Goal: Task Accomplishment & Management: Complete application form

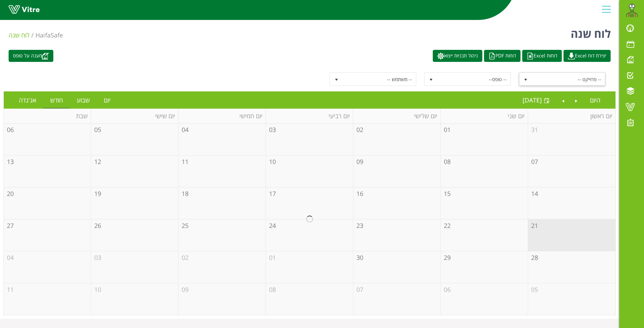
click at [548, 83] on span "-- פרוייקט --" at bounding box center [569, 79] width 74 height 12
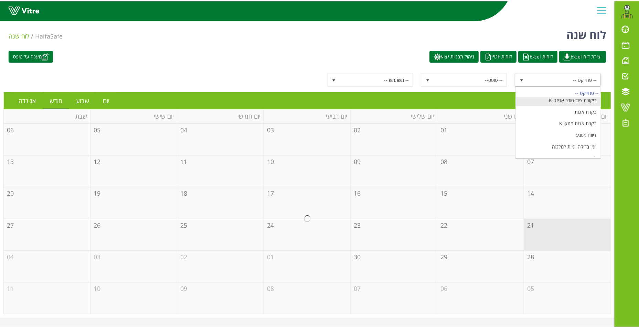
scroll to position [81, 0]
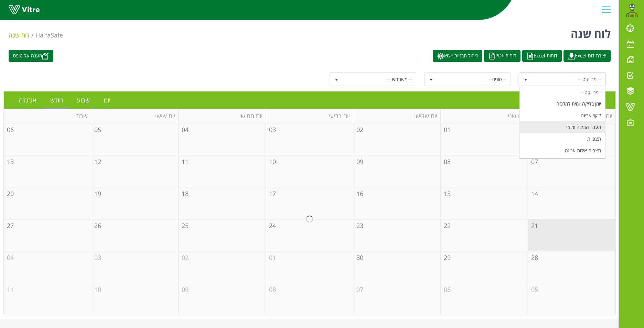
click at [584, 127] on li "מעבר הזמנה ומוצר" at bounding box center [562, 127] width 85 height 12
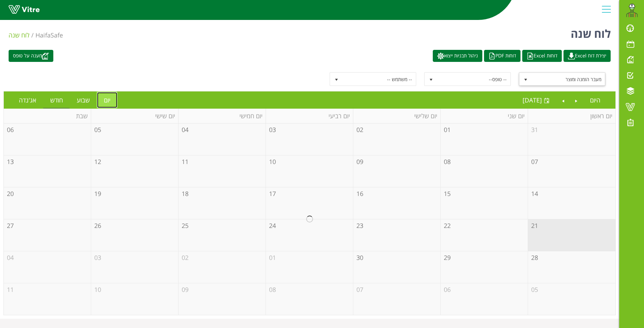
click at [104, 101] on link "יום" at bounding box center [107, 100] width 20 height 16
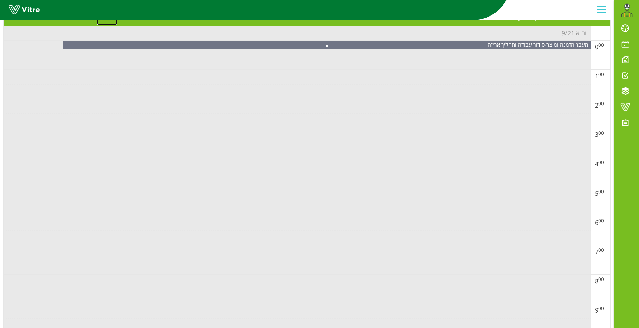
scroll to position [0, 0]
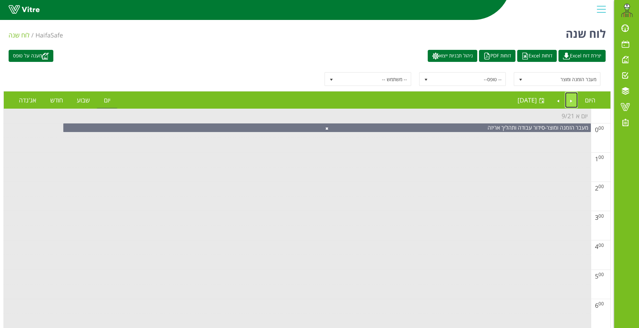
click at [568, 102] on link "Previous" at bounding box center [571, 100] width 13 height 16
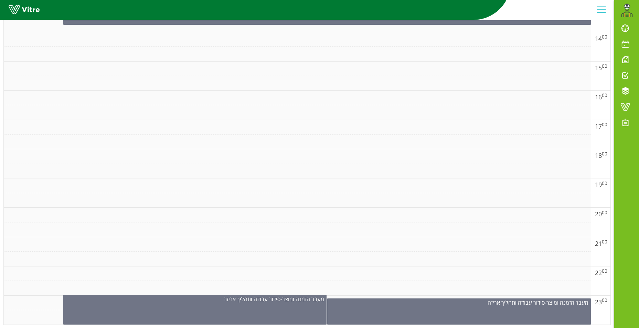
scroll to position [502, 0]
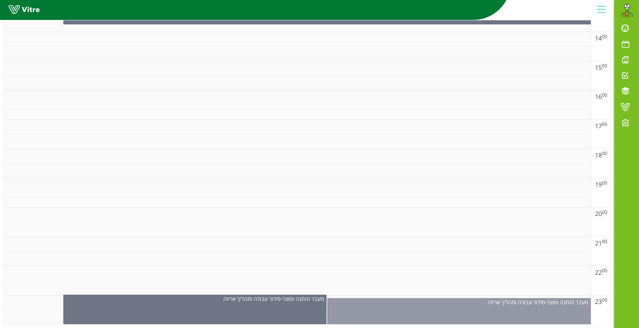
click at [381, 316] on div "מעבר הזמנה ומוצר - סידור עבודה ותהליך אריזה" at bounding box center [459, 311] width 264 height 26
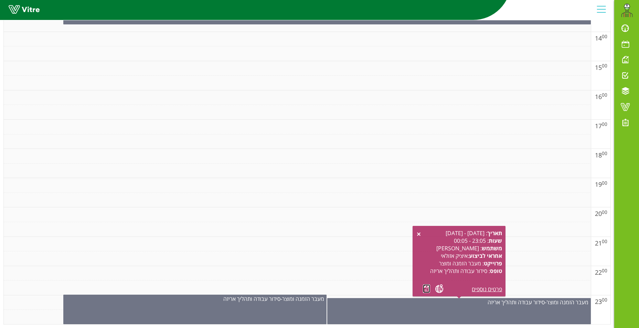
click at [425, 288] on link at bounding box center [426, 289] width 7 height 9
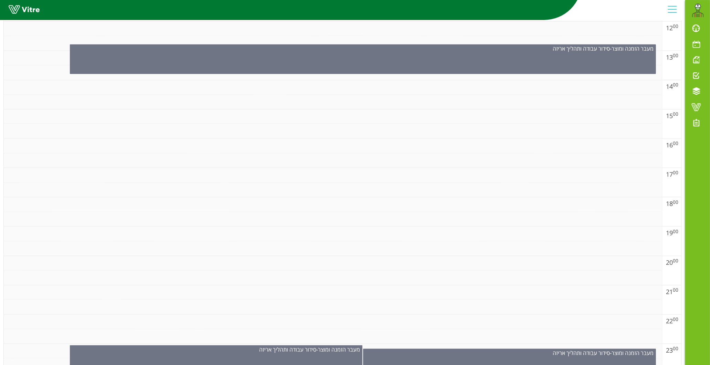
scroll to position [467, 0]
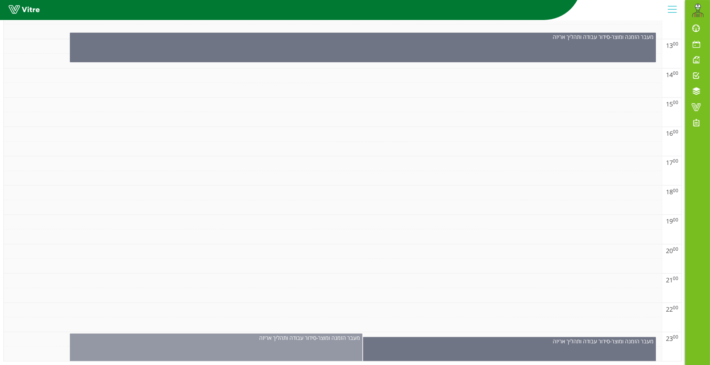
click at [303, 328] on div "מעבר הזמנה ומוצר - סידור עבודה ותהליך אריזה" at bounding box center [216, 348] width 293 height 30
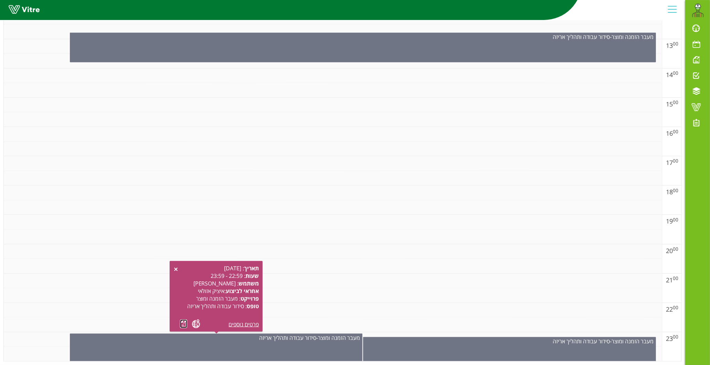
click at [181, 320] on link at bounding box center [183, 323] width 7 height 9
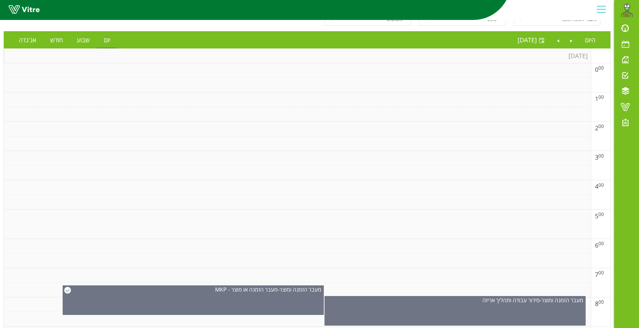
scroll to position [0, 0]
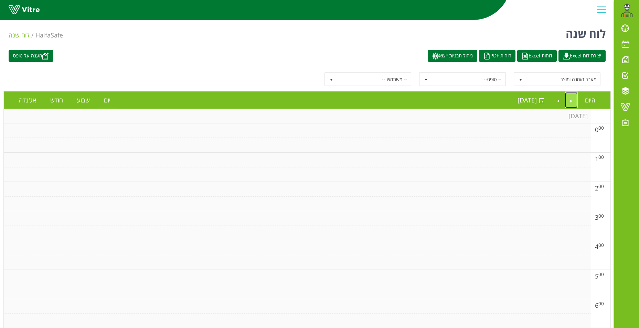
click at [571, 99] on link "Previous" at bounding box center [571, 100] width 13 height 16
click at [561, 100] on link "Next" at bounding box center [557, 100] width 13 height 16
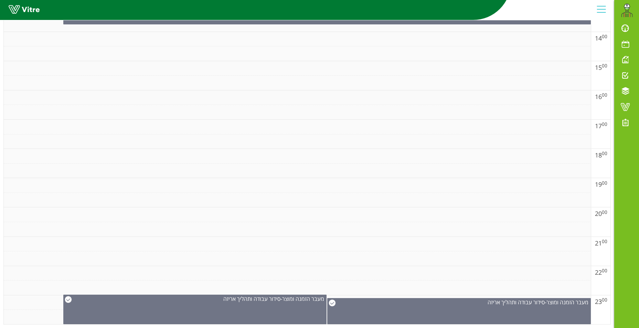
scroll to position [261, 0]
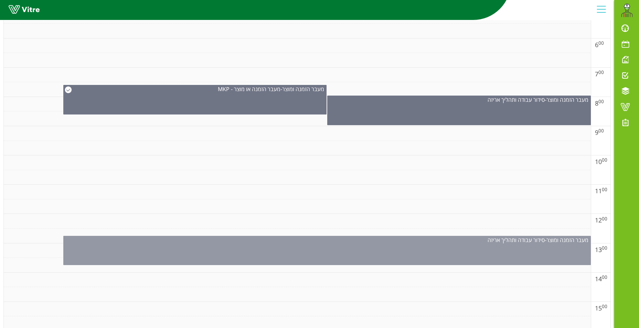
click at [346, 254] on div "מעבר הזמנה ומוצר - סידור עבודה ותהליך אריזה" at bounding box center [326, 250] width 527 height 29
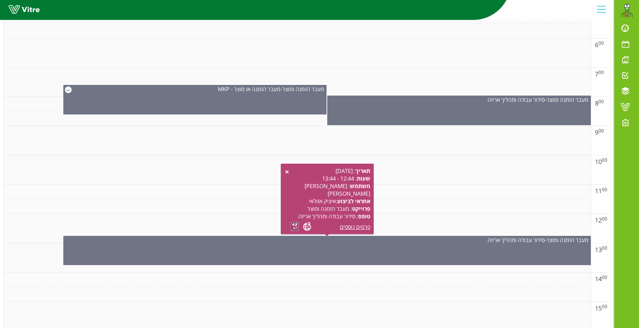
click at [292, 225] on link at bounding box center [294, 226] width 7 height 9
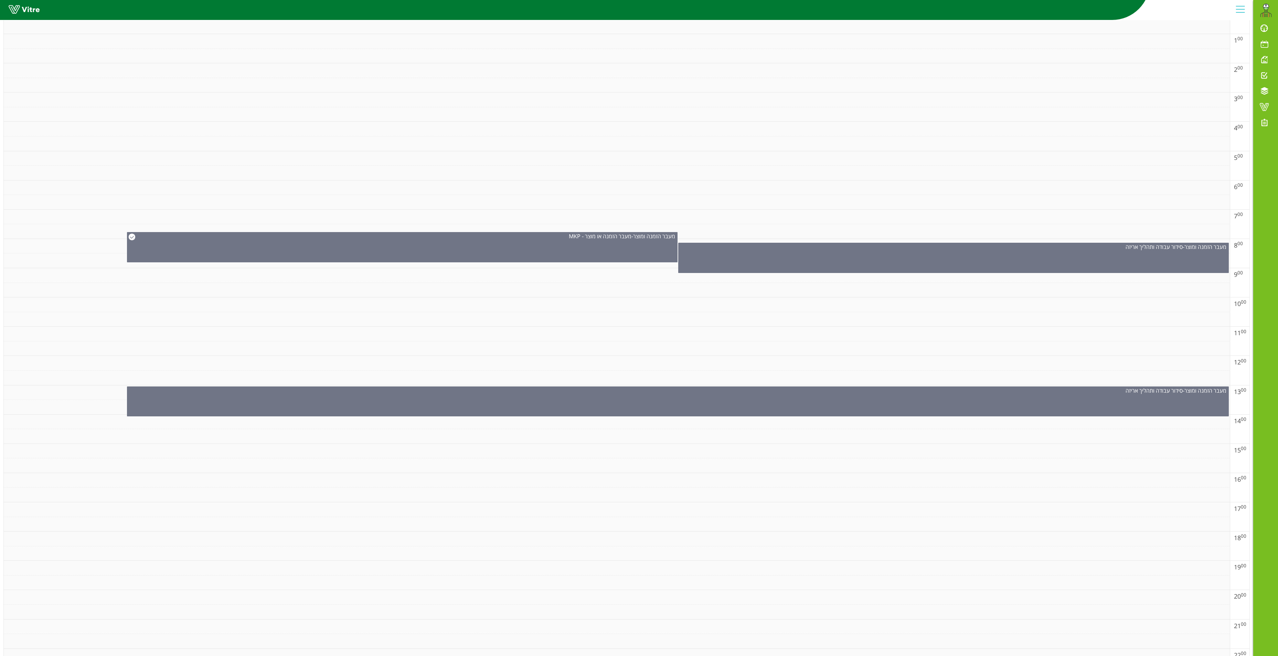
scroll to position [0, 0]
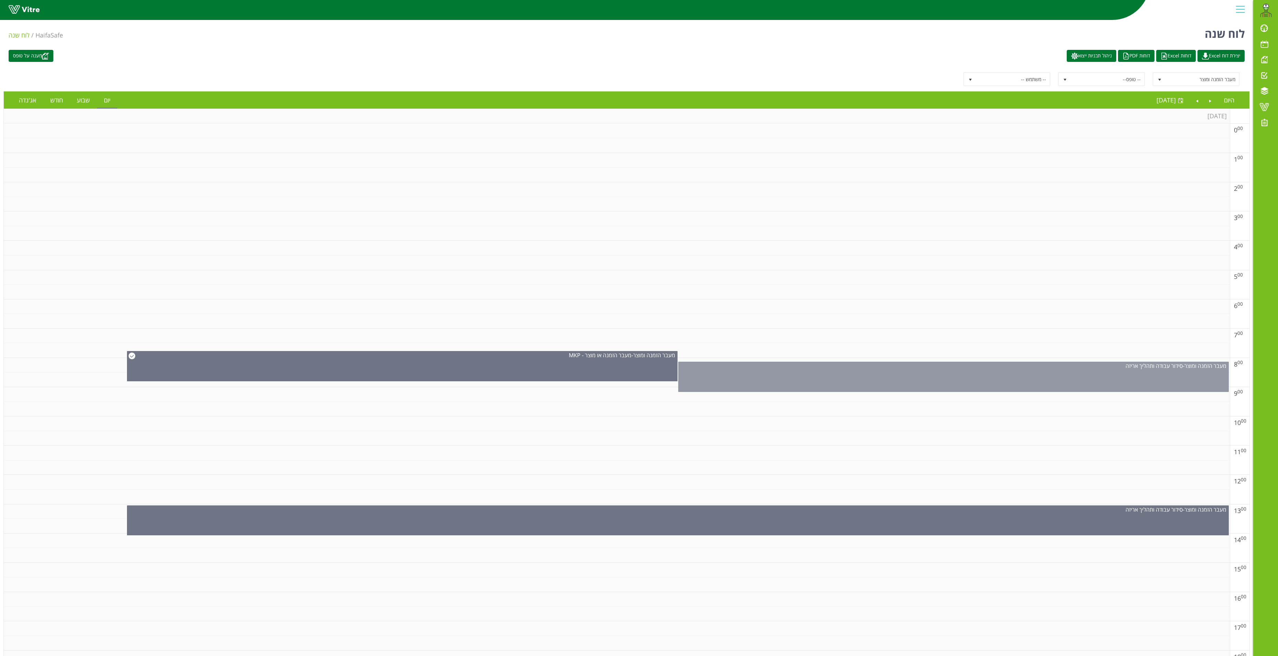
click at [644, 328] on div "מעבר הזמנה ומוצר - סידור עבודה ותהליך אריזה" at bounding box center [953, 377] width 550 height 30
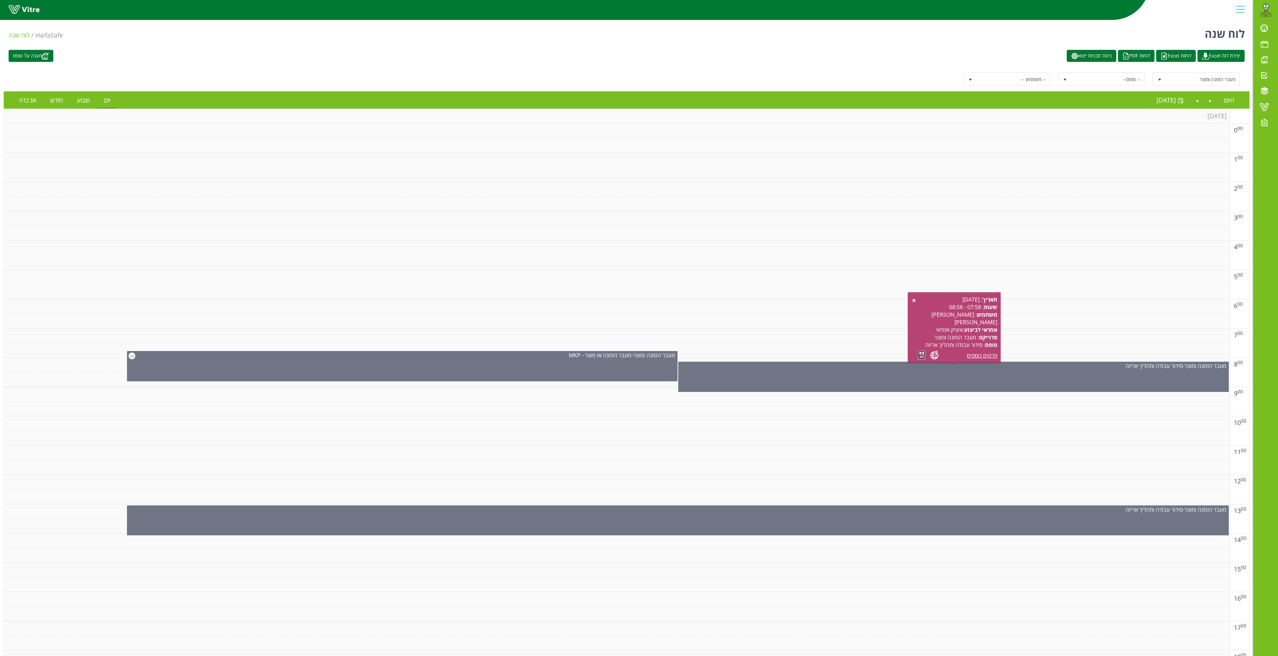
click at [644, 328] on link at bounding box center [921, 355] width 7 height 9
click at [644, 104] on link "Next" at bounding box center [1196, 100] width 13 height 16
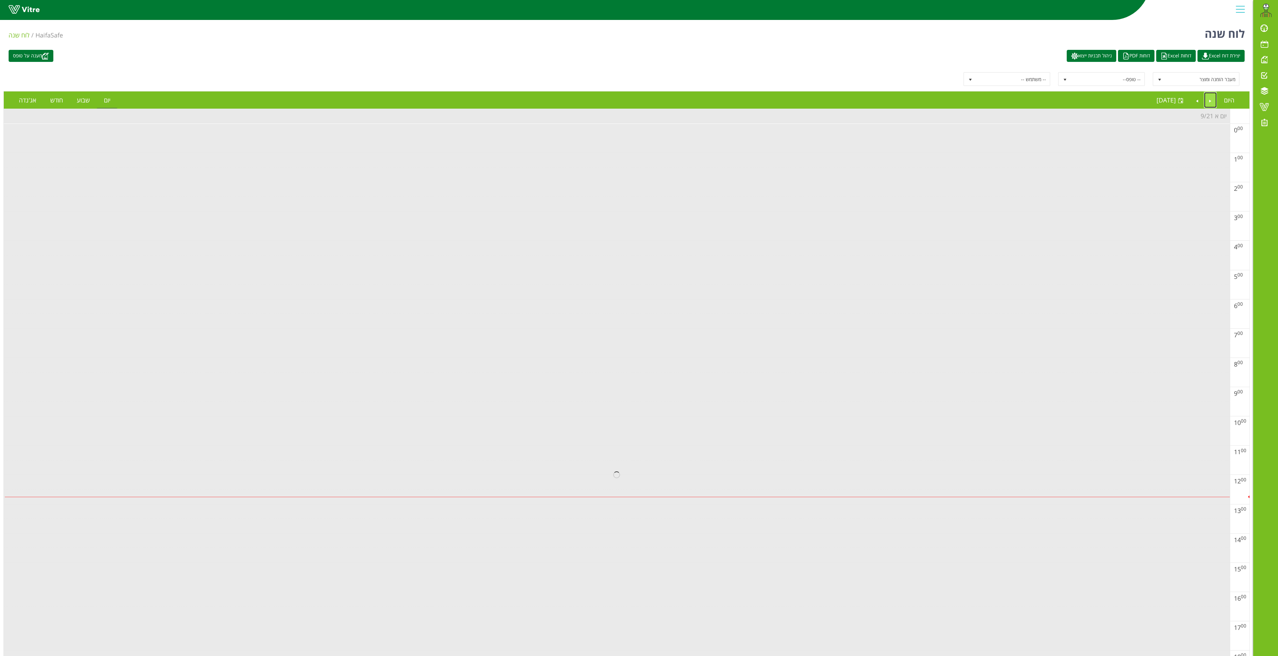
click at [644, 103] on link "Previous" at bounding box center [1210, 100] width 13 height 16
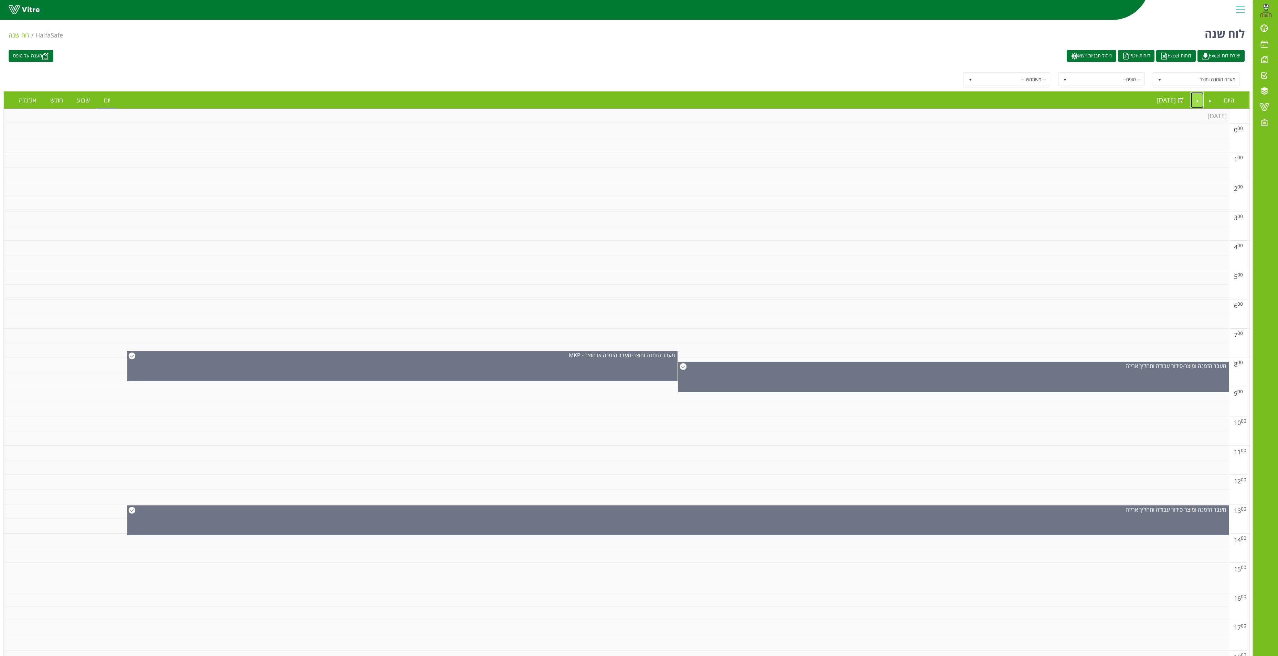
click at [644, 99] on link "Next" at bounding box center [1196, 100] width 13 height 16
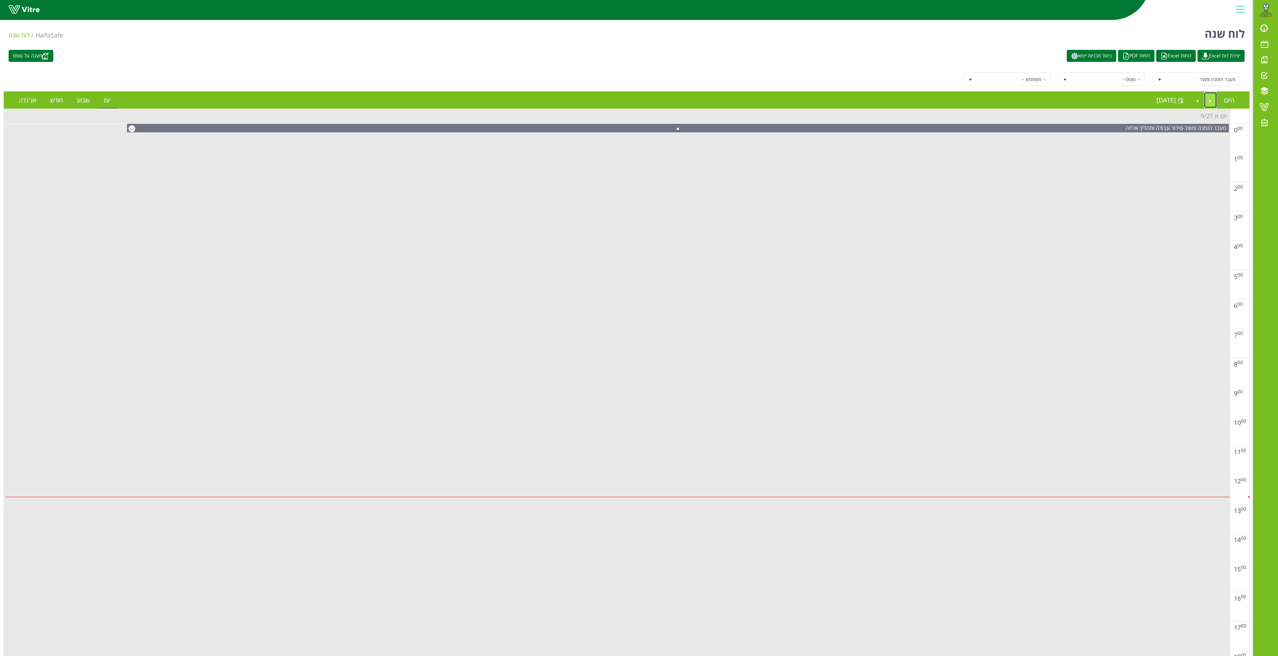
click at [644, 102] on link "Previous" at bounding box center [1210, 100] width 13 height 16
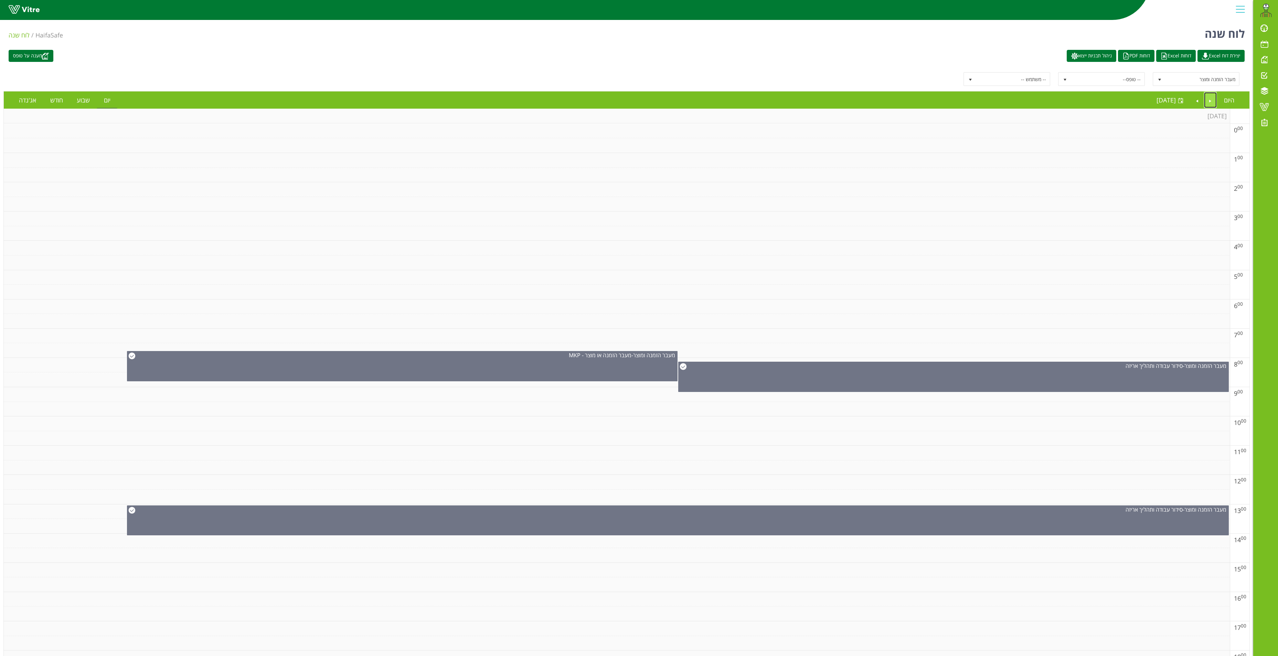
click at [644, 100] on link "Previous" at bounding box center [1210, 100] width 13 height 16
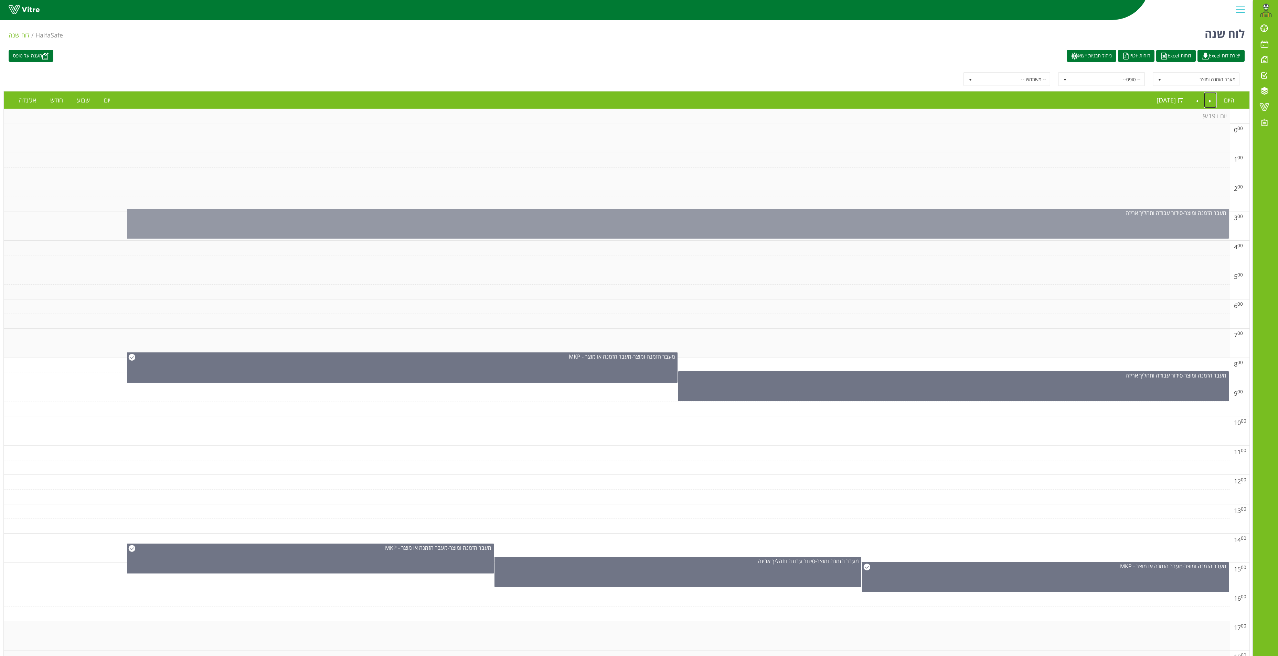
click at [644, 226] on div "מעבר הזמנה ומוצר - סידור עבודה ותהליך אריזה" at bounding box center [678, 224] width 1102 height 30
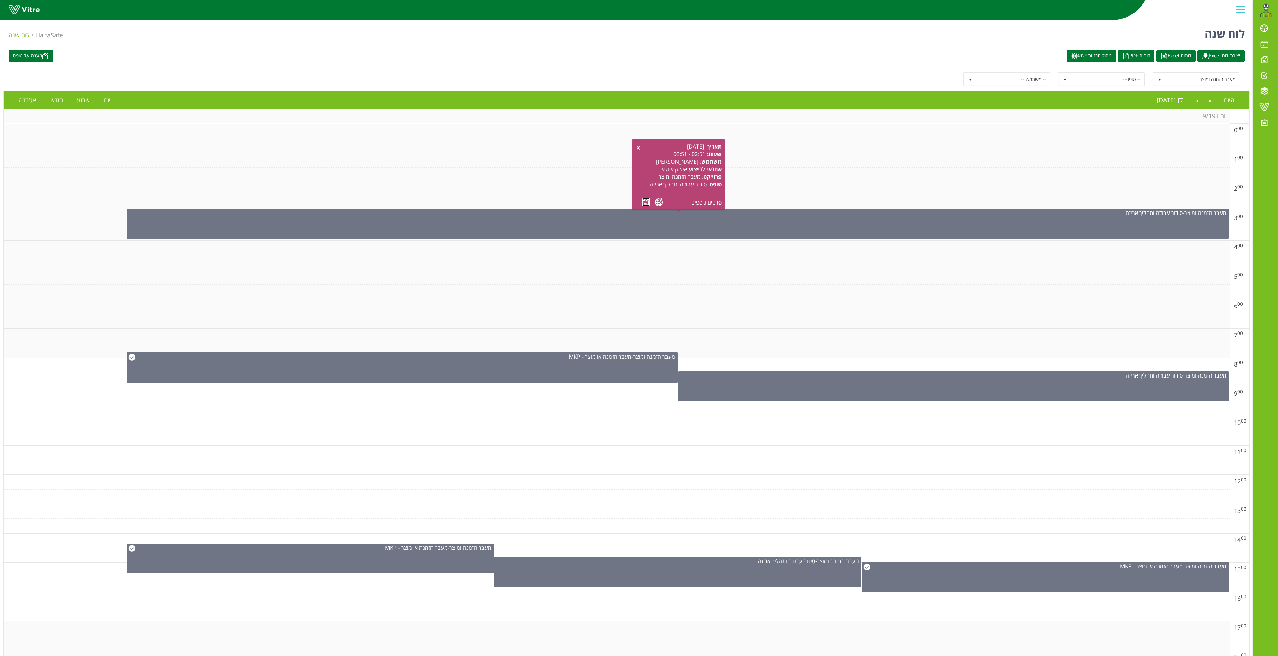
click at [644, 203] on link at bounding box center [645, 202] width 7 height 9
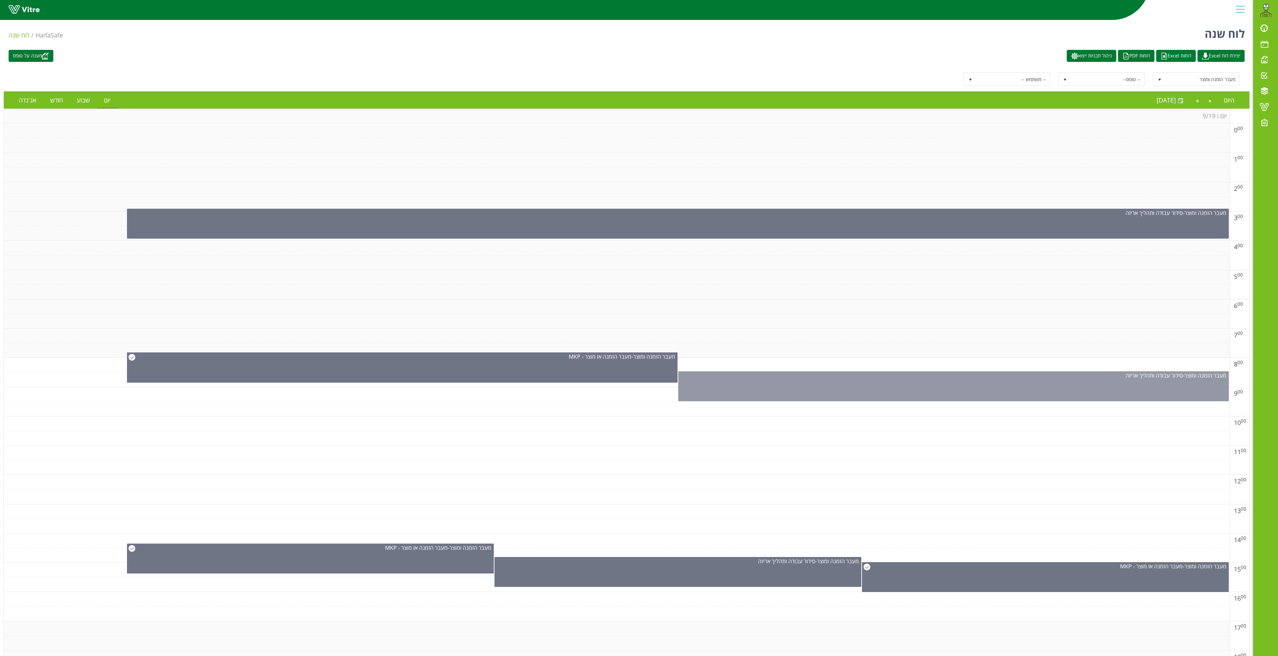
click at [644, 328] on div "מעבר הזמנה ומוצר - סידור עבודה ותהליך אריזה" at bounding box center [953, 387] width 550 height 30
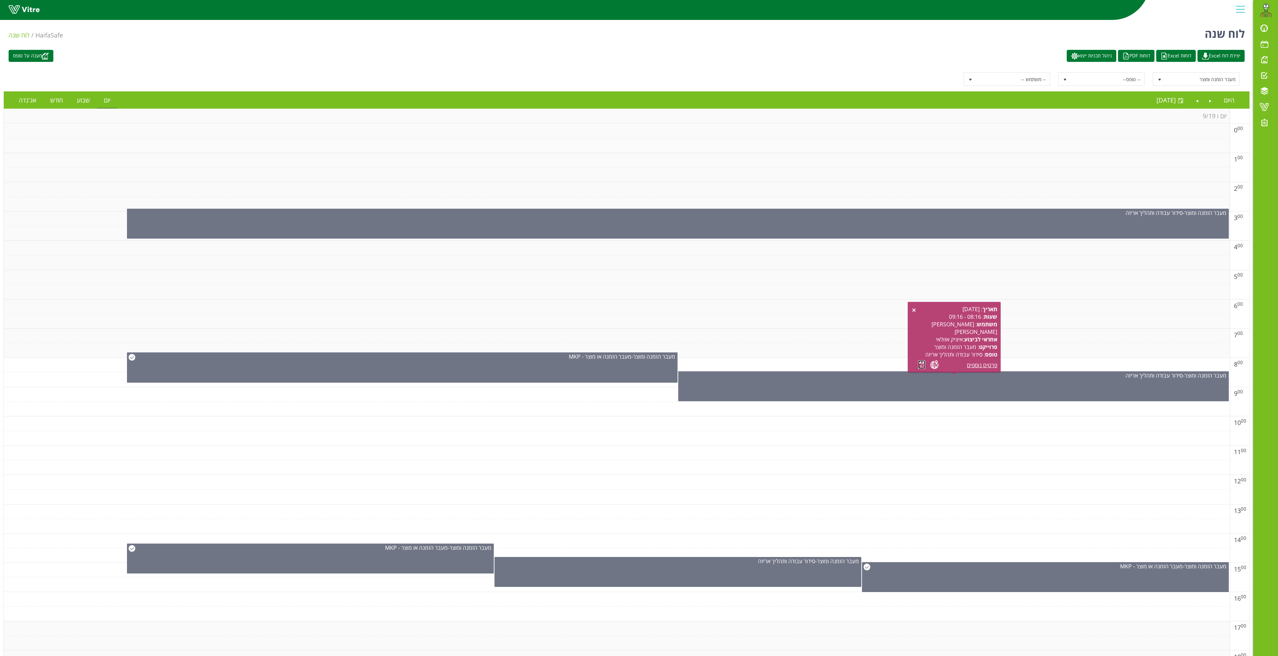
click at [644, 328] on link at bounding box center [921, 365] width 7 height 9
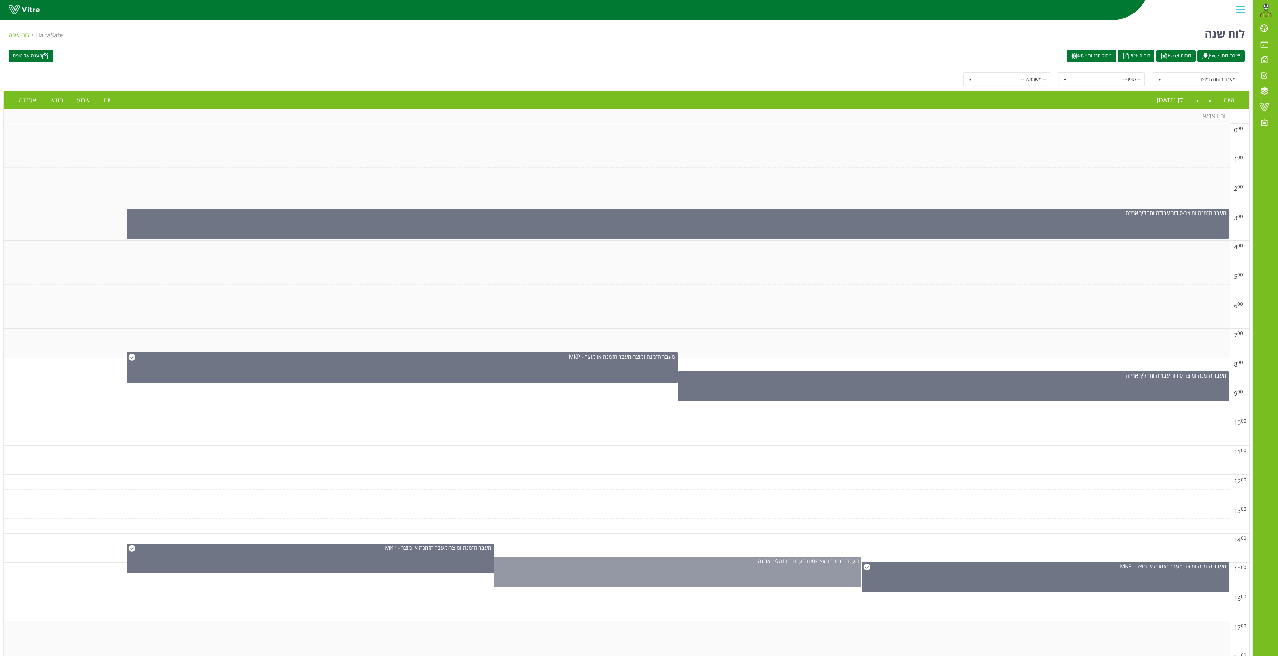
click at [579, 328] on div "מעבר הזמנה ומוצר - סידור עבודה ותהליך אריזה" at bounding box center [677, 572] width 367 height 30
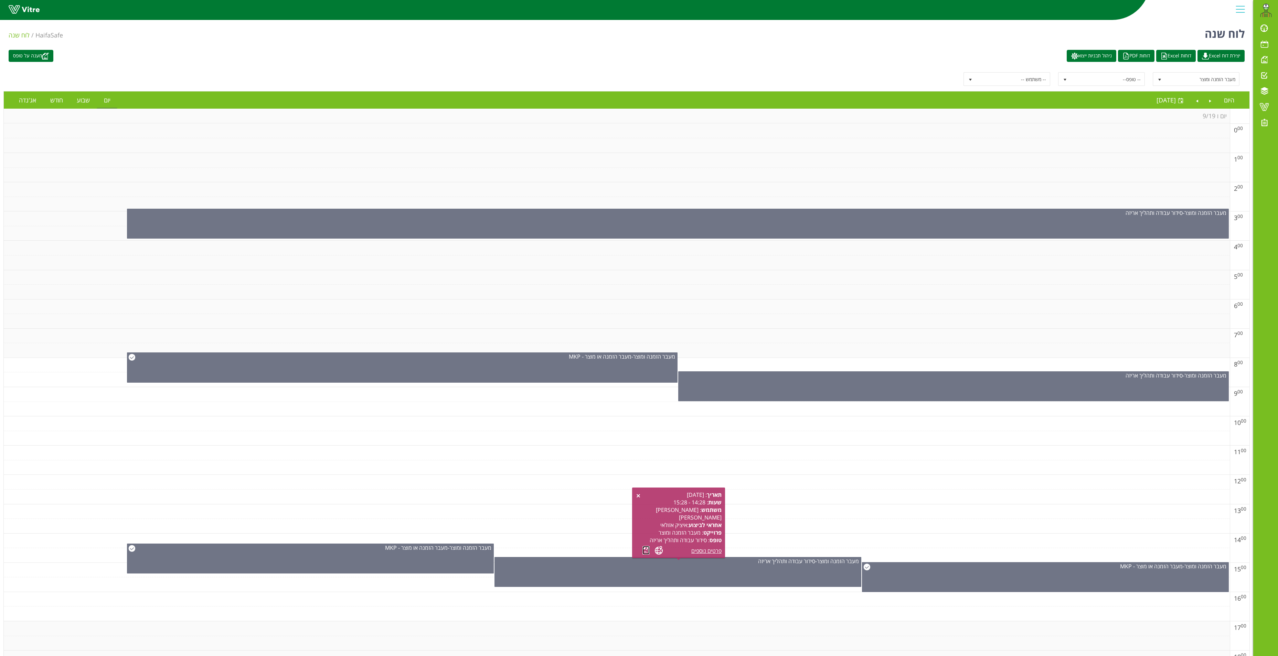
click at [644, 328] on link at bounding box center [645, 550] width 7 height 9
click at [644, 103] on link "Previous" at bounding box center [1210, 100] width 13 height 16
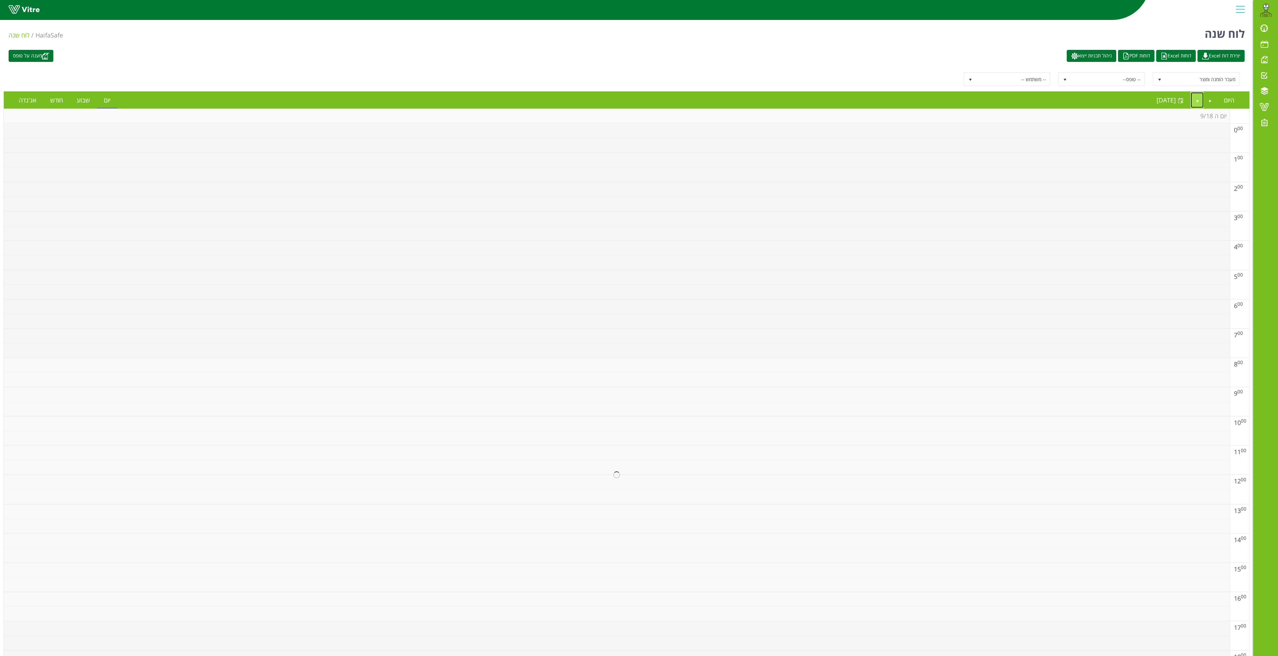
click at [644, 103] on link "Next" at bounding box center [1196, 100] width 13 height 16
click at [644, 106] on span at bounding box center [1263, 107] width 17 height 8
click at [644, 78] on span "select" at bounding box center [1160, 80] width 6 height 6
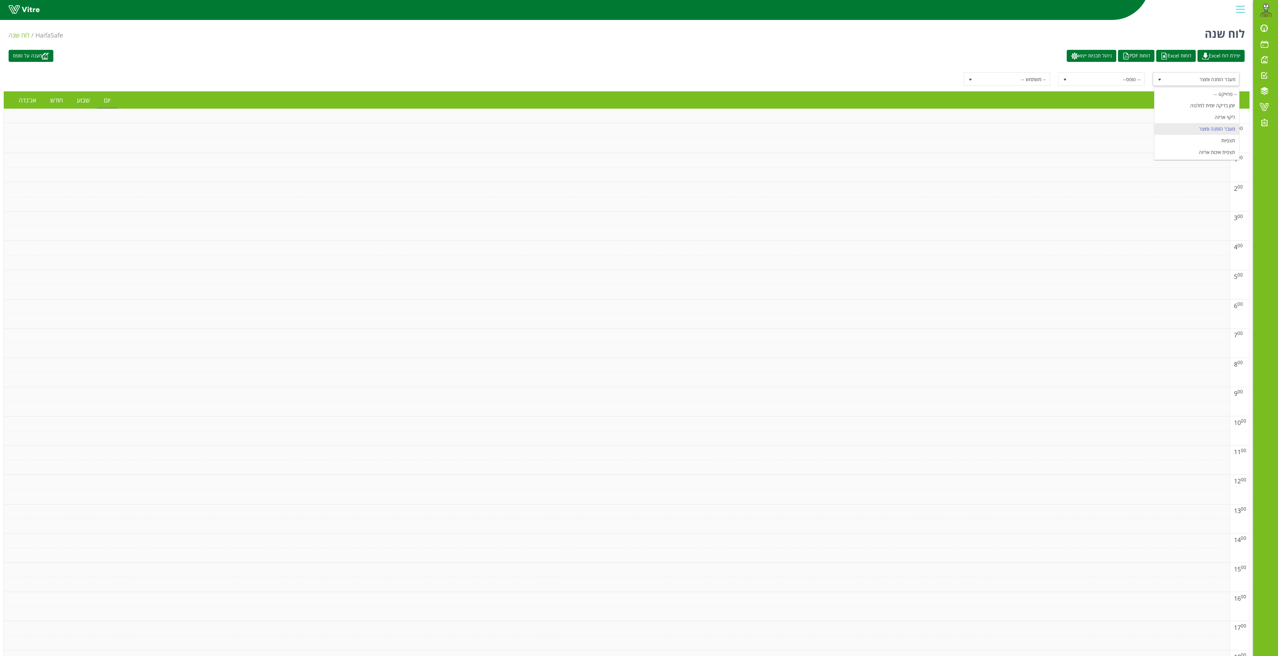
click at [644, 123] on li "מעבר הזמנה ומוצר" at bounding box center [1196, 129] width 85 height 12
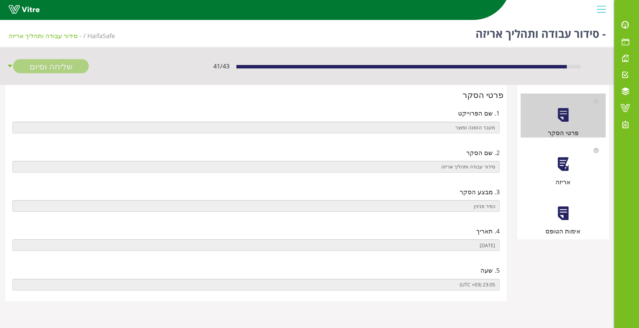
click at [566, 165] on div at bounding box center [562, 164] width 15 height 15
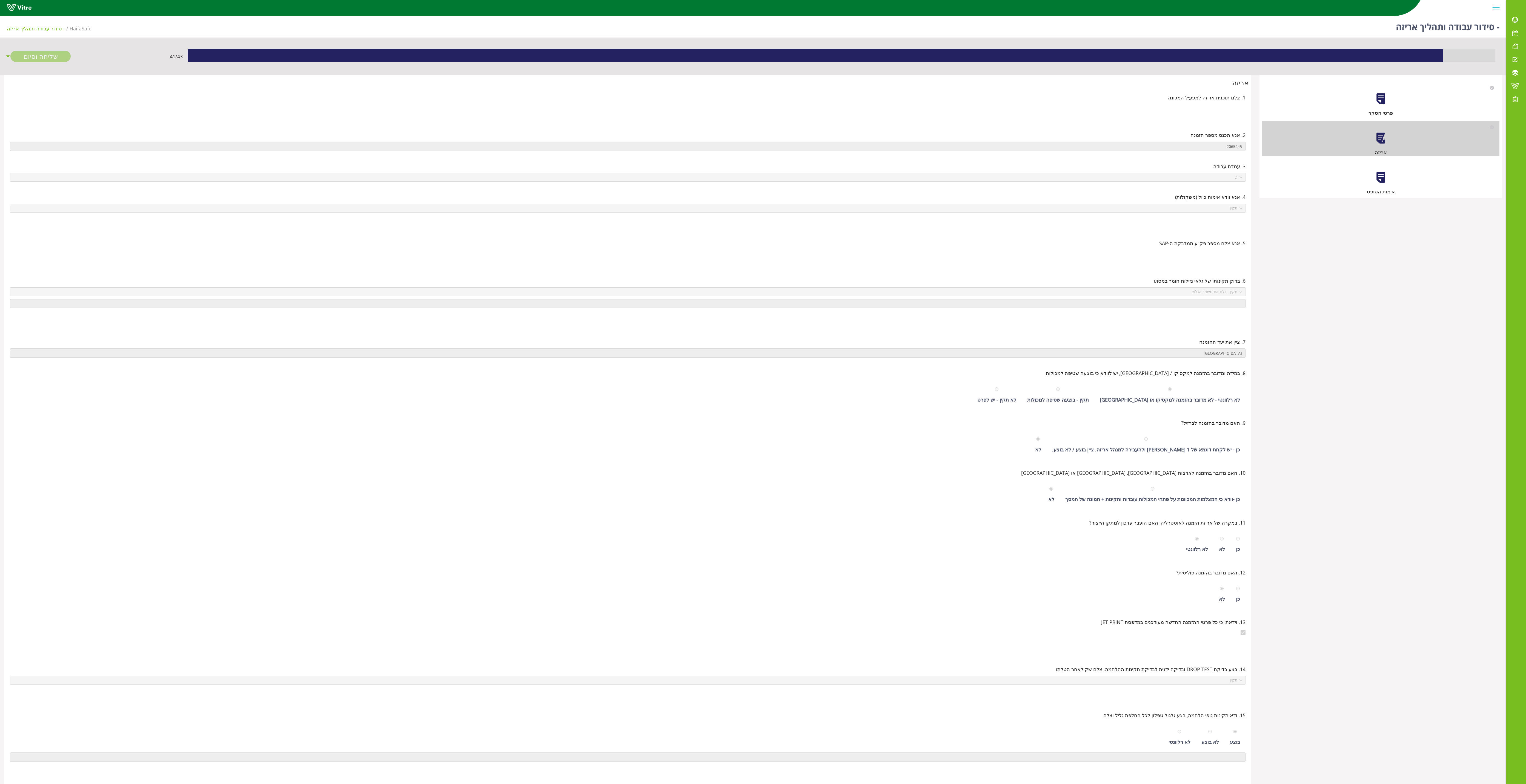
click at [513, 177] on div at bounding box center [1380, 177] width 12 height 12
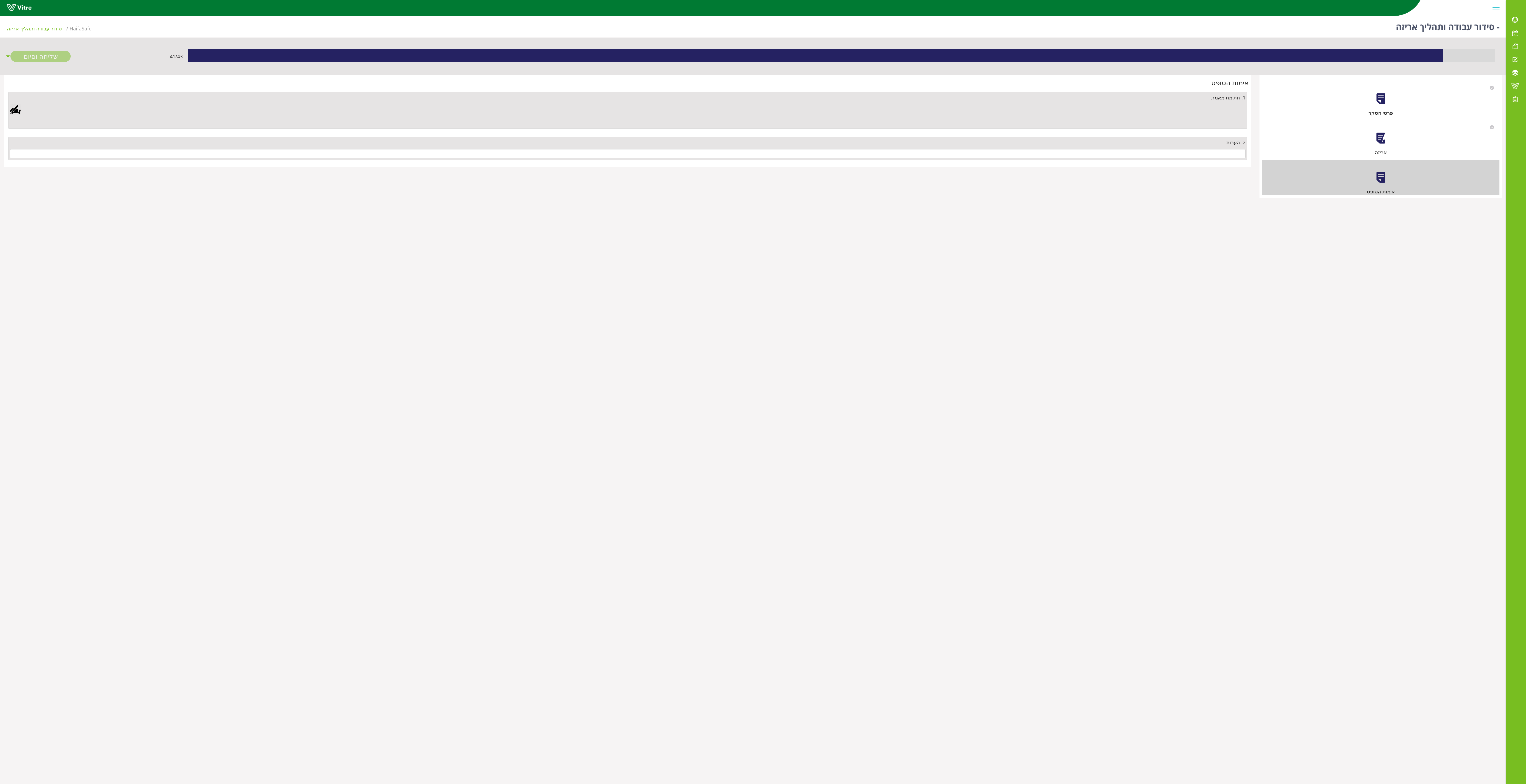
click at [513, 150] on div "2. הערות" at bounding box center [627, 148] width 1239 height 23
click at [513, 158] on input "text" at bounding box center [627, 154] width 1235 height 10
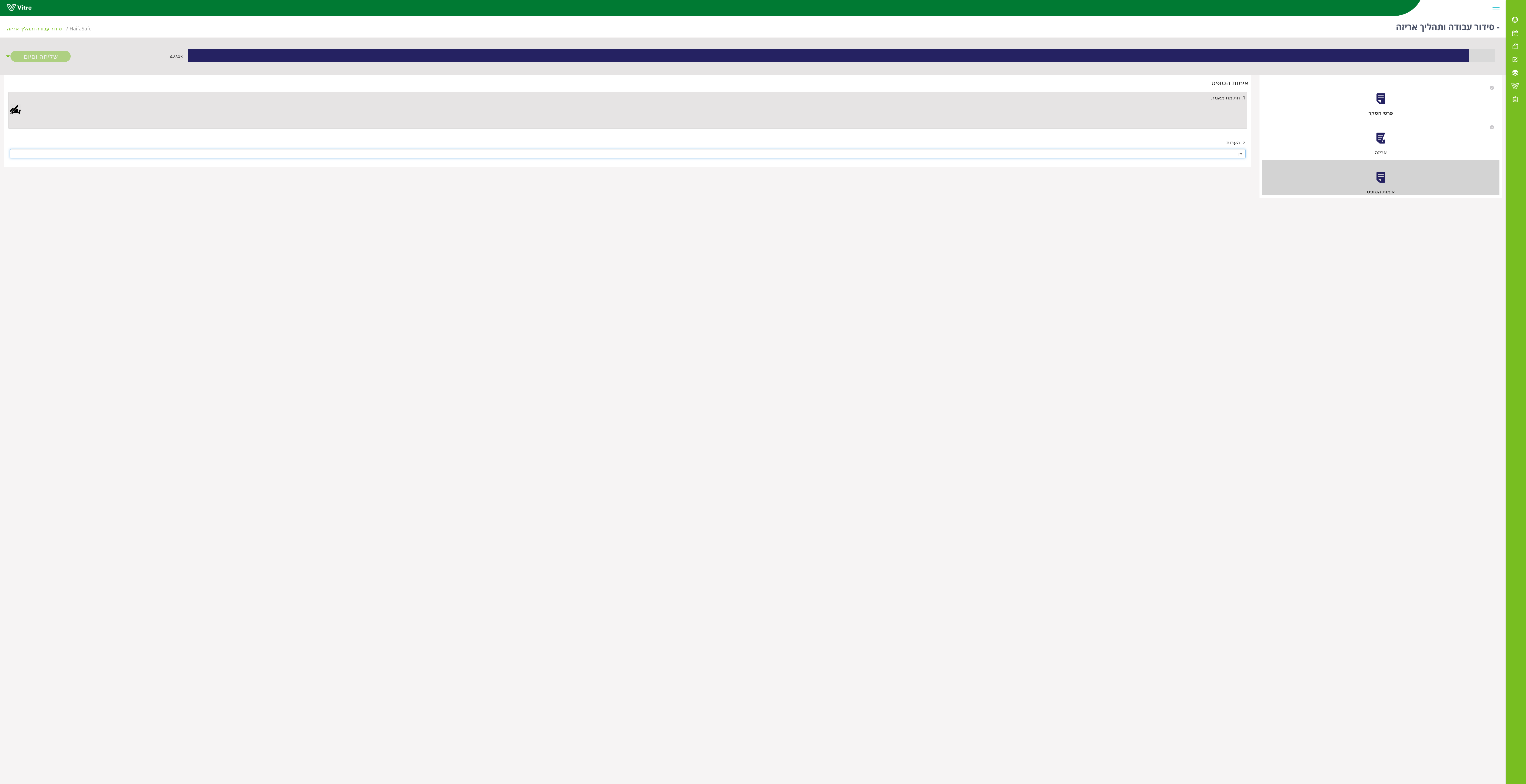
type input "אין"
click at [14, 112] on div at bounding box center [15, 110] width 11 height 11
click at [455, 261] on div "Clear Save Cancel" at bounding box center [470, 264] width 178 height 137
click at [427, 261] on link "Save" at bounding box center [419, 311] width 16 height 10
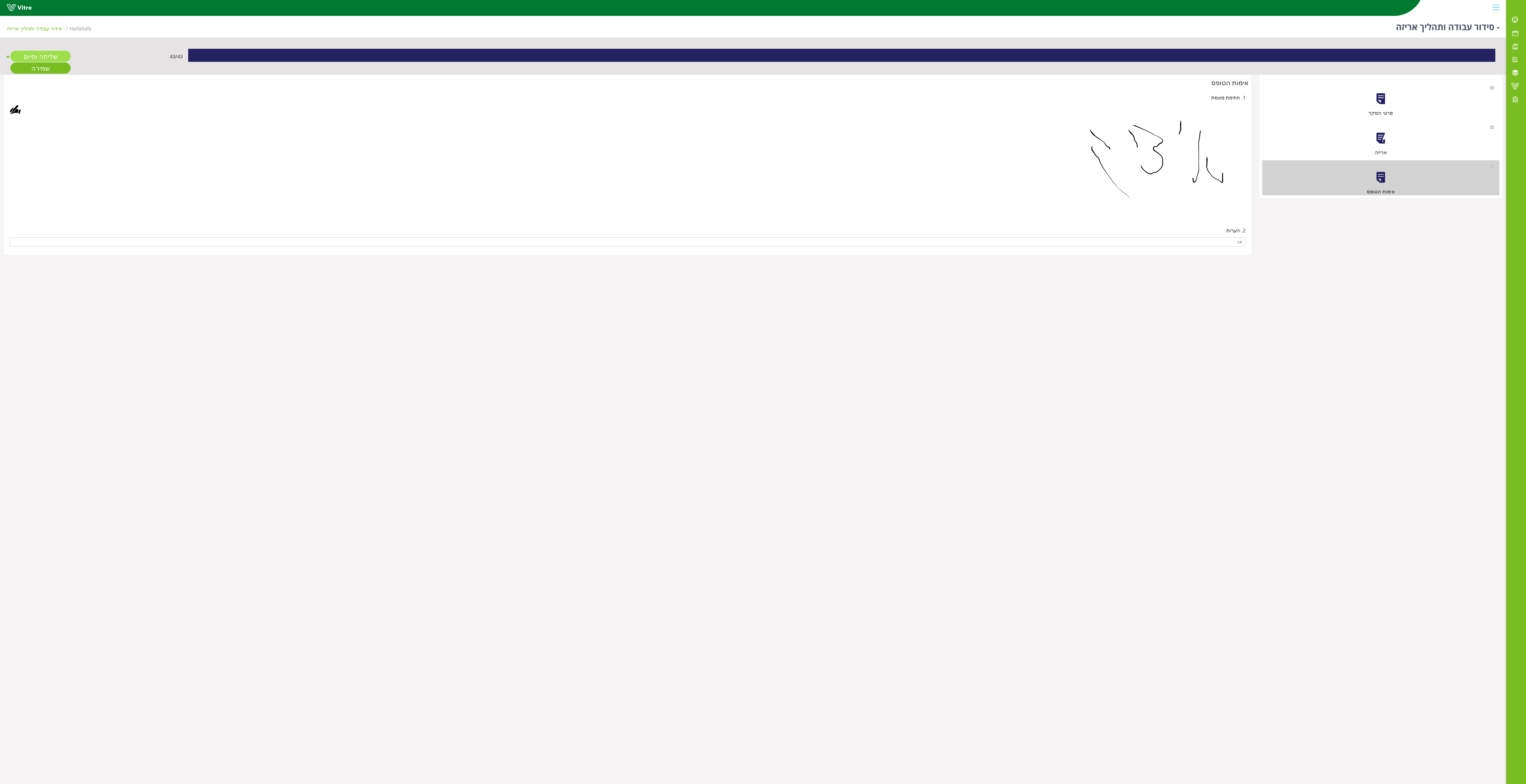
click at [49, 55] on link "שליחה וסיום" at bounding box center [41, 57] width 60 height 11
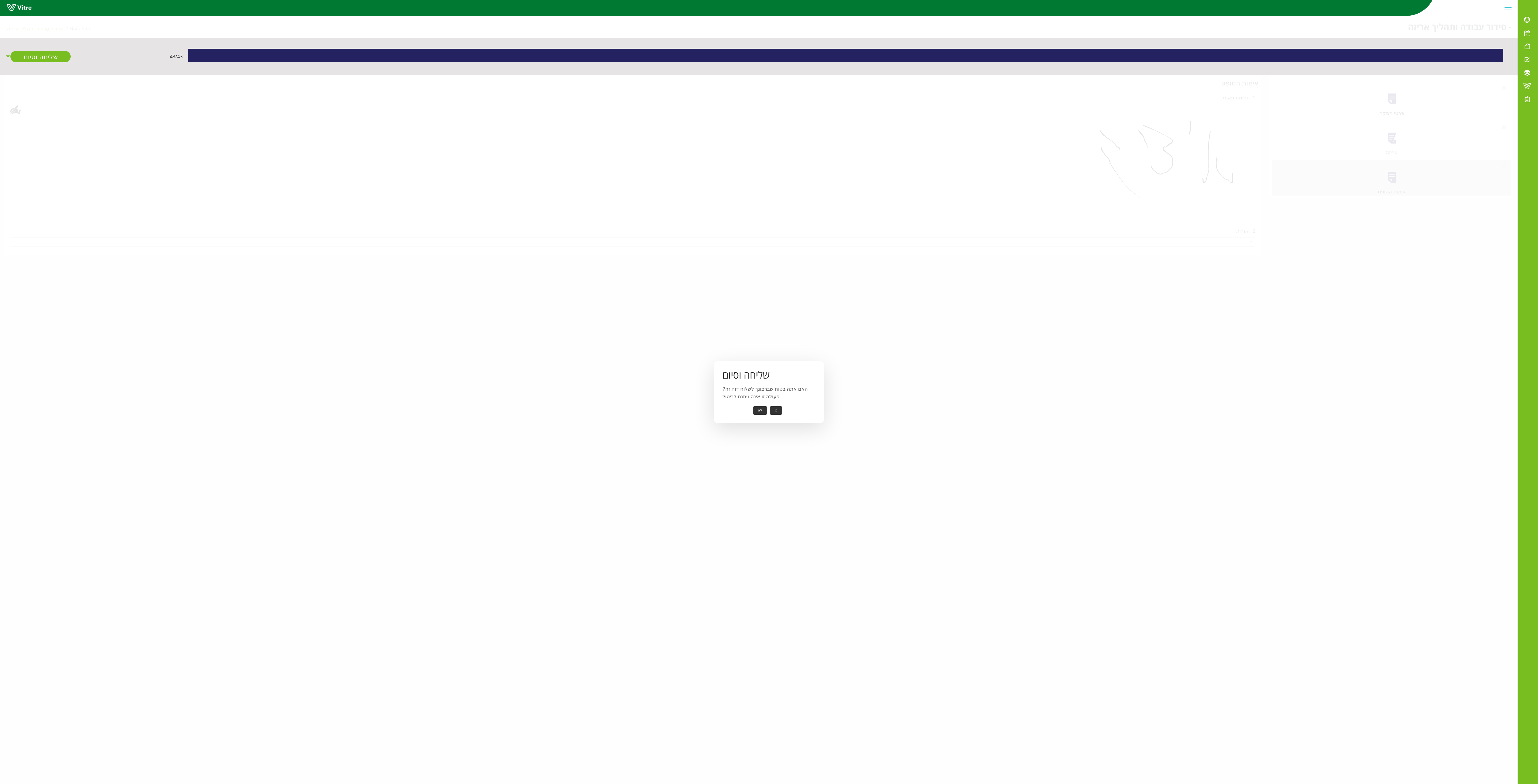
drag, startPoint x: 771, startPoint y: 404, endPoint x: 774, endPoint y: 409, distance: 5.8
click at [513, 261] on div "שליחה וסיום האם אתה בטוח שברצונך לשלוח דוח זה? פעולה זו אינה ניתנת לביטול כן לא" at bounding box center [769, 392] width 110 height 61
click at [513, 261] on button "כן" at bounding box center [775, 410] width 12 height 9
click at [513, 261] on button "אישור" at bounding box center [767, 406] width 18 height 9
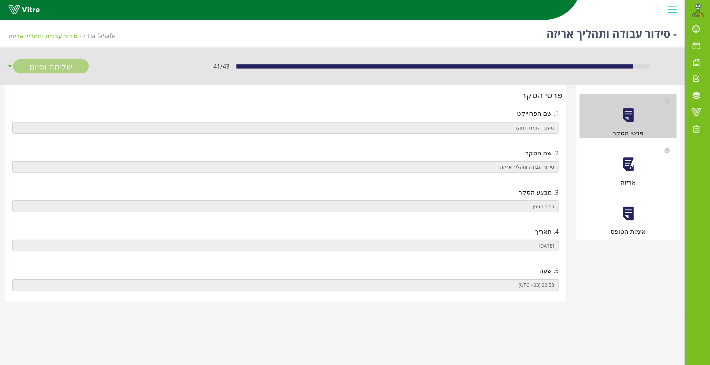
click at [625, 164] on div at bounding box center [627, 164] width 15 height 15
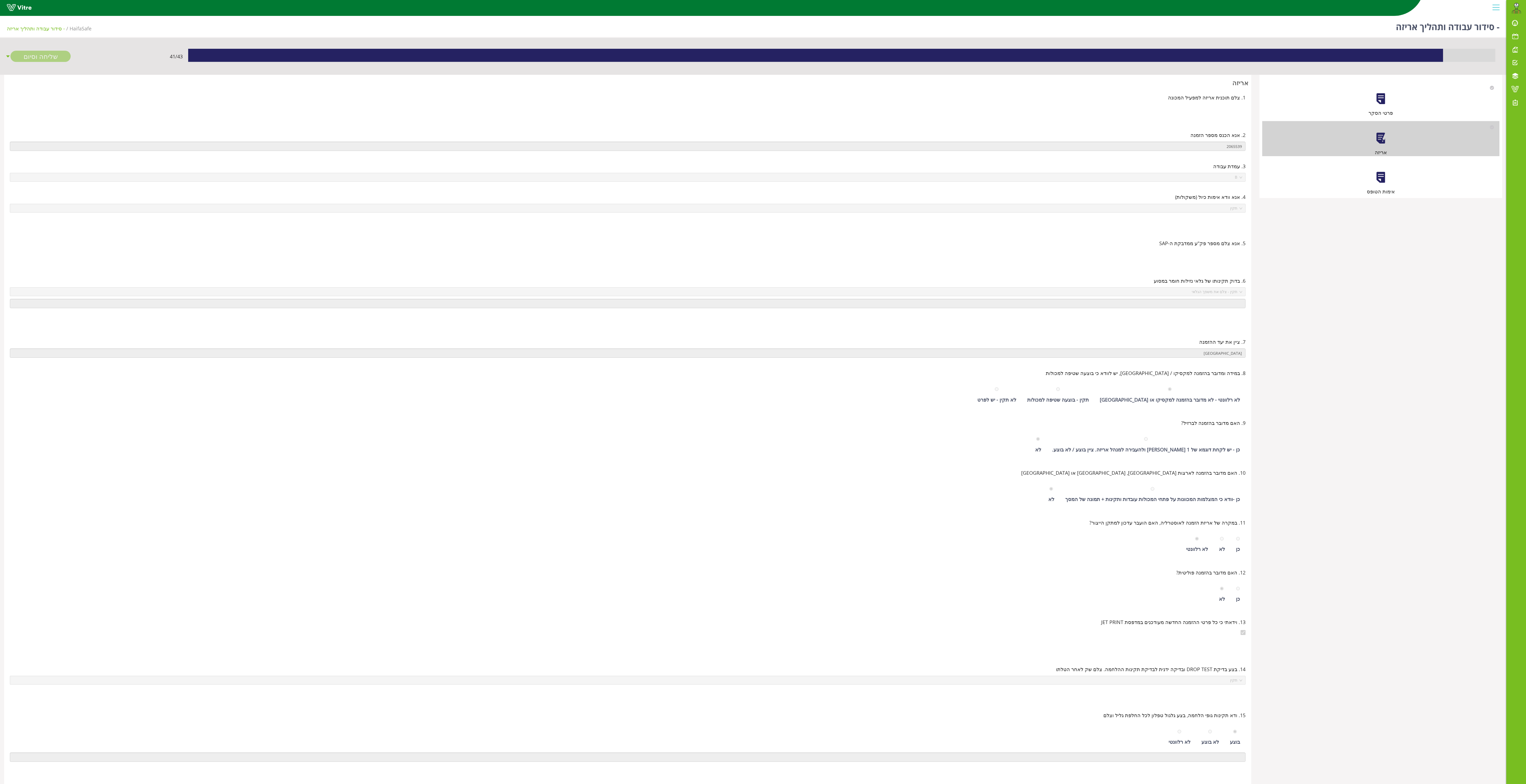
click at [564, 174] on div at bounding box center [1380, 177] width 12 height 12
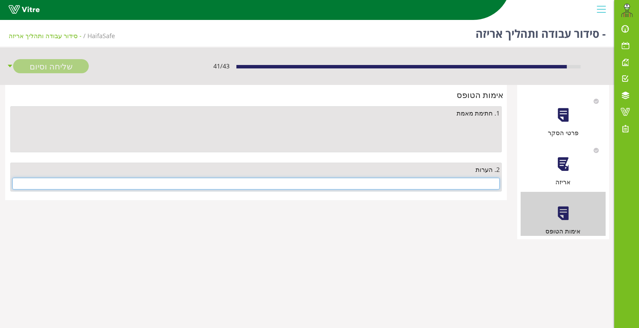
drag, startPoint x: 393, startPoint y: 190, endPoint x: 393, endPoint y: 186, distance: 3.8
click at [393, 186] on input "text" at bounding box center [255, 184] width 487 height 12
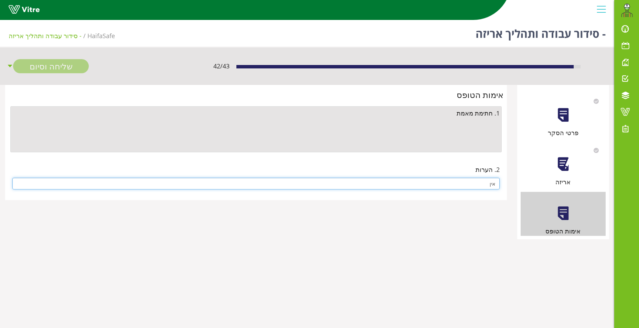
type input "אין"
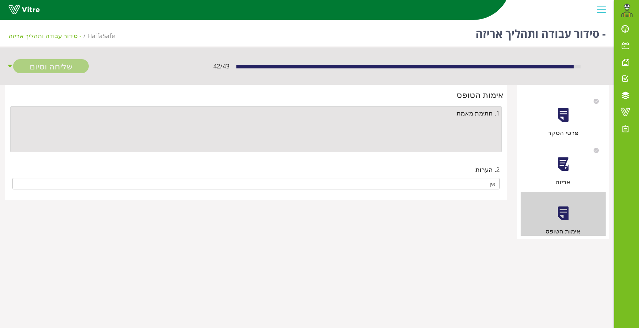
click at [21, 131] on div at bounding box center [19, 129] width 14 height 14
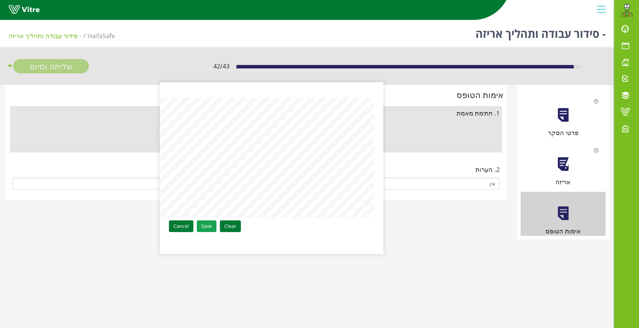
click at [212, 225] on link "Save" at bounding box center [207, 227] width 20 height 12
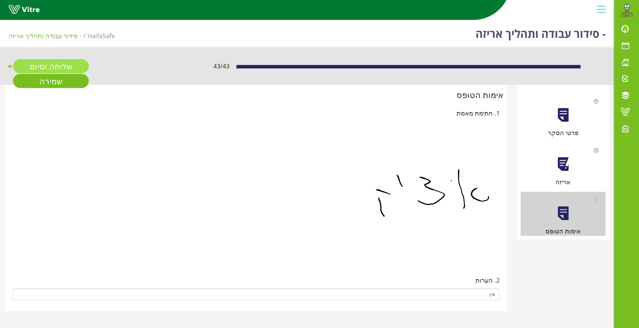
click at [63, 67] on link "שליחה וסיום" at bounding box center [51, 66] width 76 height 14
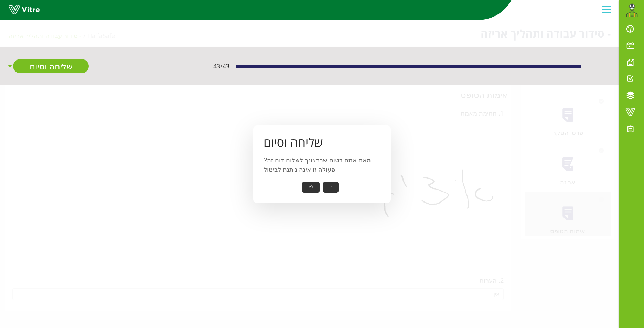
click at [335, 183] on div "שליחה וסיום האם אתה בטוח שברצונך לשלוח דוח זה? פעולה זו אינה ניתנת לביטול כן לא" at bounding box center [322, 164] width 138 height 77
click at [333, 186] on button "כן" at bounding box center [330, 187] width 15 height 11
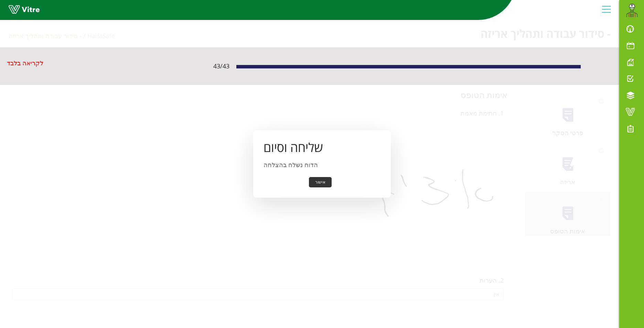
click at [320, 181] on button "אישור" at bounding box center [320, 182] width 23 height 11
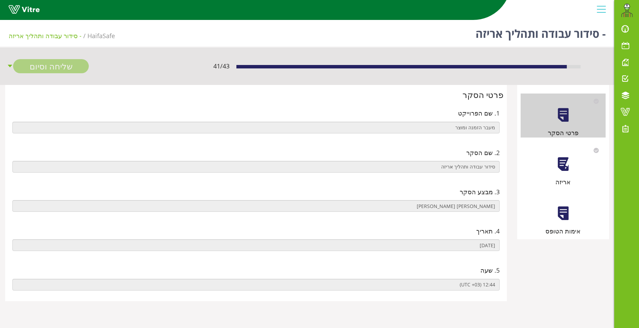
click at [560, 161] on div at bounding box center [562, 164] width 15 height 15
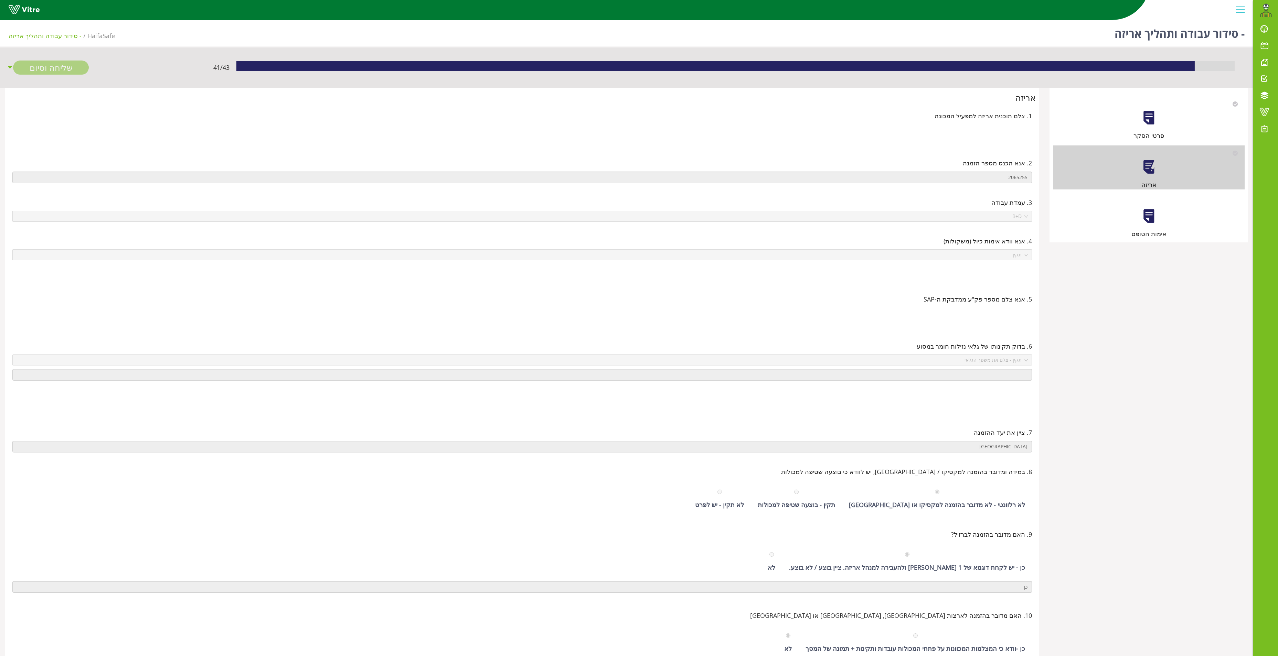
drag, startPoint x: 1157, startPoint y: 238, endPoint x: 1157, endPoint y: 234, distance: 4.1
click at [638, 236] on div "אימות הטופס" at bounding box center [1149, 234] width 192 height 10
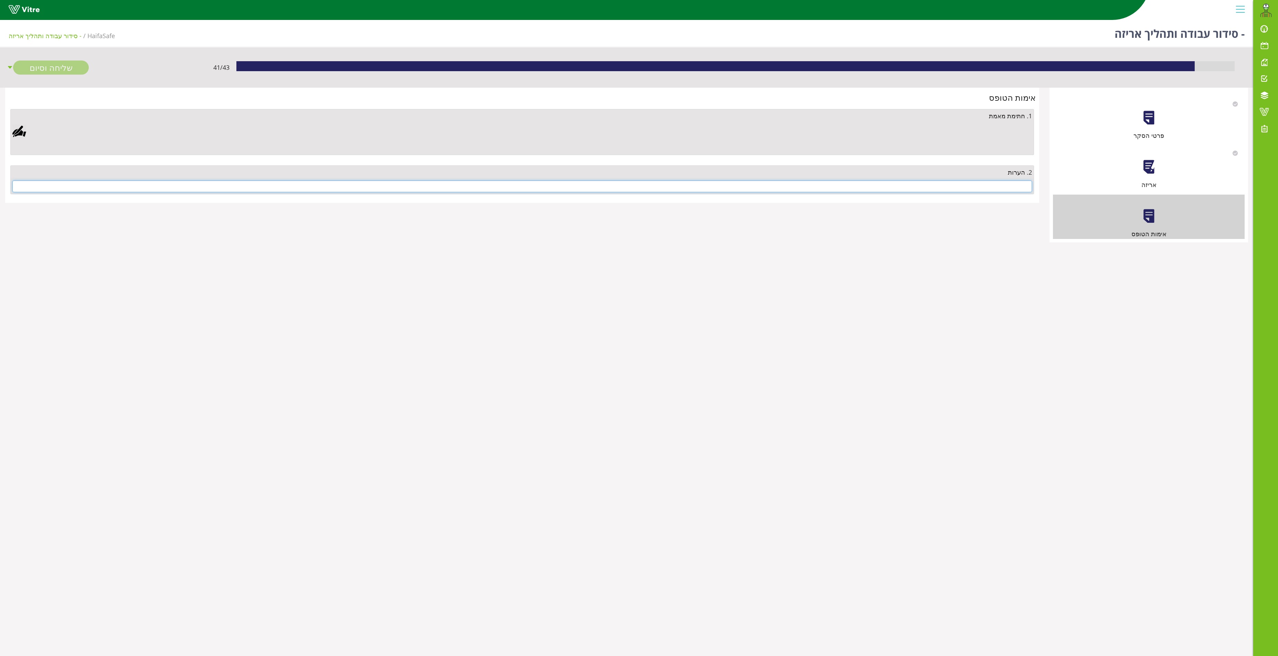
click at [638, 191] on input "text" at bounding box center [521, 187] width 1019 height 12
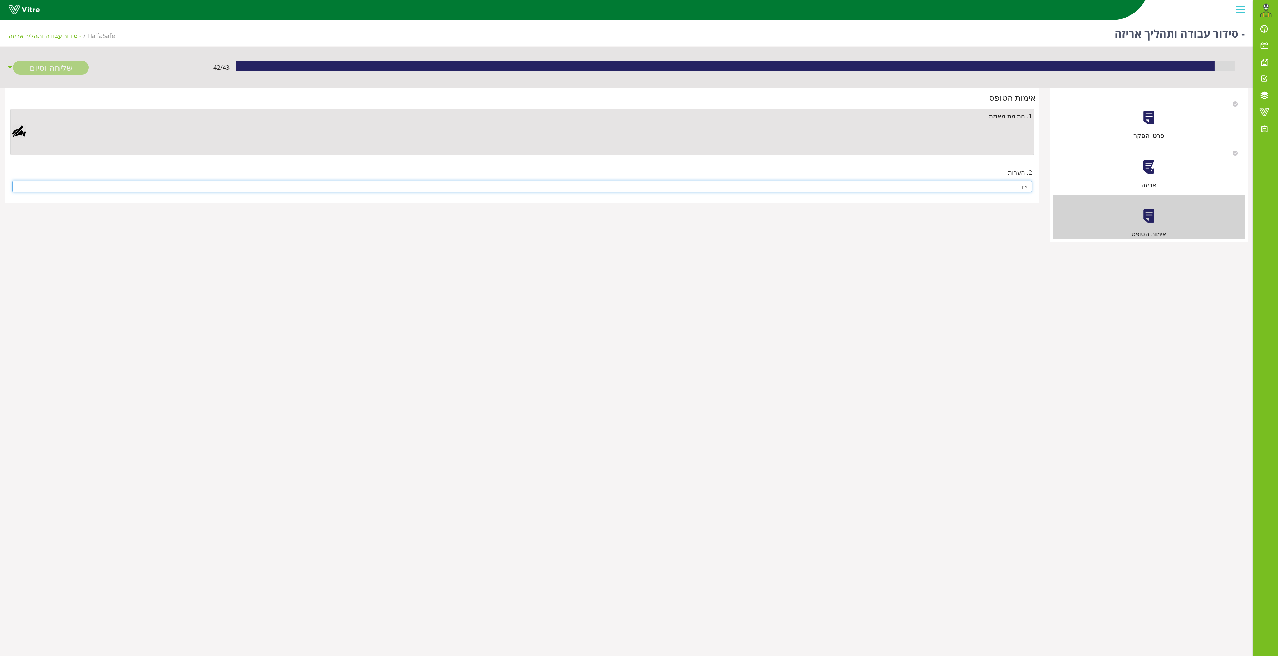
type input "אין"
click at [20, 133] on div at bounding box center [19, 132] width 14 height 14
click at [366, 309] on link "Save" at bounding box center [367, 308] width 20 height 12
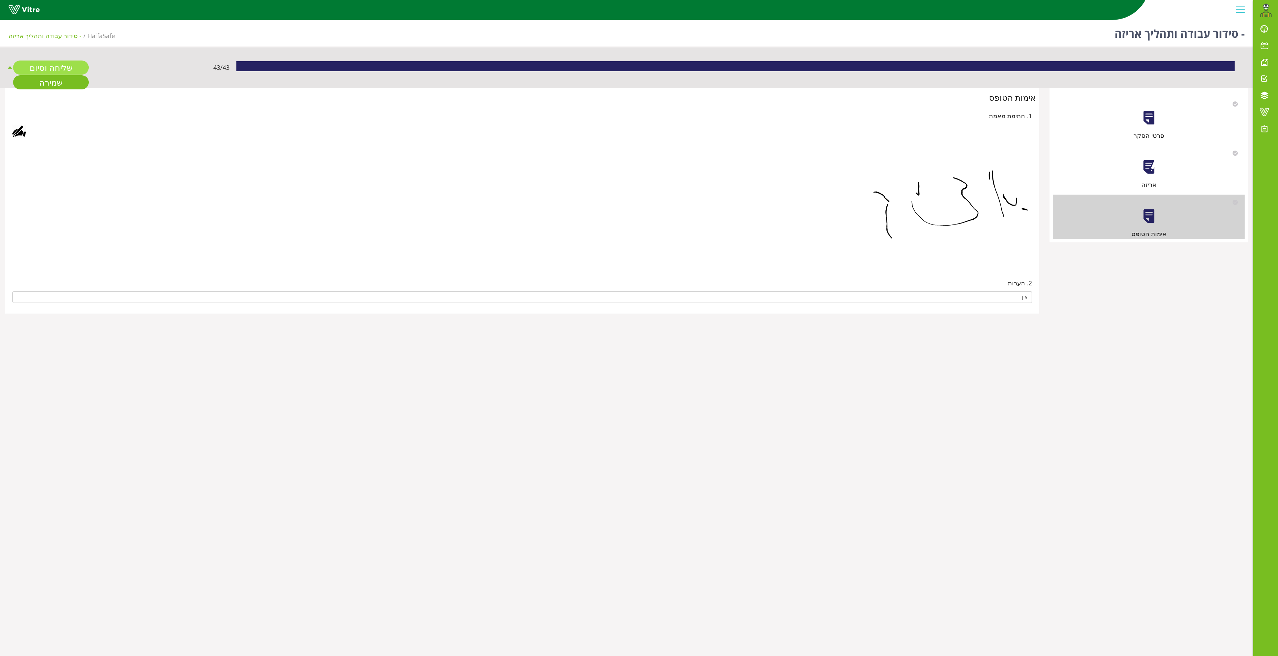
click at [53, 71] on link "שליחה וסיום" at bounding box center [51, 68] width 76 height 14
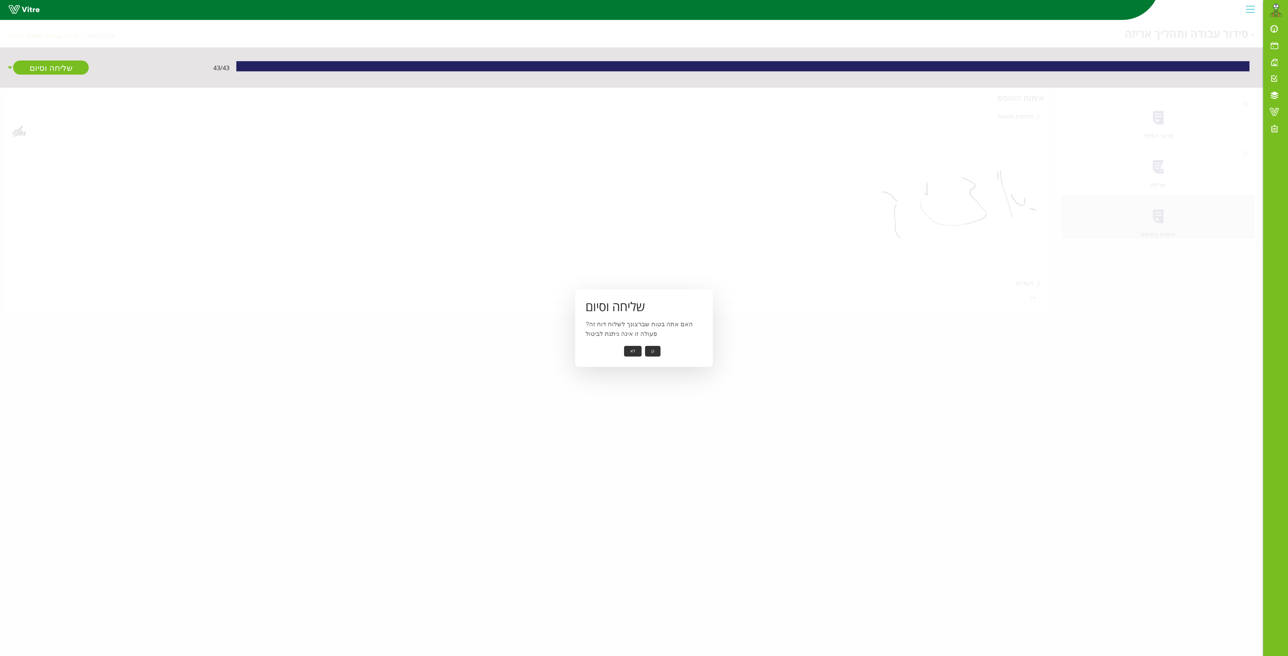
click at [638, 328] on button "כן" at bounding box center [652, 351] width 15 height 11
click at [638, 328] on button "אישור" at bounding box center [642, 346] width 23 height 11
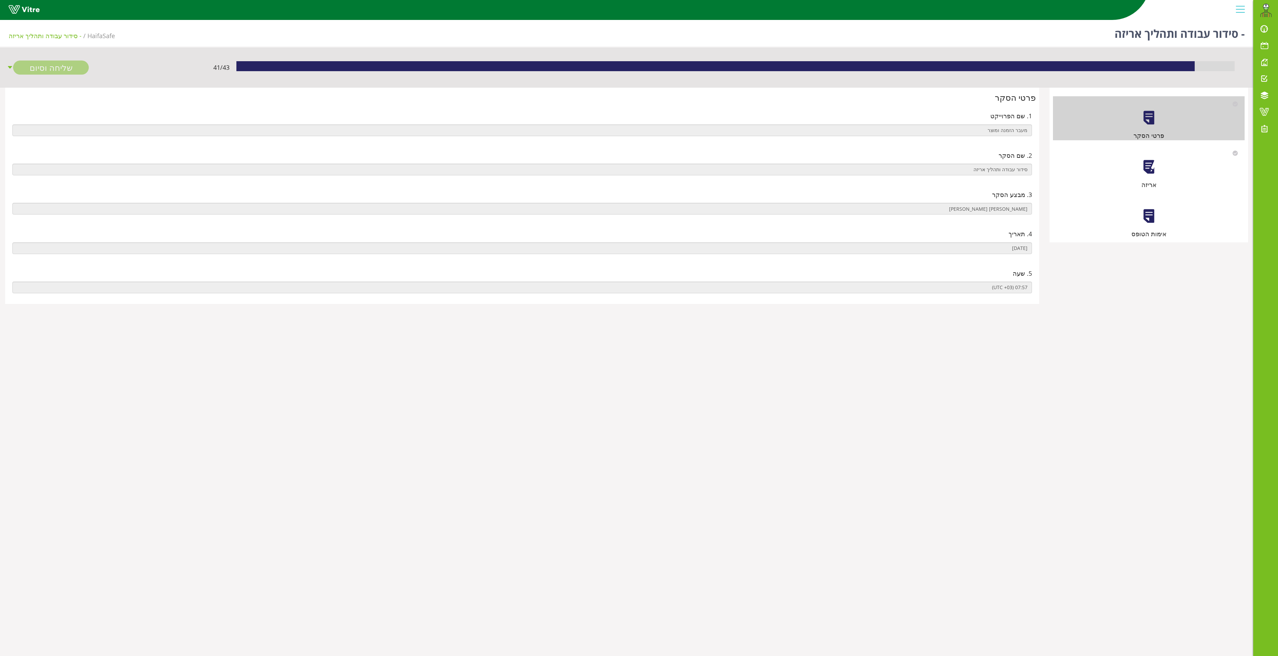
click at [1154, 167] on div at bounding box center [1148, 166] width 15 height 15
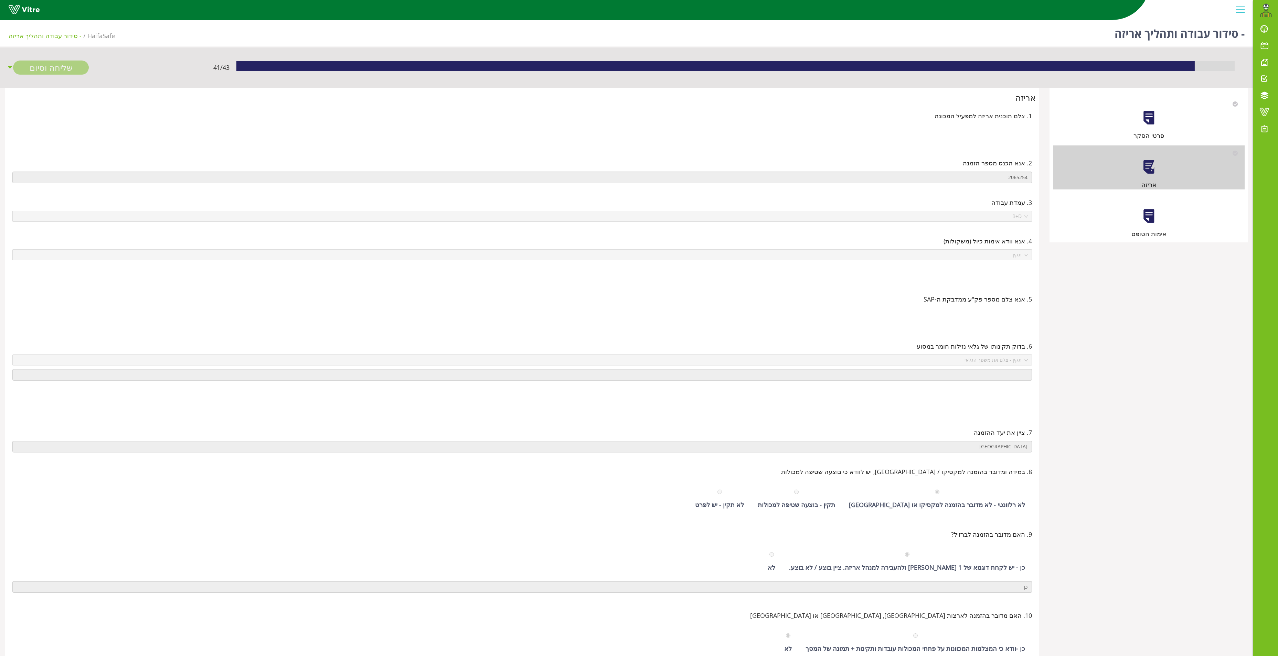
click at [1151, 208] on div at bounding box center [1148, 215] width 15 height 15
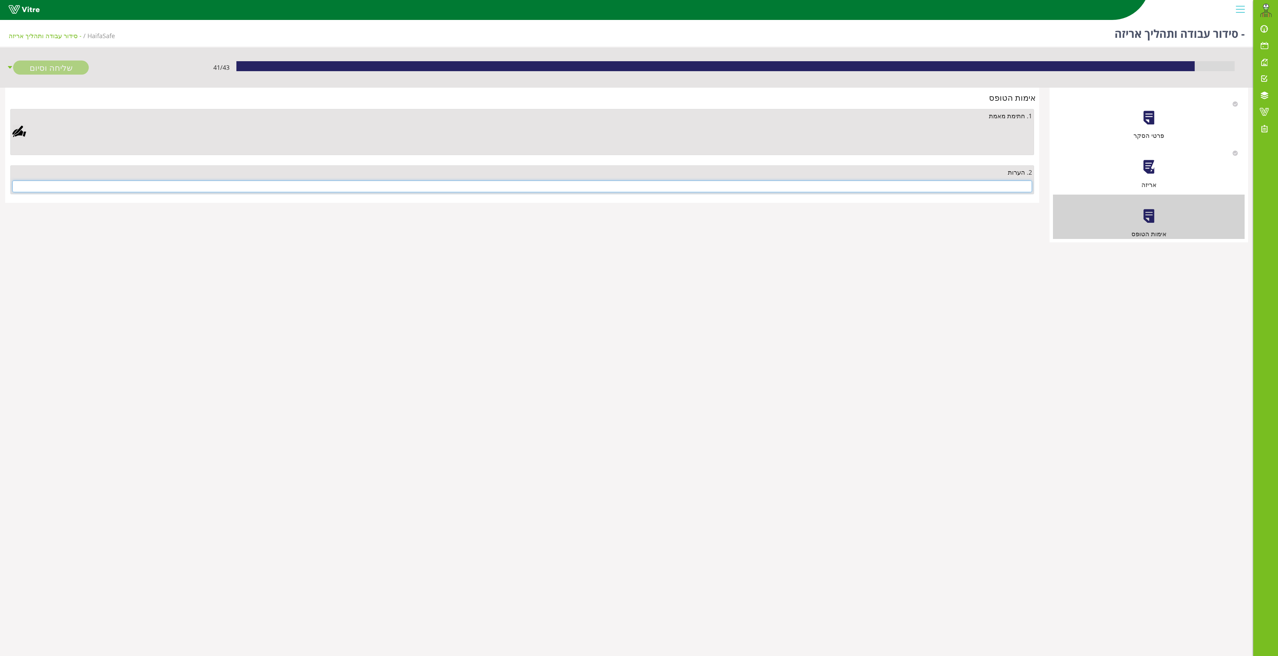
click at [977, 189] on input "text" at bounding box center [521, 187] width 1019 height 12
type input "ט"
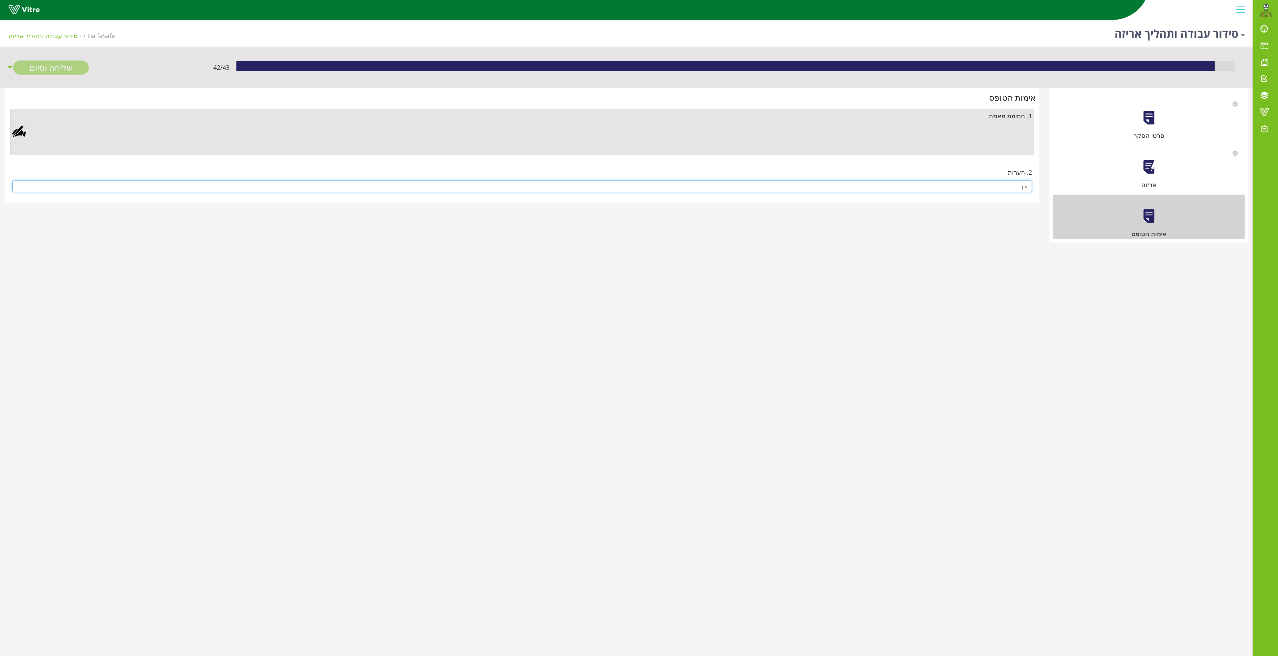
type input "אין"
click at [21, 135] on div at bounding box center [19, 132] width 14 height 14
click at [362, 310] on link "Save" at bounding box center [367, 308] width 20 height 12
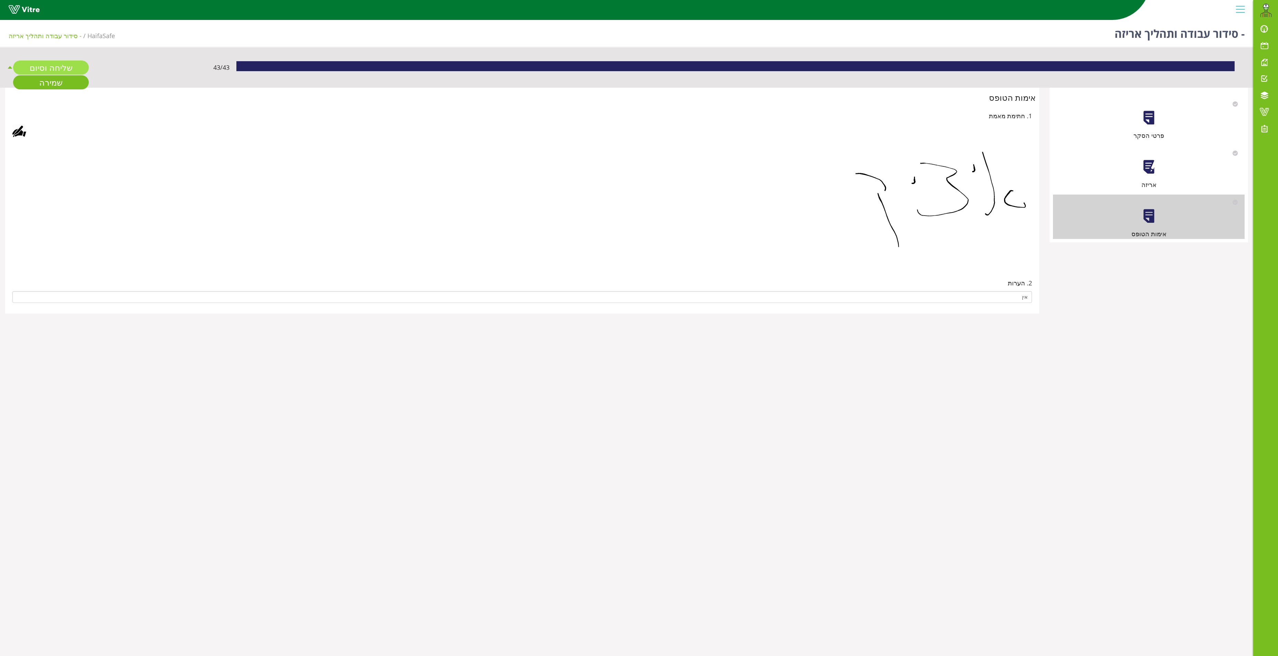
click at [34, 66] on link "שליחה וסיום" at bounding box center [51, 68] width 76 height 14
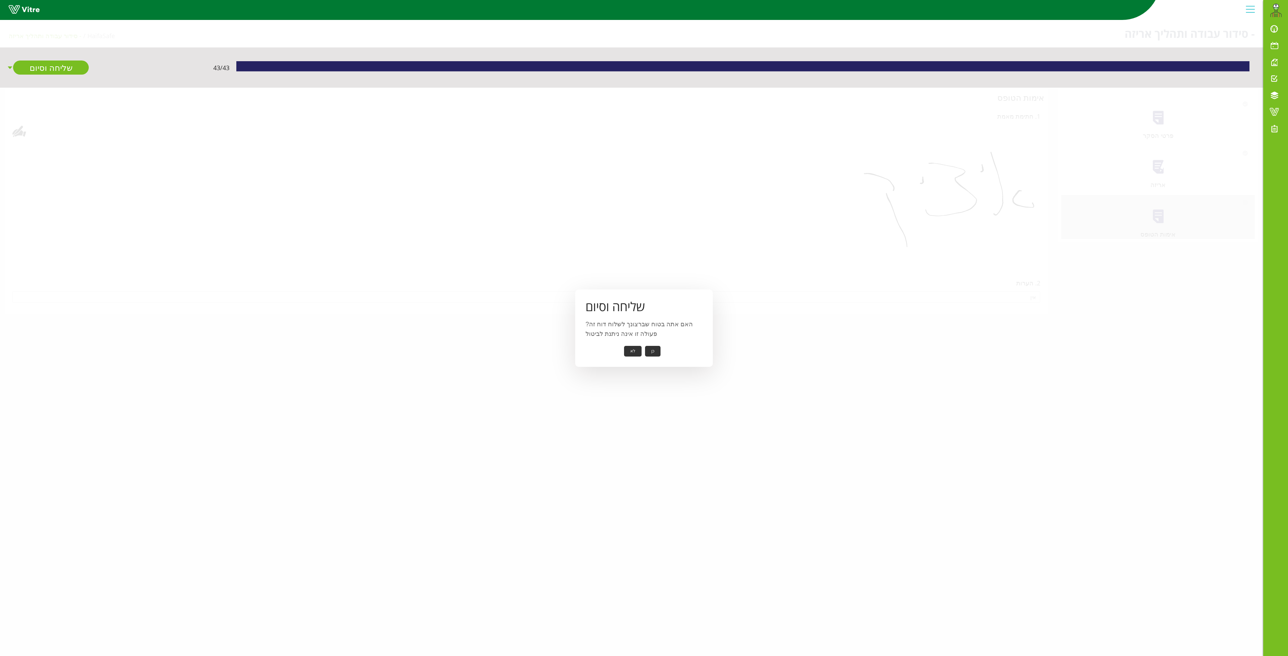
click at [653, 347] on button "כן" at bounding box center [652, 351] width 15 height 11
click at [642, 343] on button "אישור" at bounding box center [642, 346] width 23 height 11
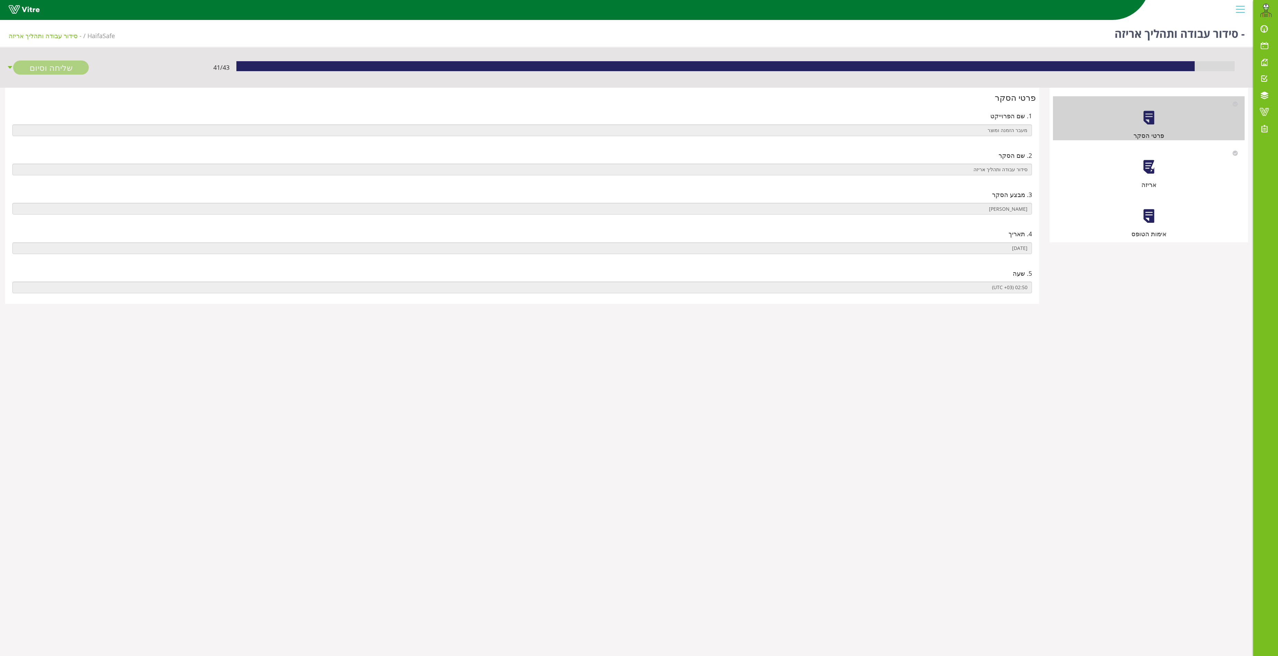
click at [1150, 170] on div at bounding box center [1148, 166] width 15 height 15
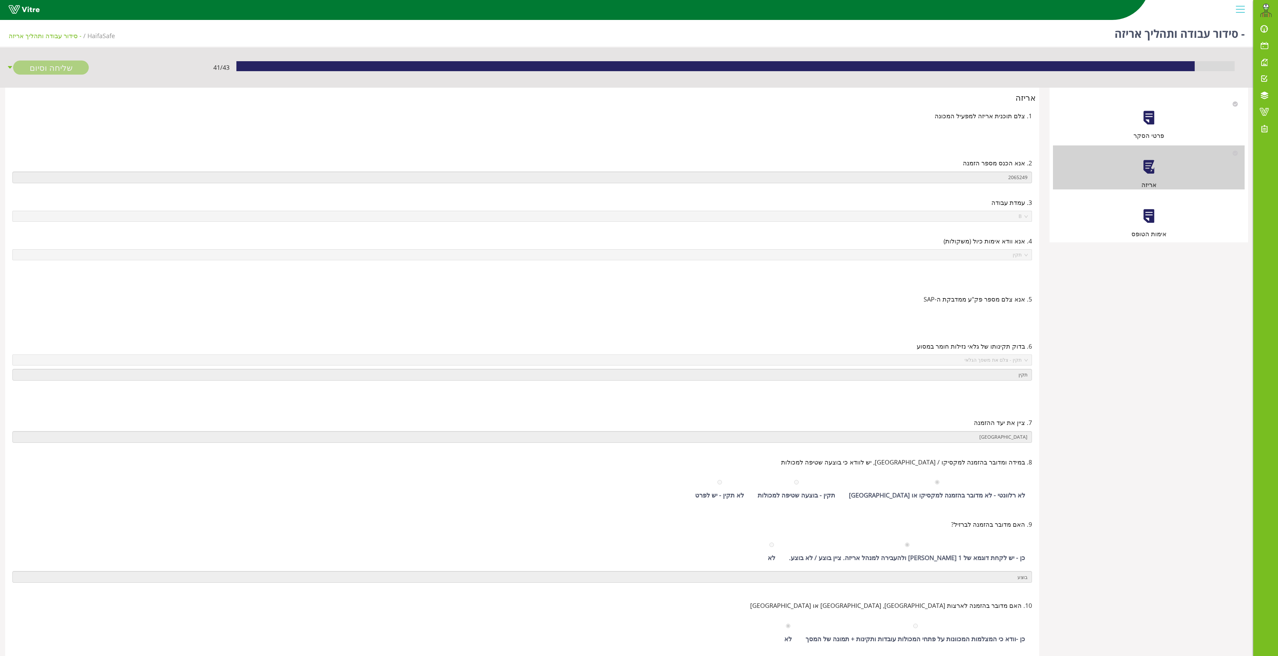
drag, startPoint x: 1159, startPoint y: 214, endPoint x: 1158, endPoint y: 210, distance: 4.4
click at [1158, 214] on div "אימות הטופס" at bounding box center [1149, 217] width 192 height 44
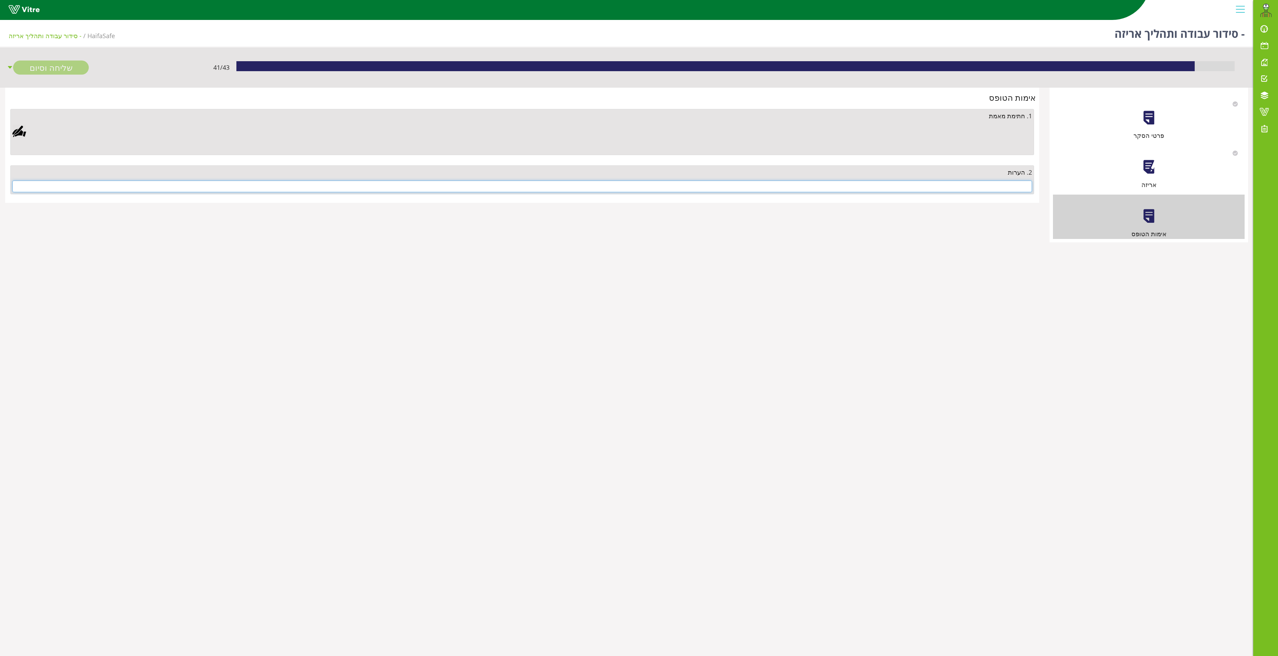
click at [1010, 188] on input "text" at bounding box center [521, 187] width 1019 height 12
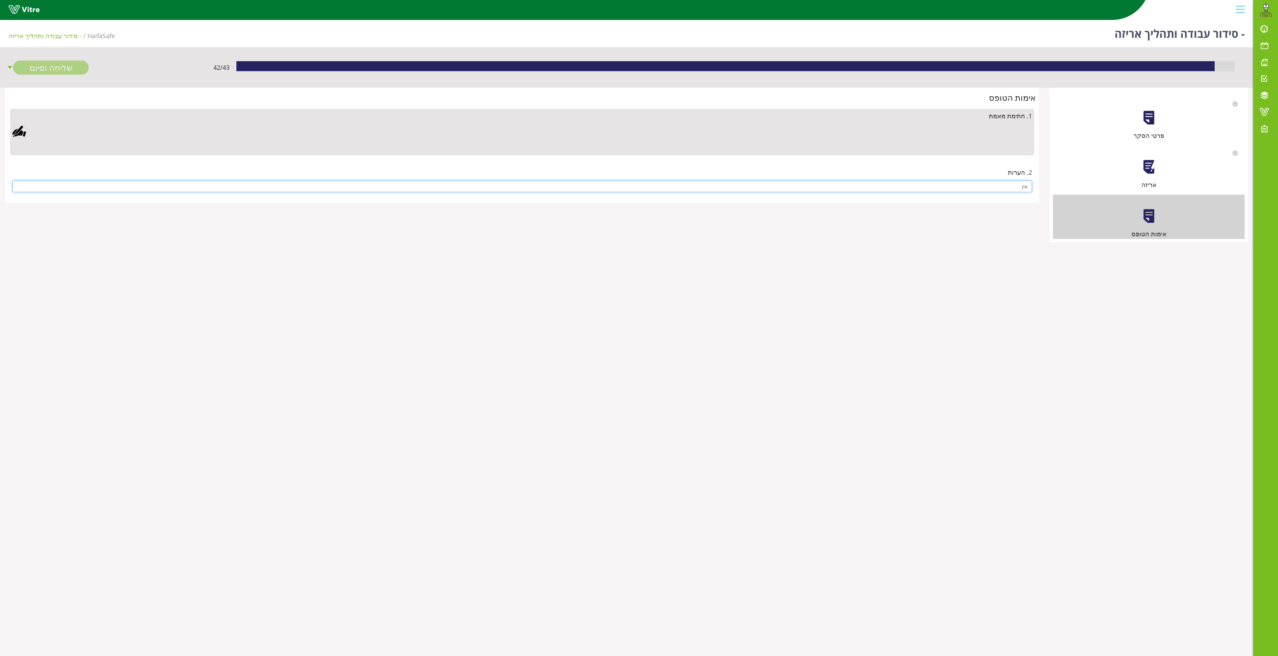
type input "אין"
click at [22, 130] on div at bounding box center [19, 132] width 14 height 14
click at [364, 305] on link "Save" at bounding box center [367, 308] width 20 height 12
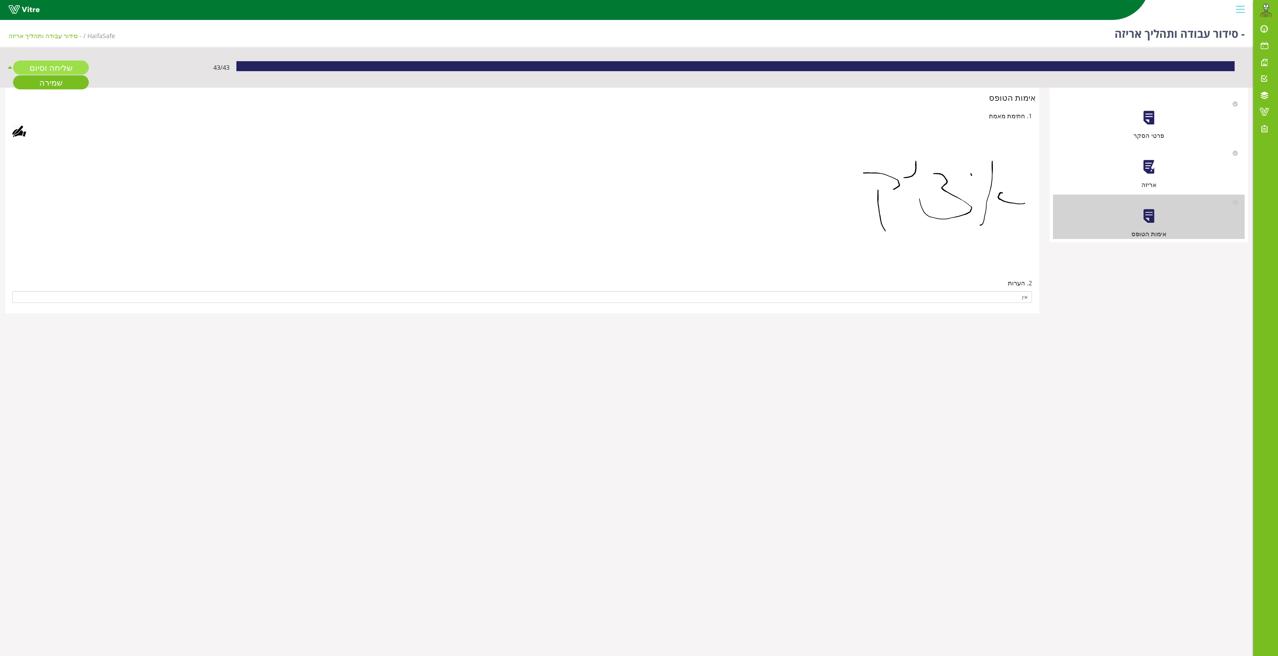
click at [50, 65] on link "שליחה וסיום" at bounding box center [51, 68] width 76 height 14
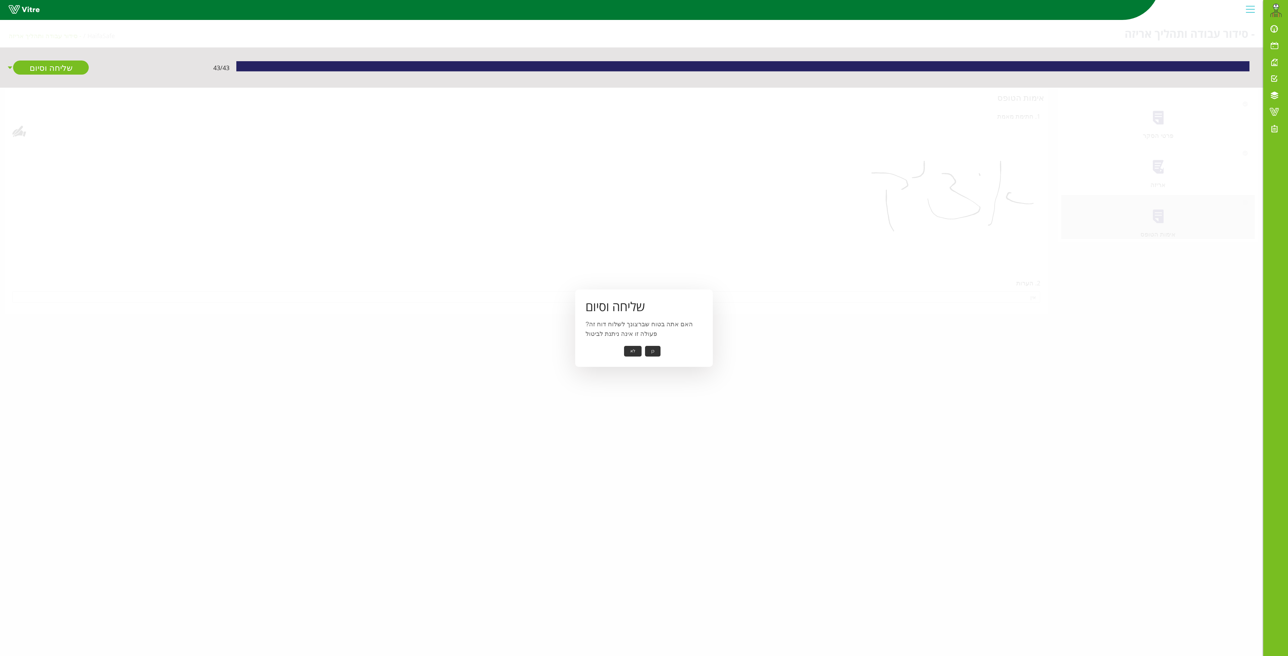
click at [646, 350] on button "כן" at bounding box center [652, 351] width 15 height 11
click at [639, 345] on button "אישור" at bounding box center [642, 346] width 23 height 11
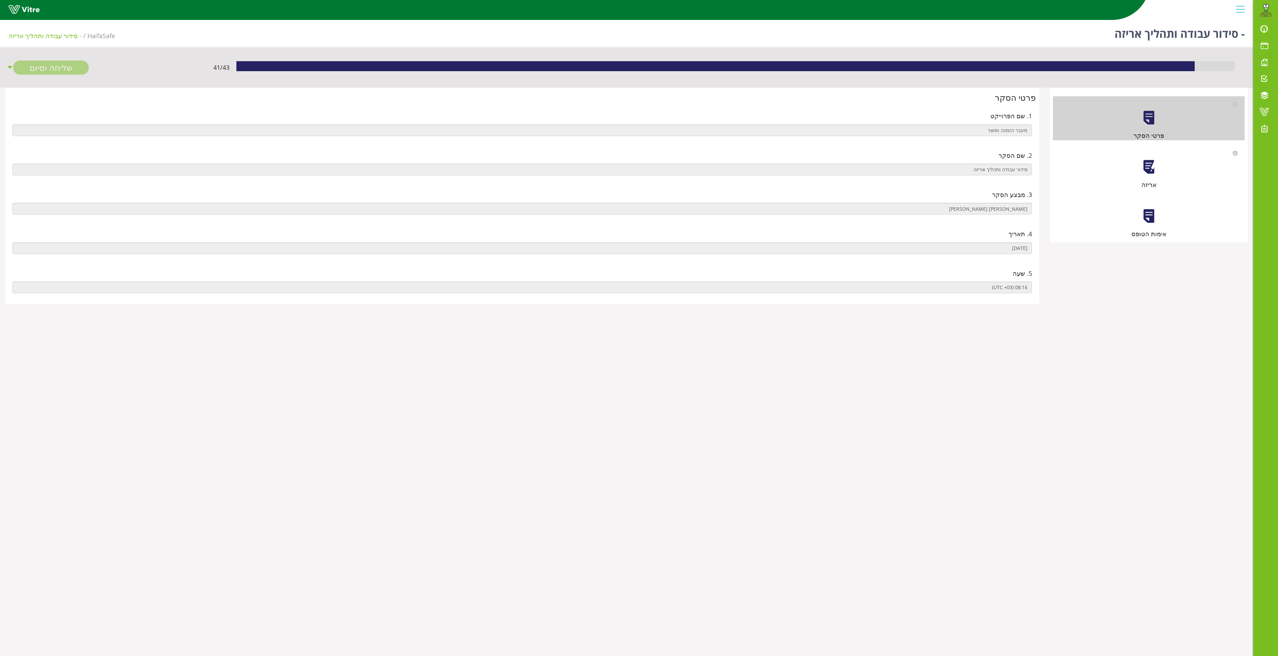
click at [1157, 161] on div "אריזה" at bounding box center [1149, 168] width 192 height 44
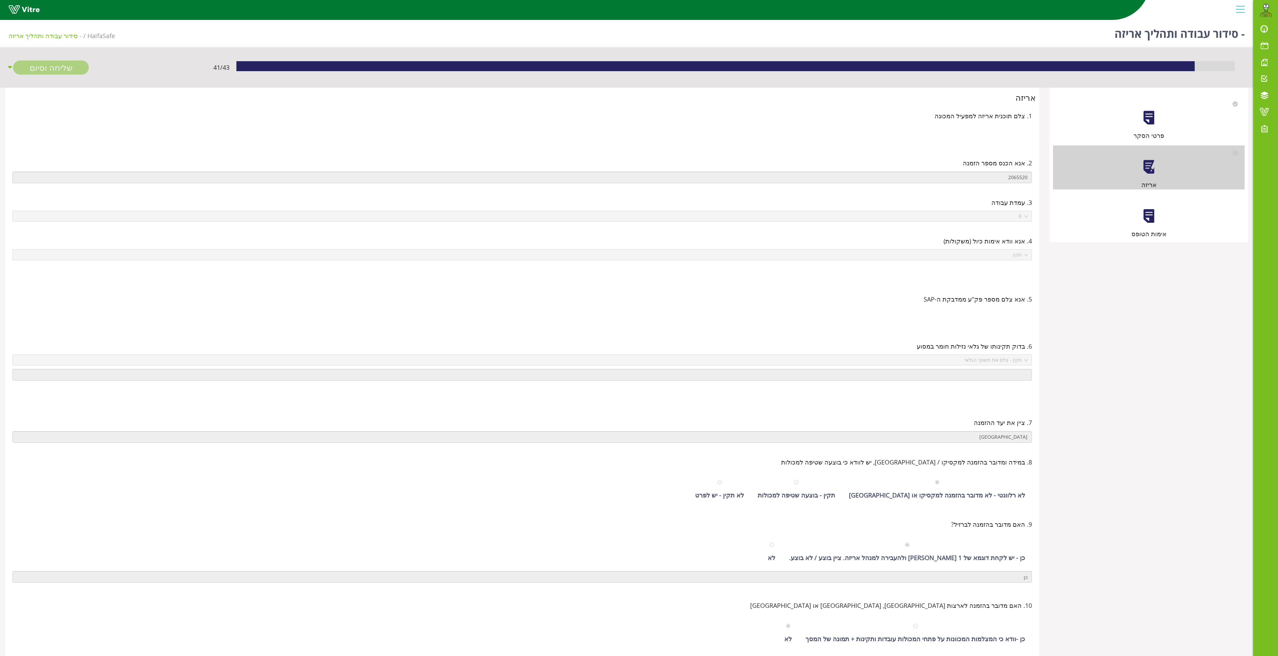
click at [1141, 222] on div at bounding box center [1148, 215] width 15 height 15
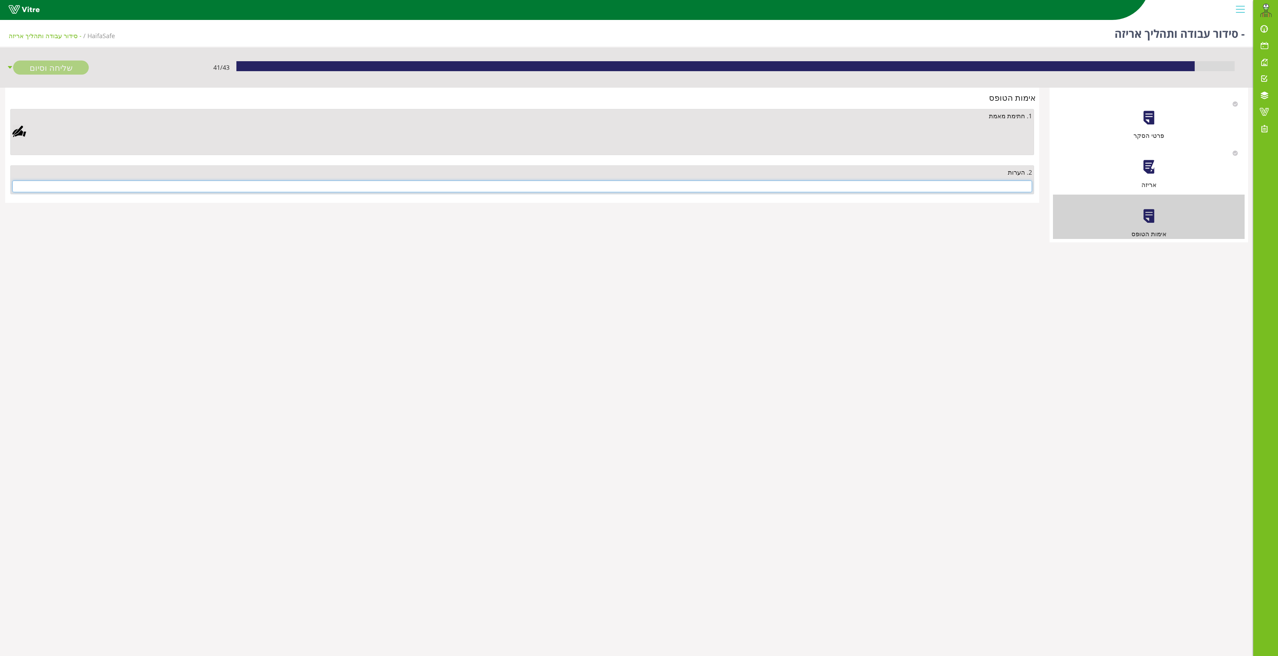
click at [994, 192] on input "text" at bounding box center [521, 187] width 1019 height 12
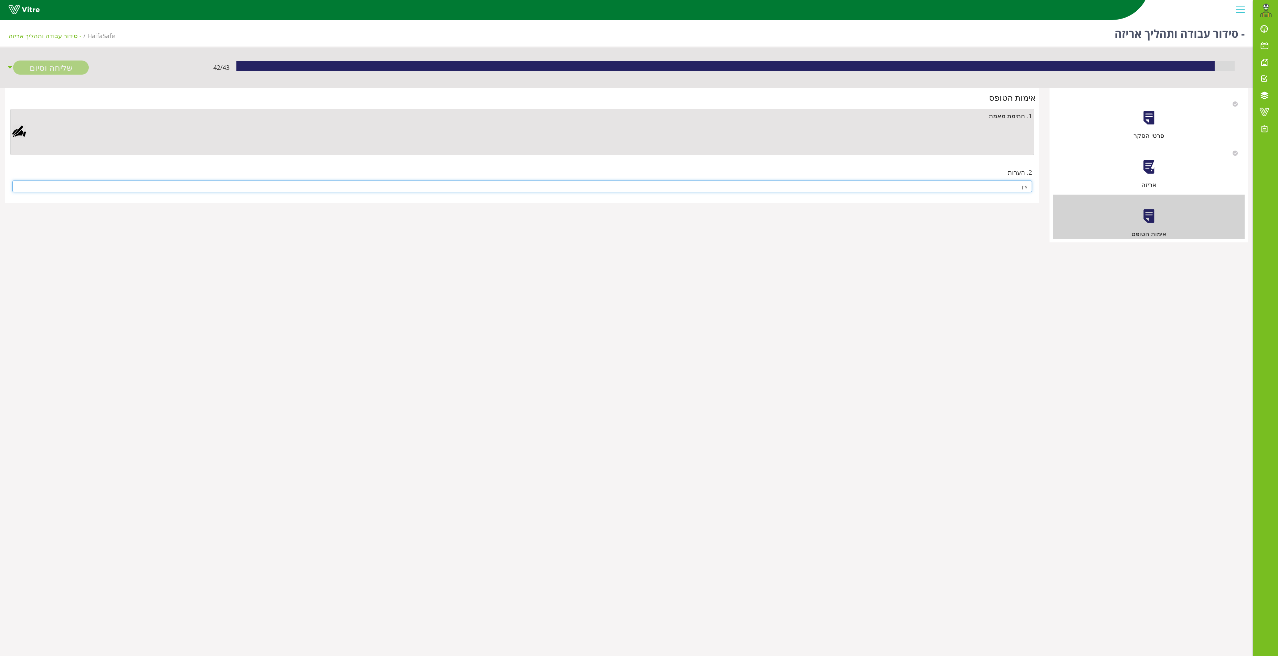
type input "אין"
click at [17, 132] on div at bounding box center [19, 132] width 14 height 14
click at [367, 308] on link "Save" at bounding box center [367, 308] width 20 height 12
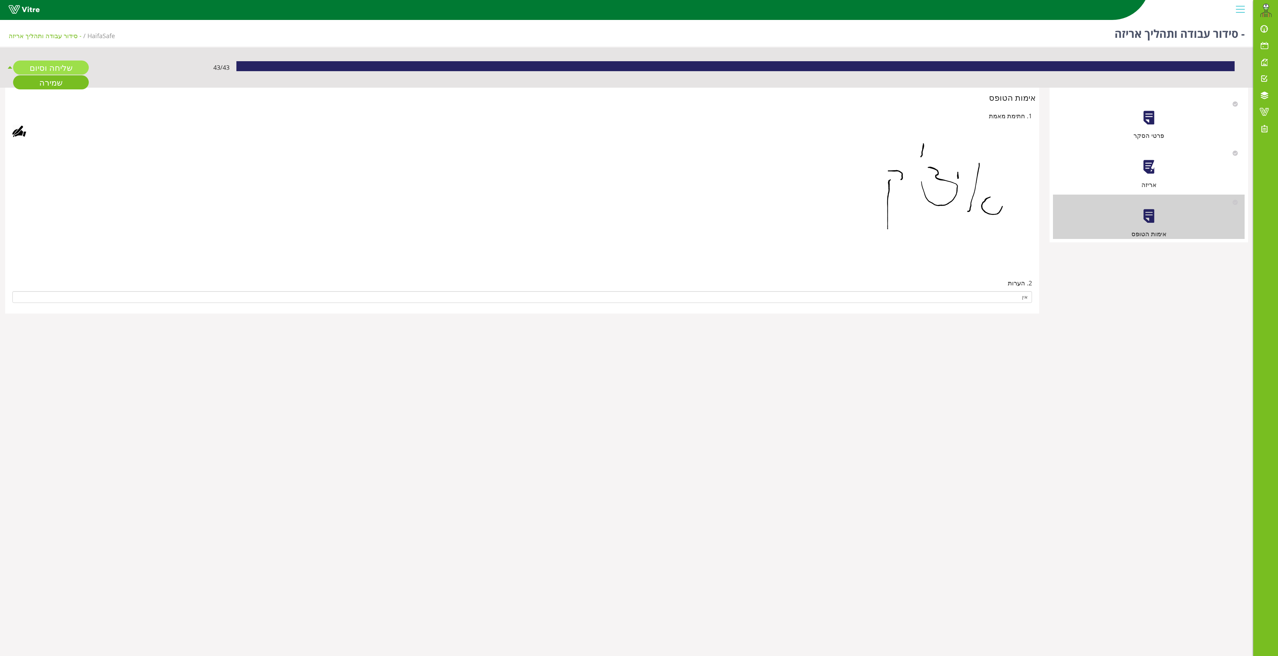
click at [46, 66] on link "שליחה וסיום" at bounding box center [51, 68] width 76 height 14
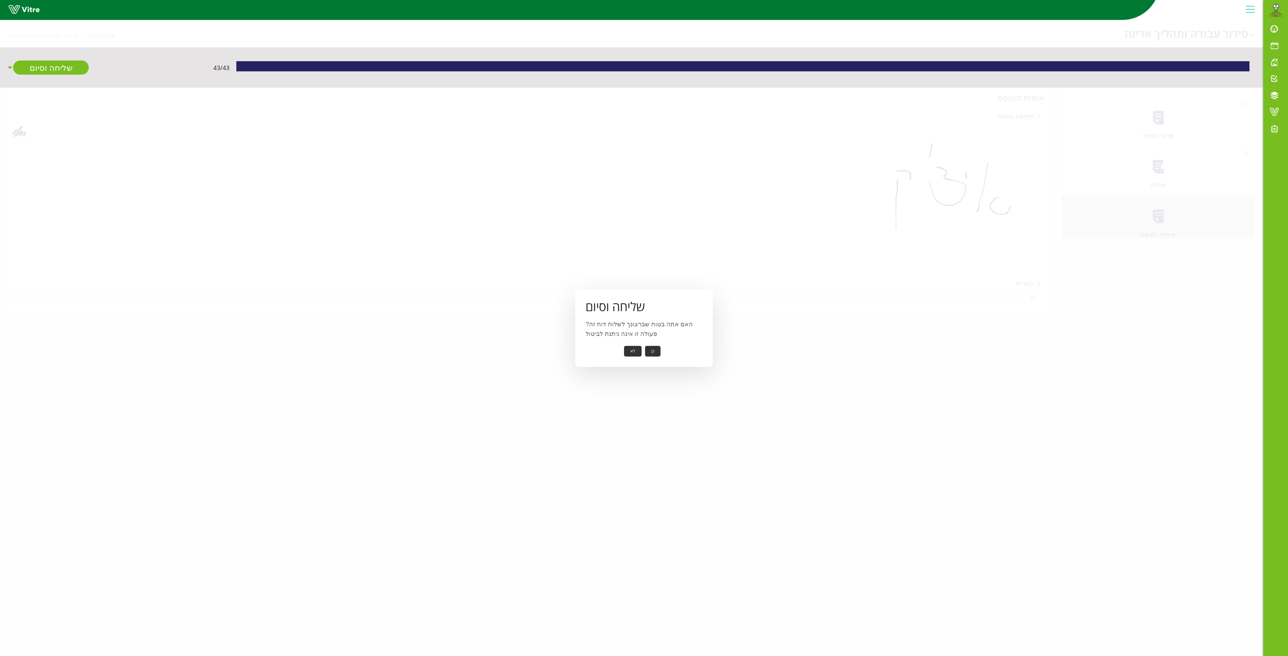
click at [650, 352] on button "כן" at bounding box center [652, 351] width 15 height 11
click at [643, 348] on button "אישור" at bounding box center [642, 346] width 23 height 11
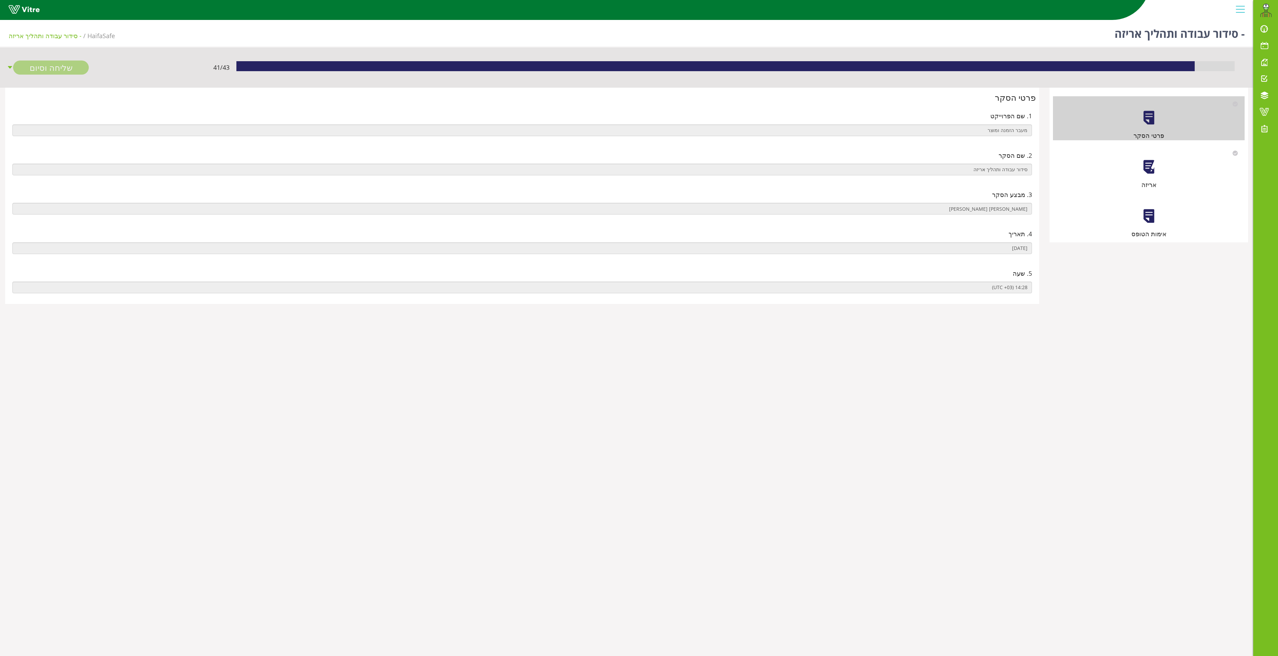
click at [1163, 165] on div "אריזה" at bounding box center [1149, 168] width 192 height 44
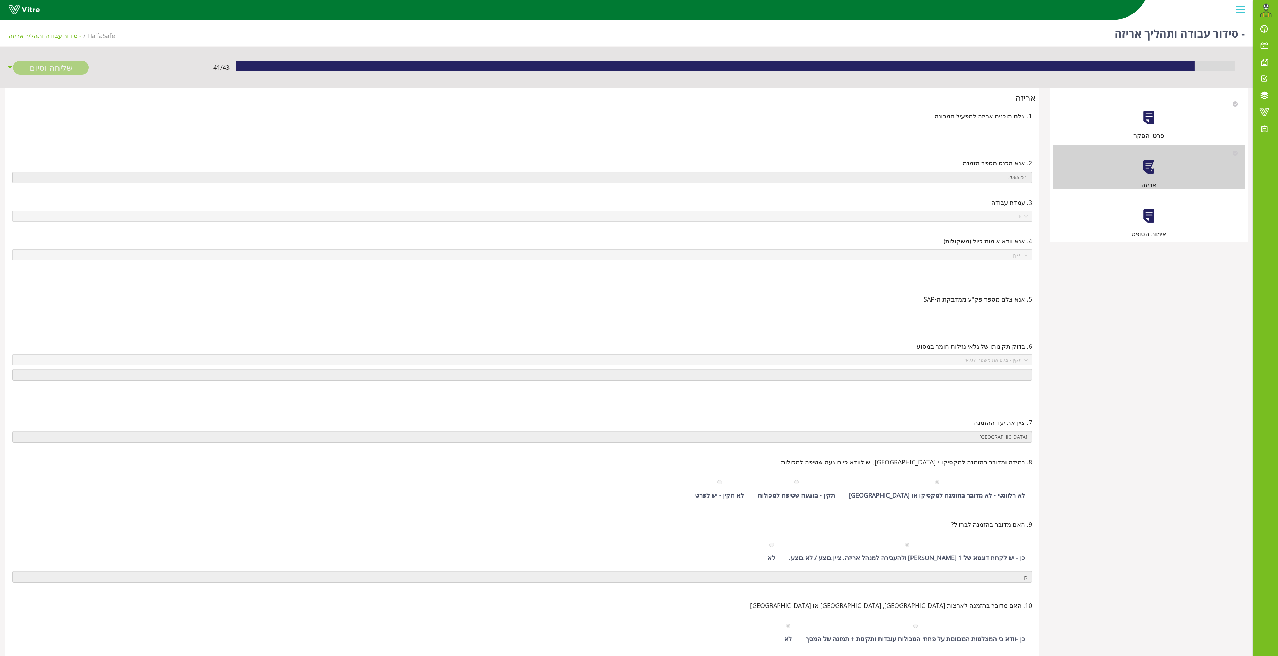
click at [1139, 228] on div "אימות הטופס" at bounding box center [1149, 217] width 192 height 44
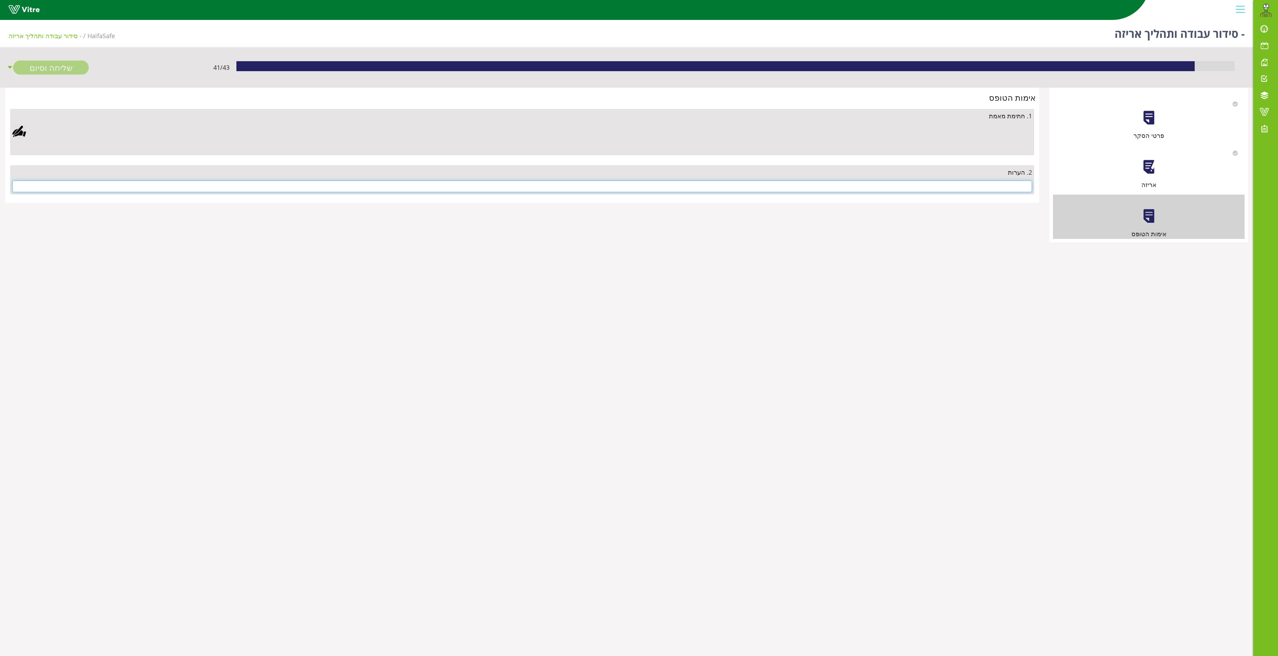
drag, startPoint x: 607, startPoint y: 184, endPoint x: 608, endPoint y: 188, distance: 4.2
click at [608, 188] on input "text" at bounding box center [521, 187] width 1019 height 12
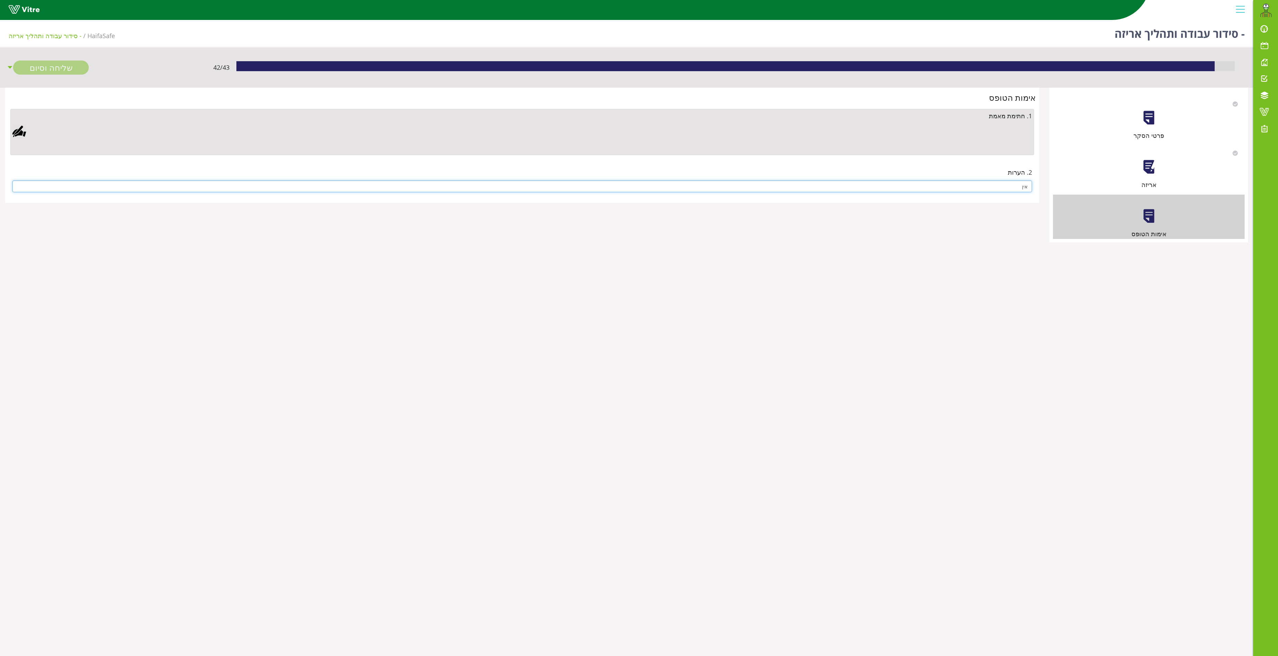
type input "אין"
click at [19, 131] on div at bounding box center [19, 132] width 14 height 14
click at [363, 306] on link "Save" at bounding box center [367, 308] width 20 height 12
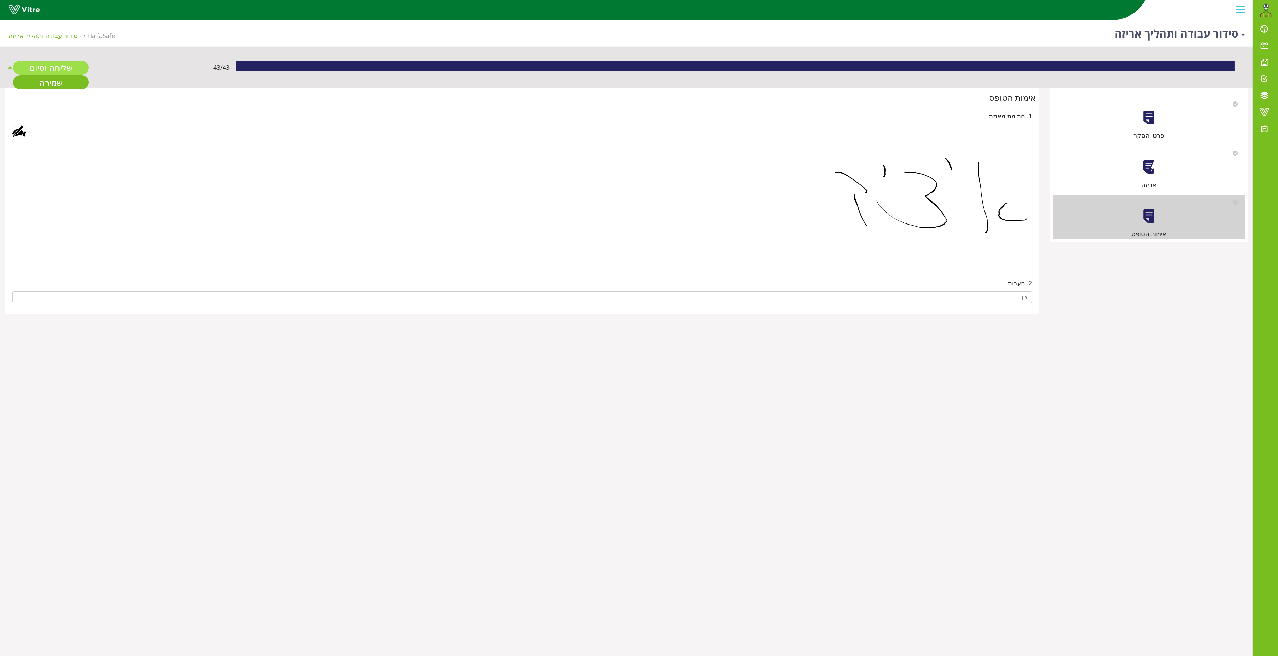
click at [49, 67] on link "שליחה וסיום" at bounding box center [51, 68] width 76 height 14
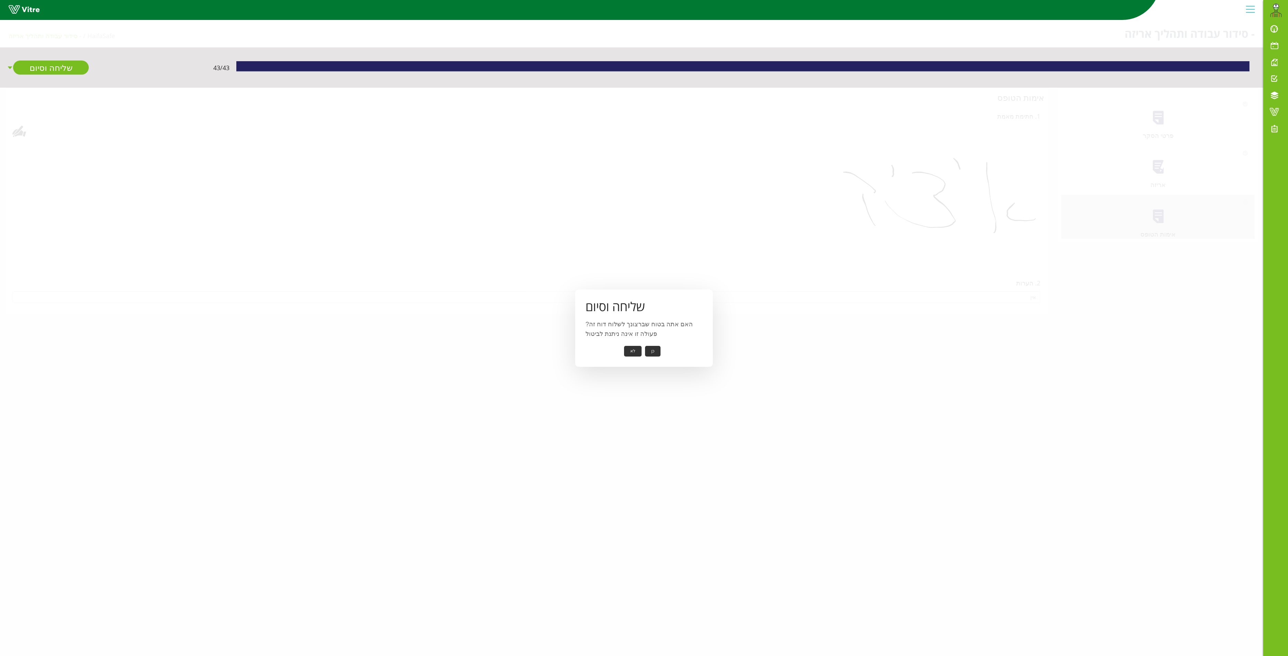
click at [652, 347] on button "כן" at bounding box center [652, 351] width 15 height 11
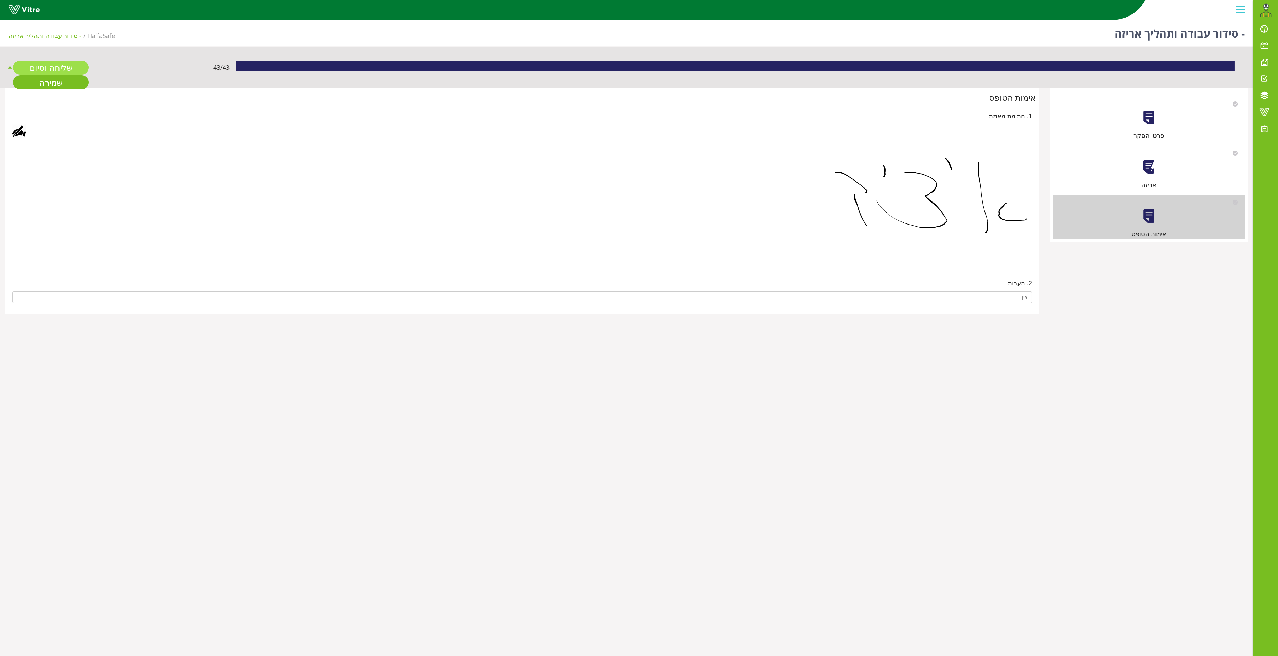
click at [62, 67] on link "שליחה וסיום" at bounding box center [51, 68] width 76 height 14
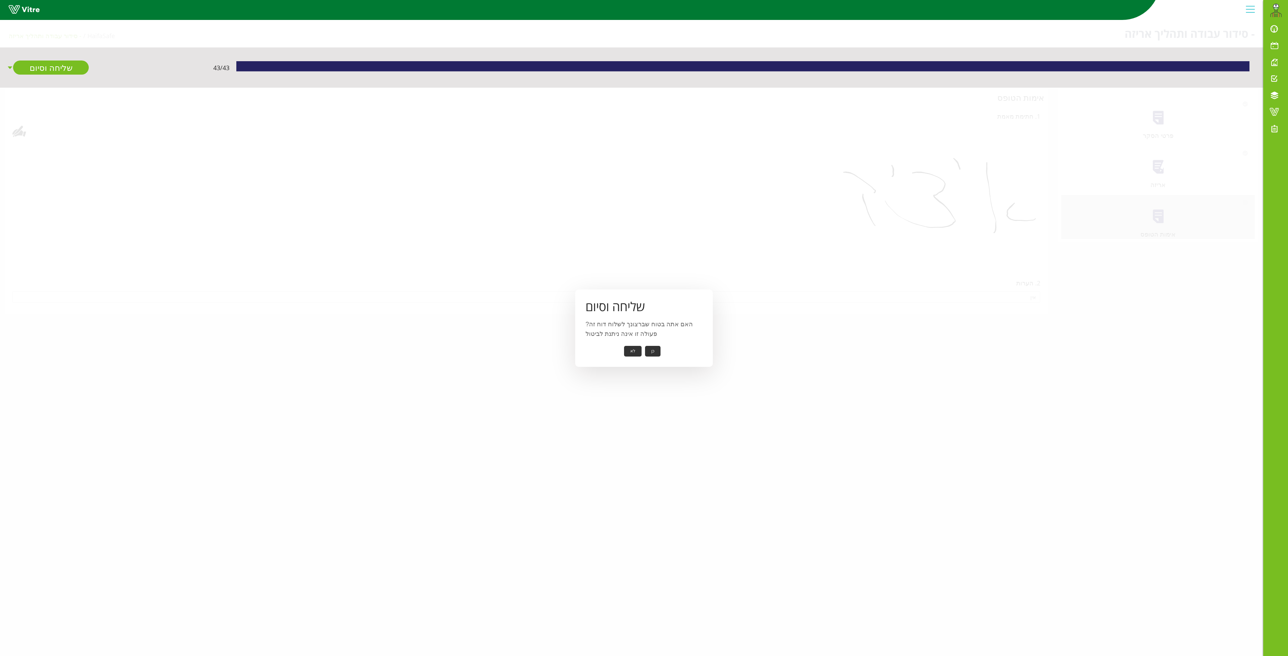
click at [650, 351] on button "כן" at bounding box center [652, 351] width 15 height 11
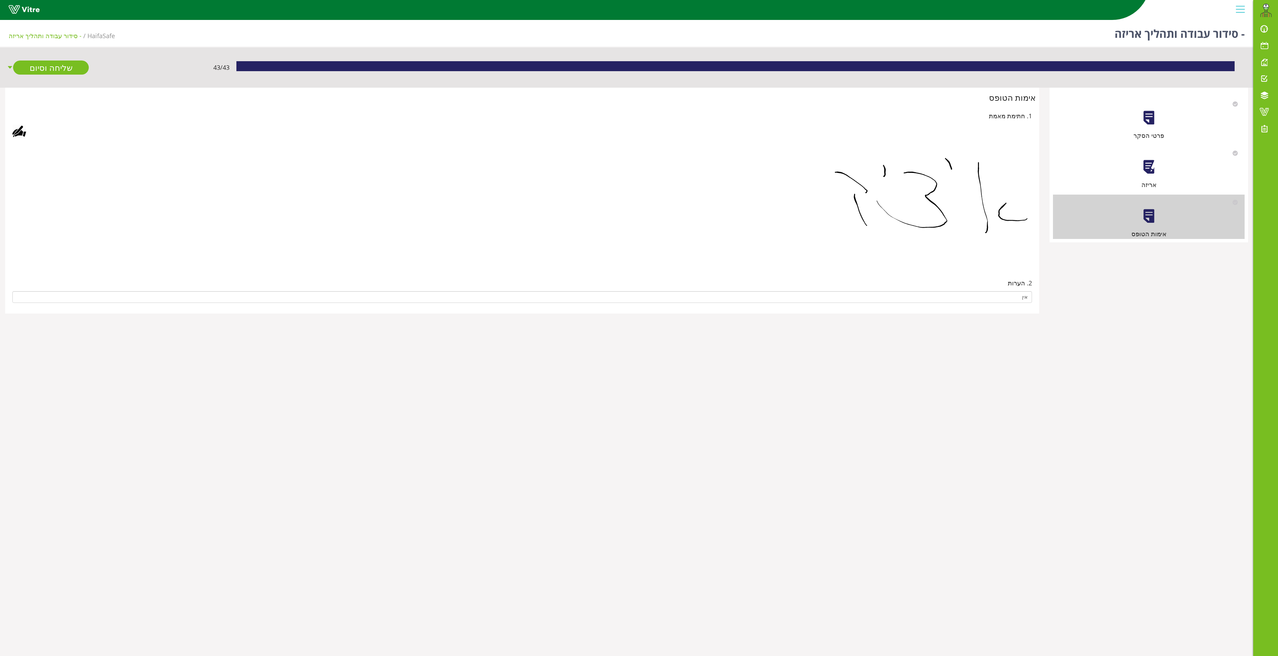
click at [1149, 165] on div at bounding box center [1148, 166] width 15 height 15
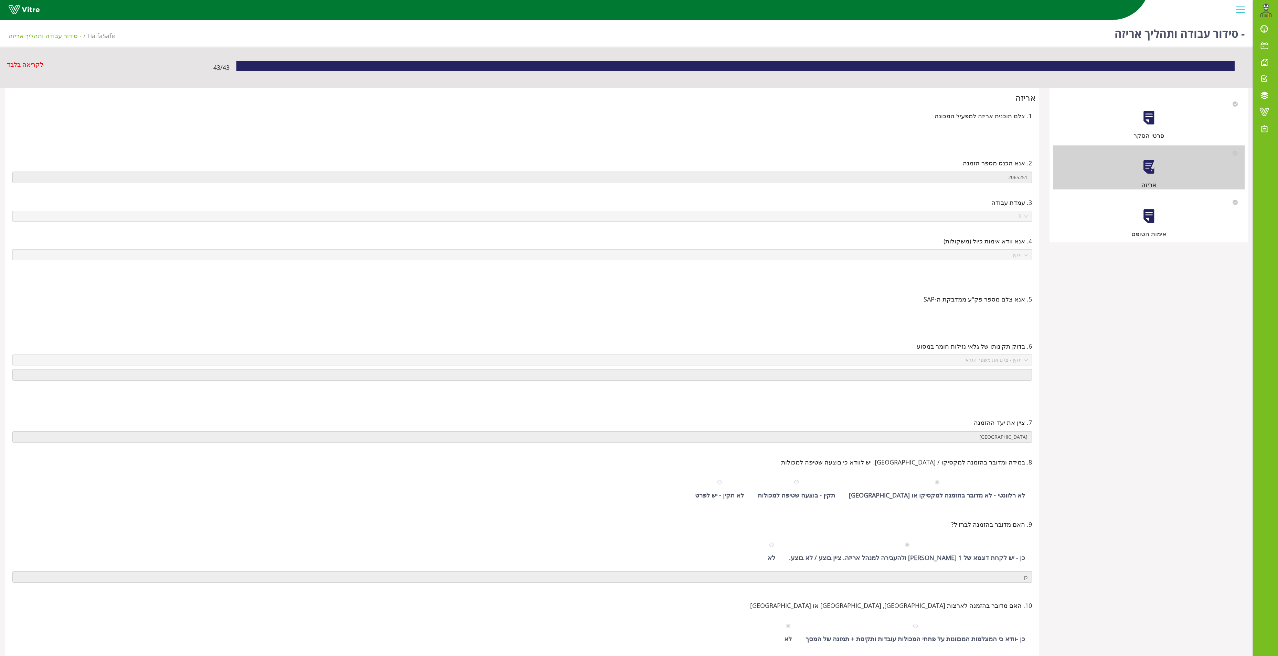
click at [1149, 218] on div at bounding box center [1148, 215] width 15 height 15
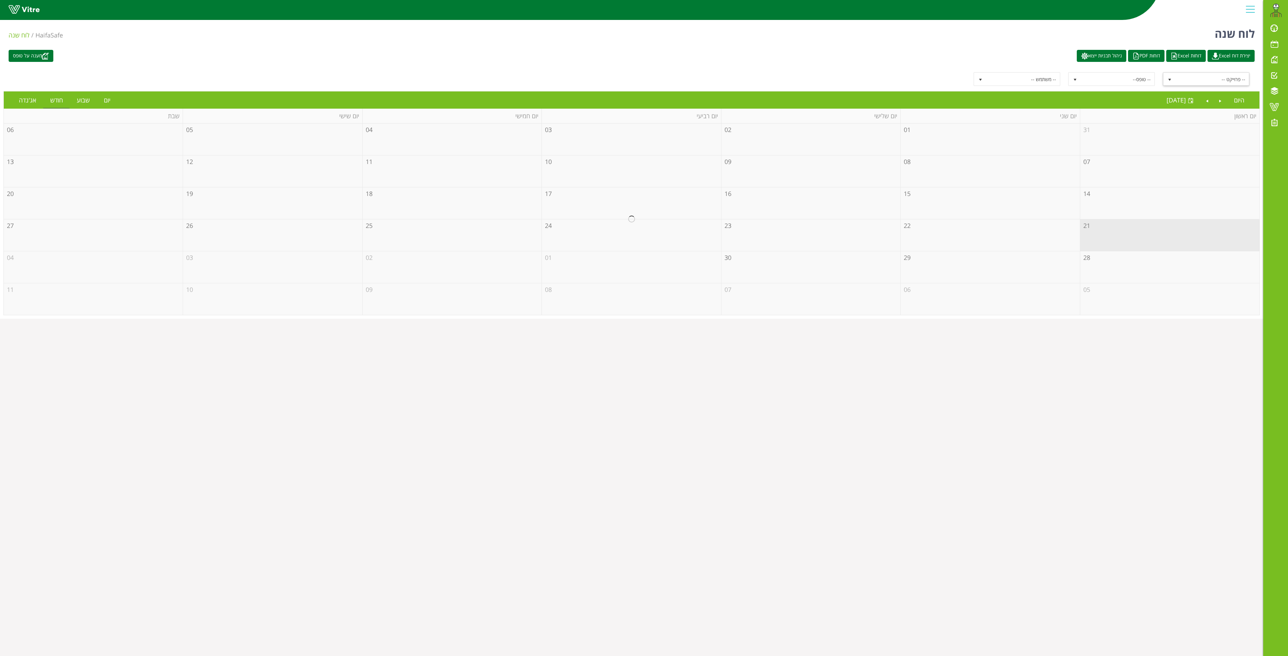
click at [1165, 80] on span "select" at bounding box center [1169, 79] width 12 height 12
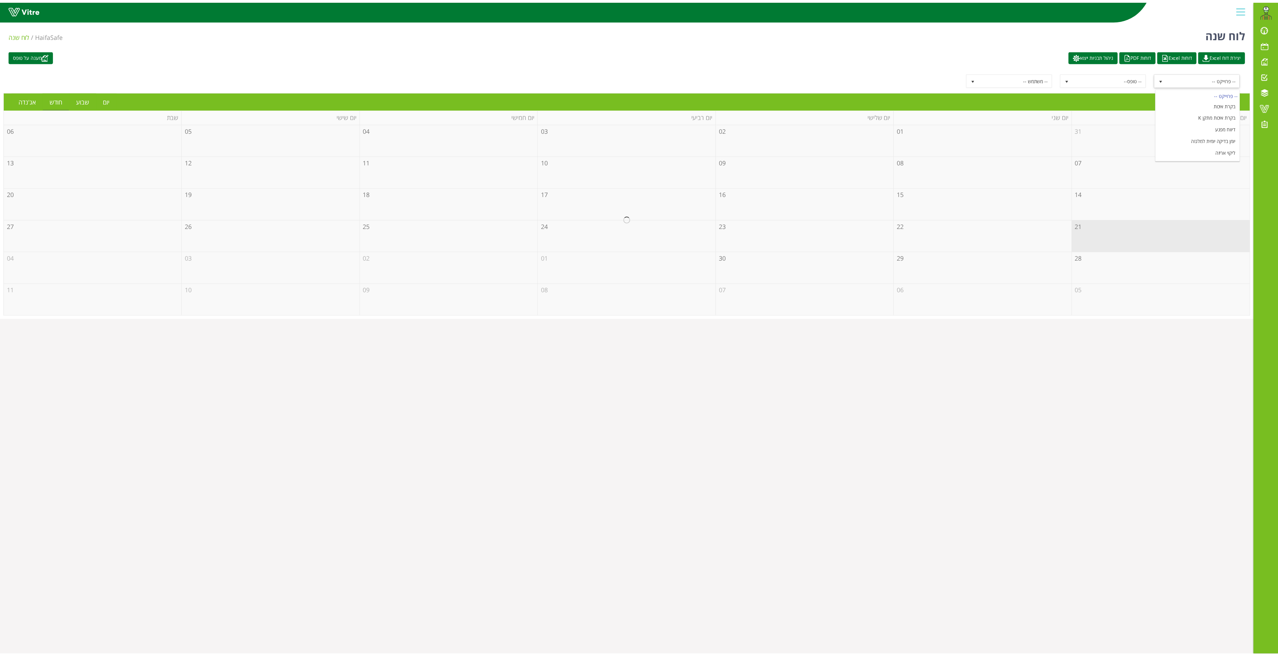
scroll to position [89, 0]
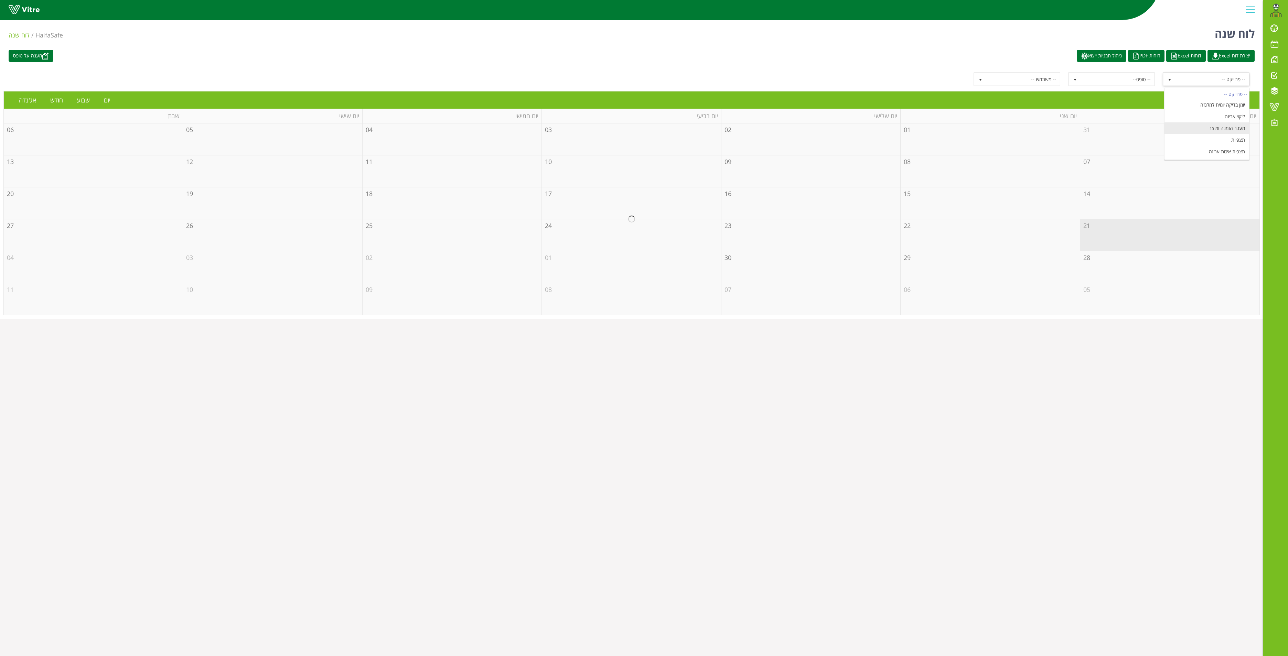
click at [1227, 130] on li "מעבר הזמנה ומוצר" at bounding box center [1206, 128] width 85 height 12
click at [109, 103] on link "יום" at bounding box center [107, 100] width 20 height 16
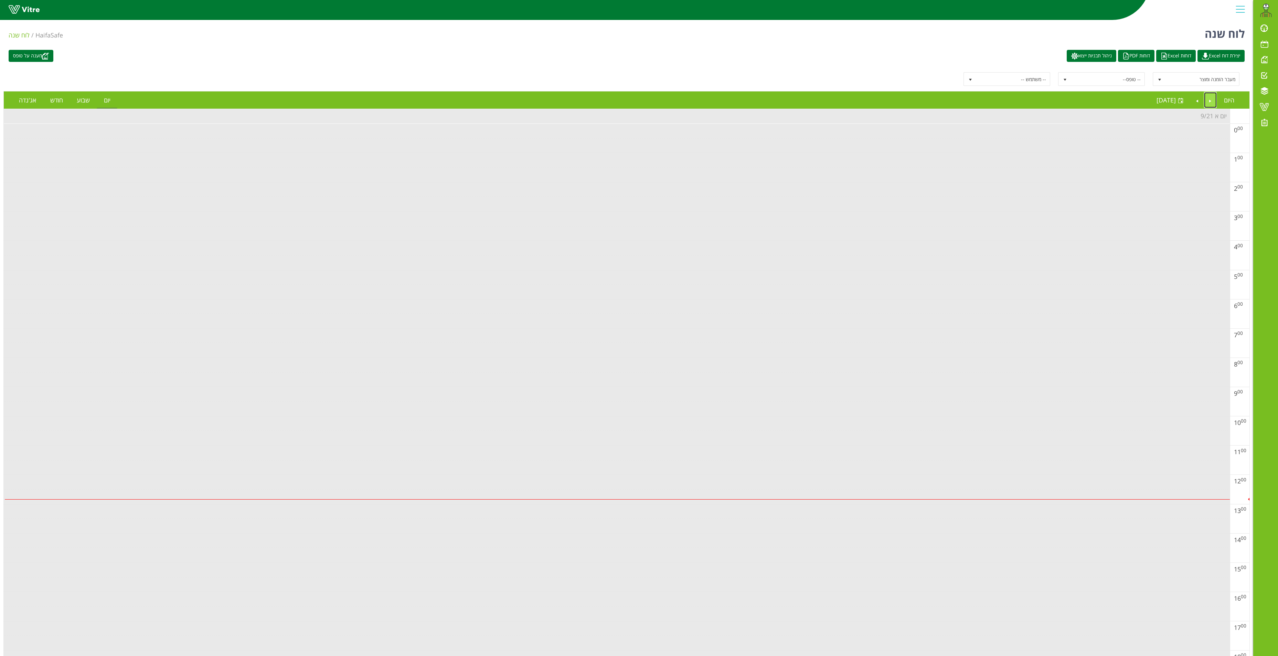
click at [1210, 105] on link "Previous" at bounding box center [1210, 100] width 13 height 16
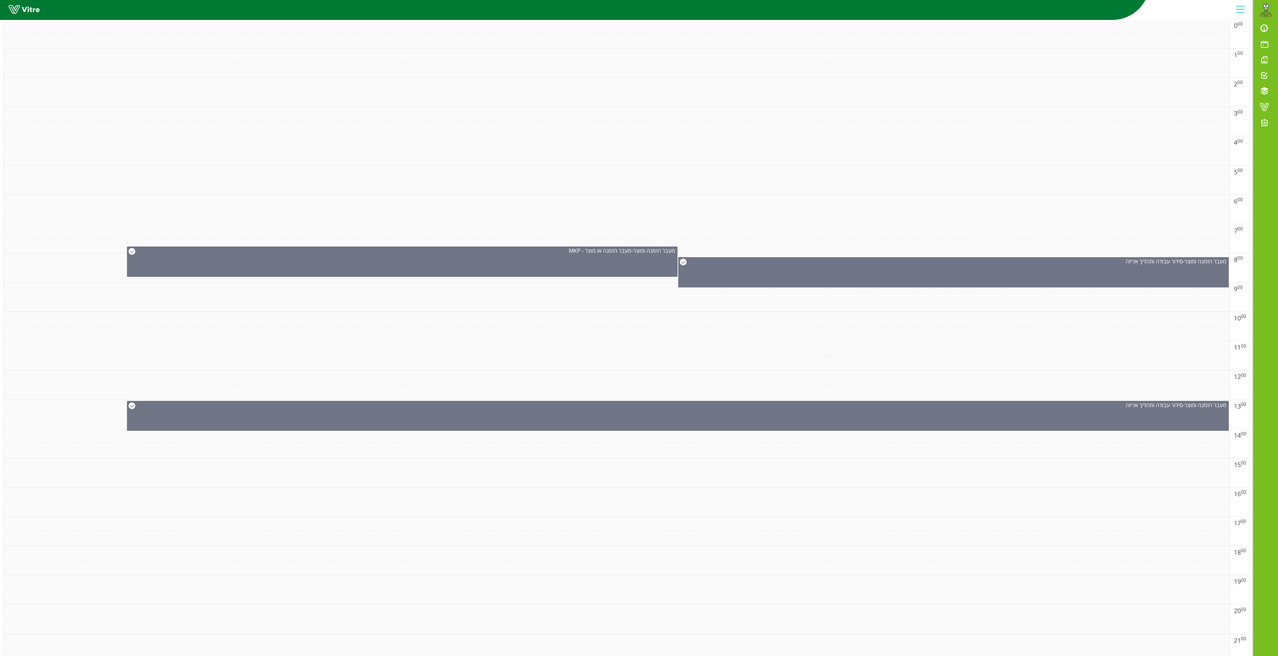
scroll to position [0, 0]
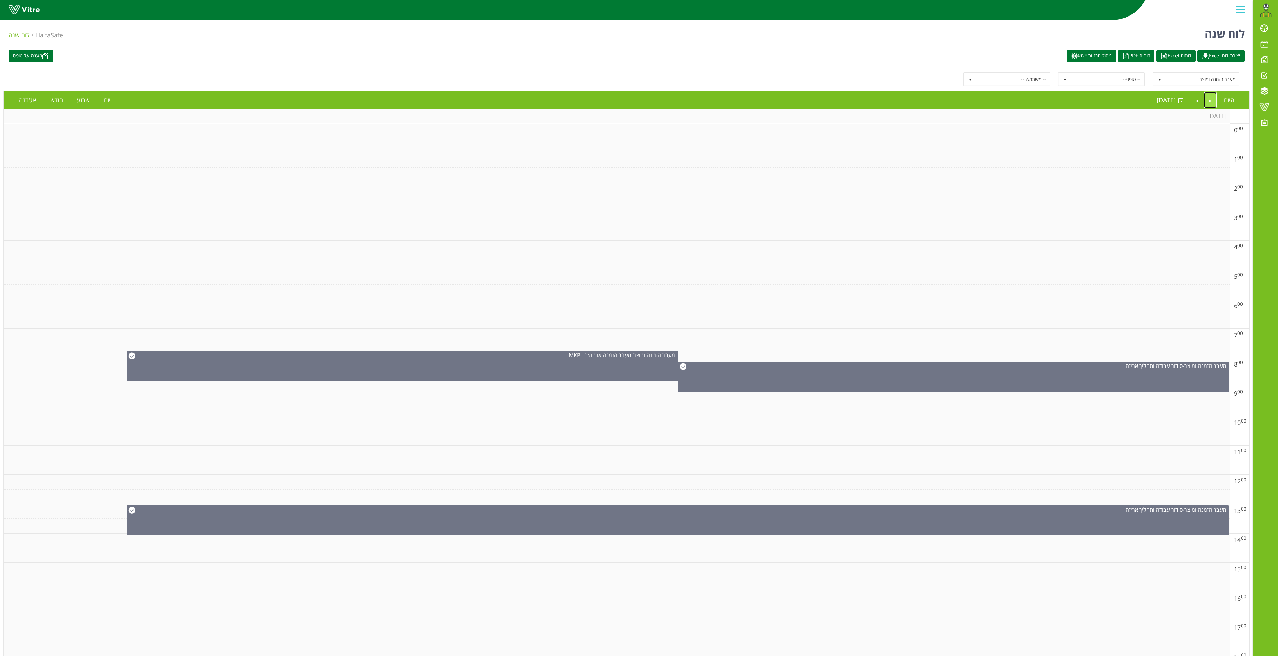
click at [1208, 102] on link "Previous" at bounding box center [1210, 100] width 13 height 16
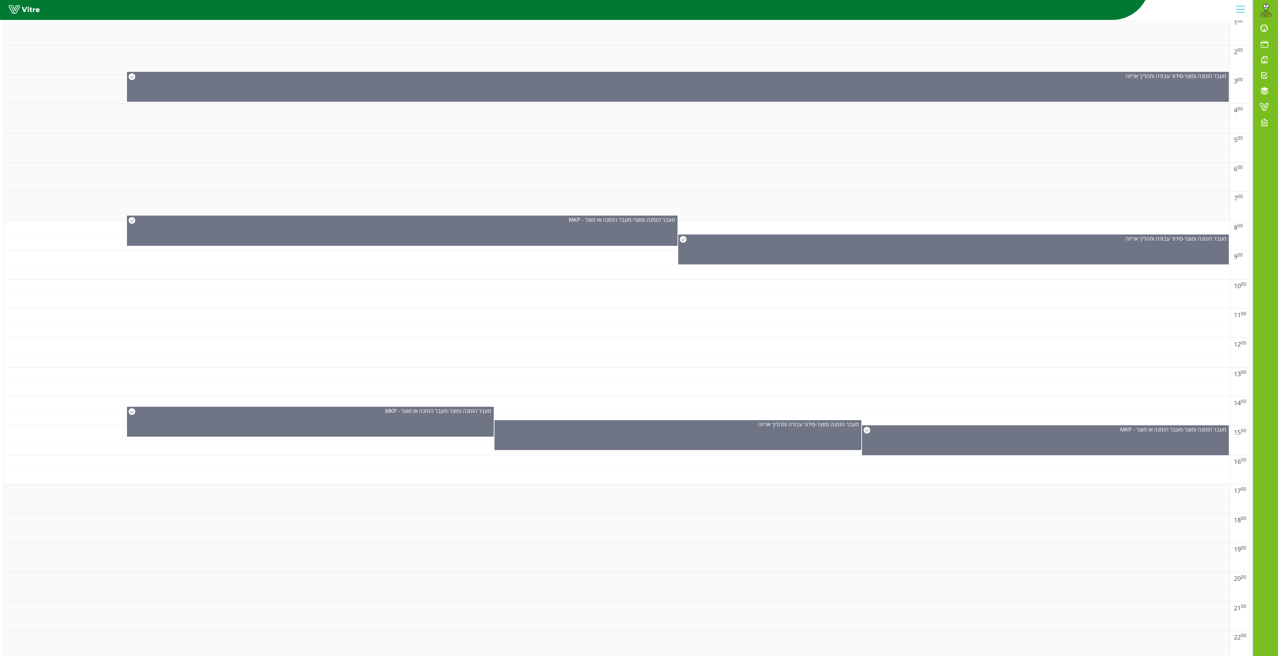
scroll to position [193, 0]
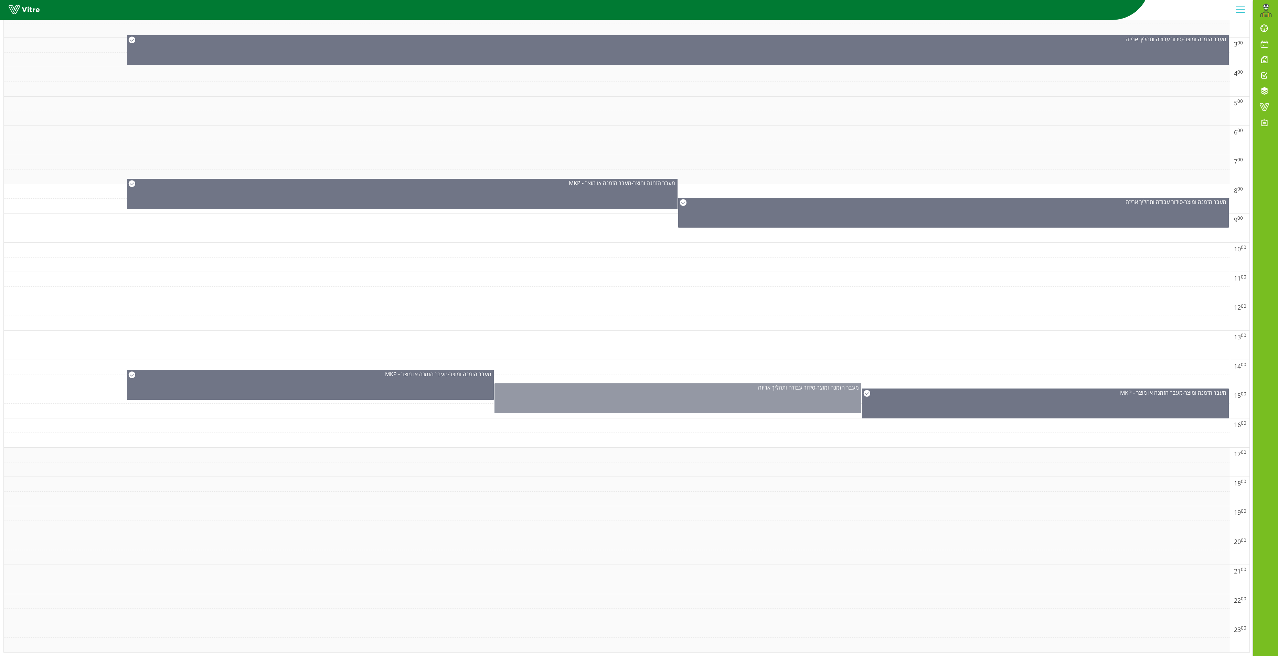
click at [745, 387] on div "מעבר הזמנה ומוצר - סידור עבודה ותהליך אריזה" at bounding box center [677, 399] width 367 height 30
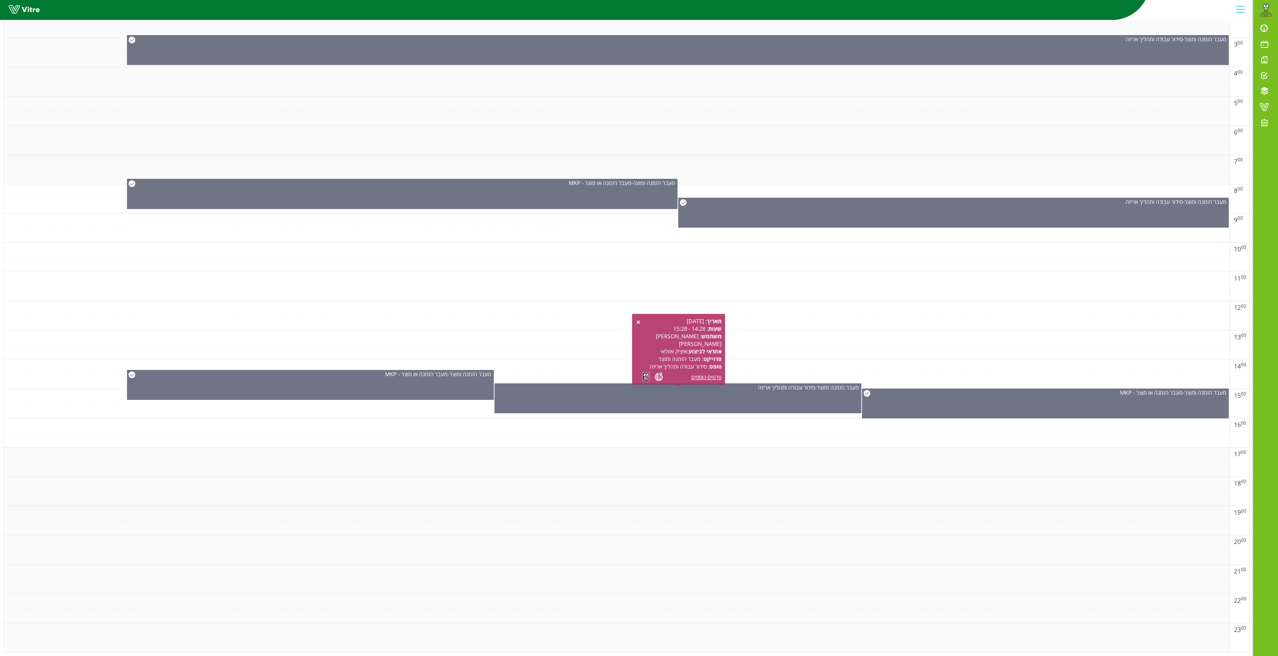
click at [647, 373] on link at bounding box center [645, 377] width 7 height 9
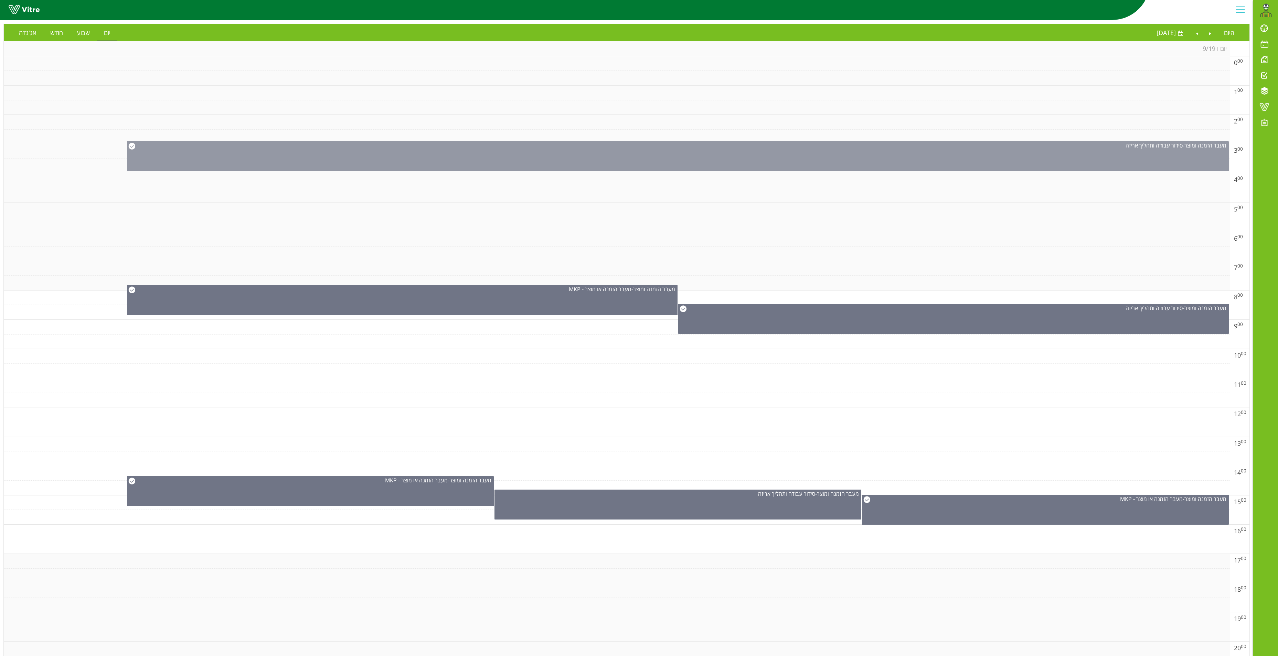
scroll to position [0, 0]
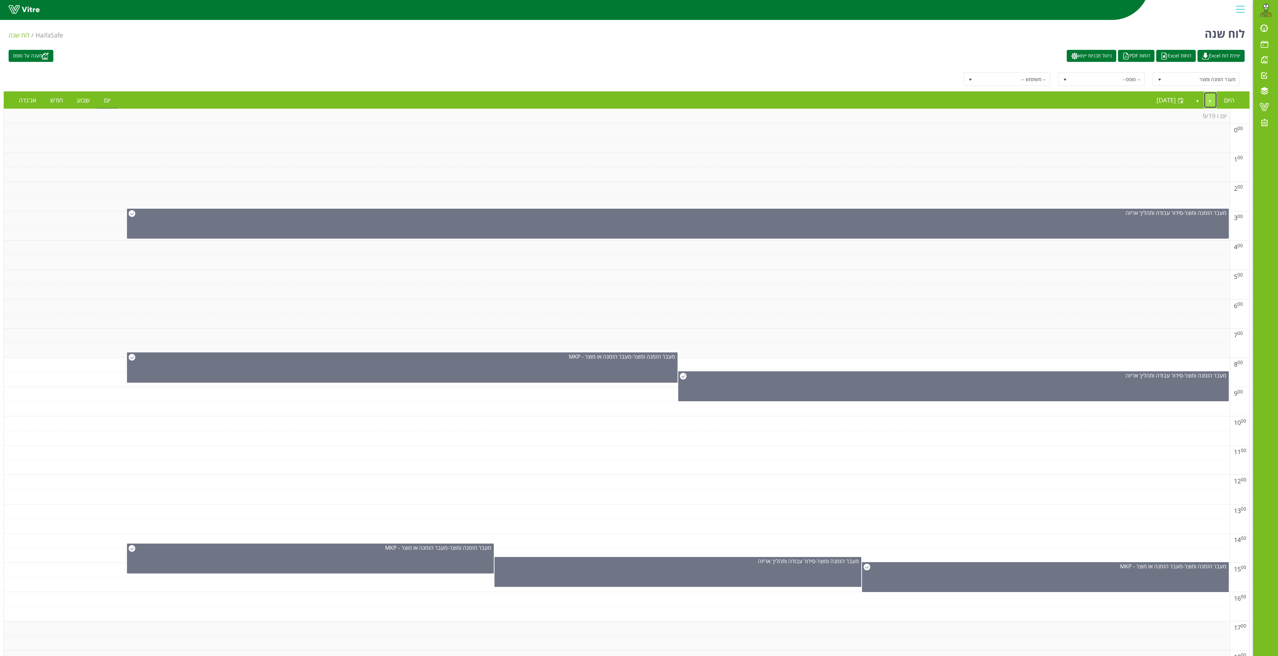
click at [1214, 106] on link "Previous" at bounding box center [1210, 100] width 13 height 16
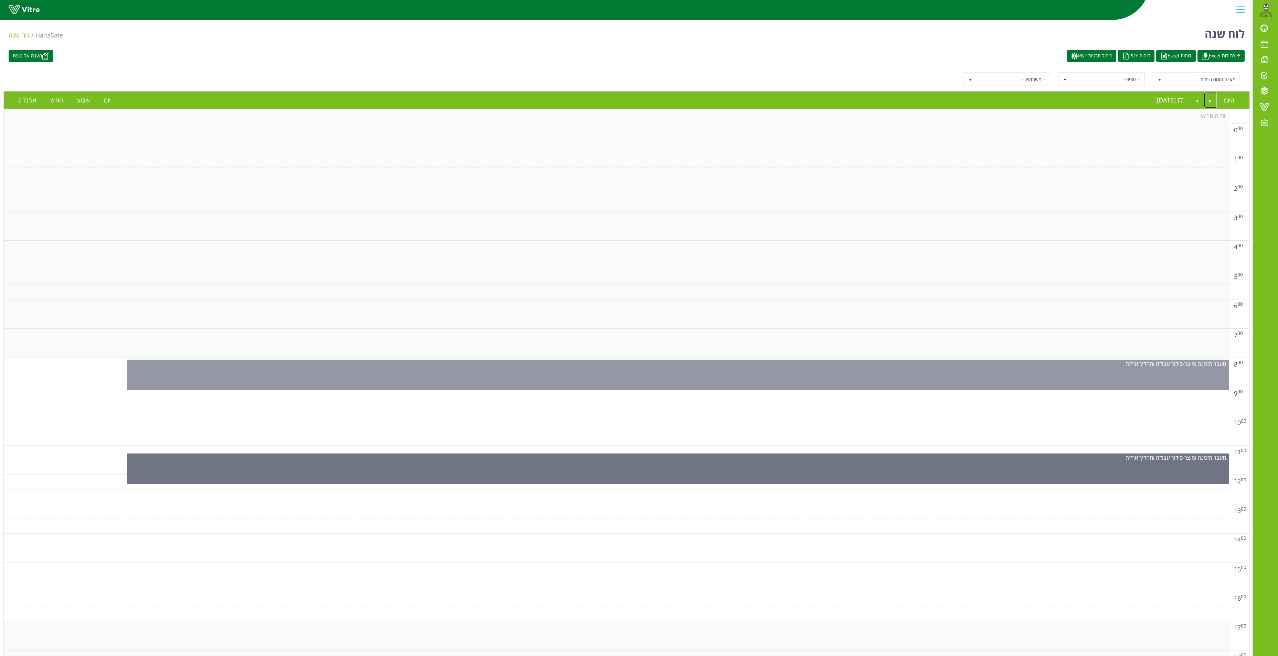
click at [700, 377] on div "מעבר הזמנה ומוצר - סידור עבודה ותהליך אריזה" at bounding box center [678, 375] width 1102 height 30
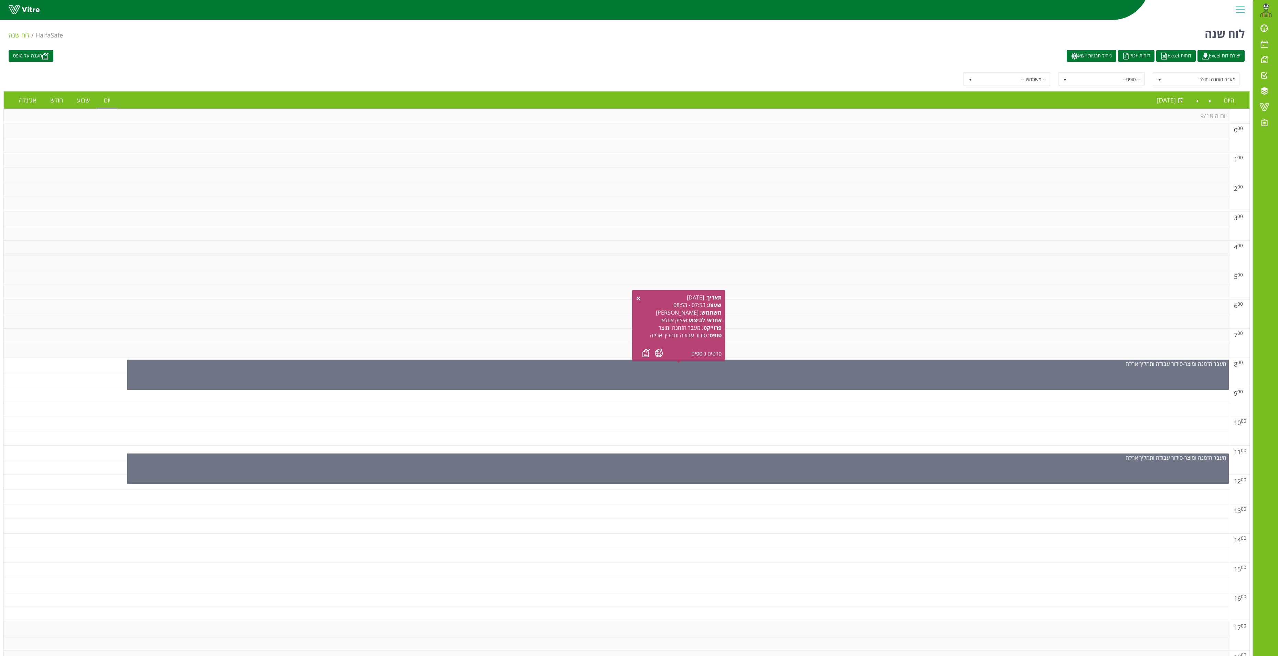
click at [641, 349] on div "תאריך : 18.09.2025 שעות : 07:53 - 08:53 משתמש : כפיר פנינין אחראי לביצוע : איצי…" at bounding box center [678, 326] width 86 height 64
click at [644, 354] on link at bounding box center [645, 353] width 7 height 9
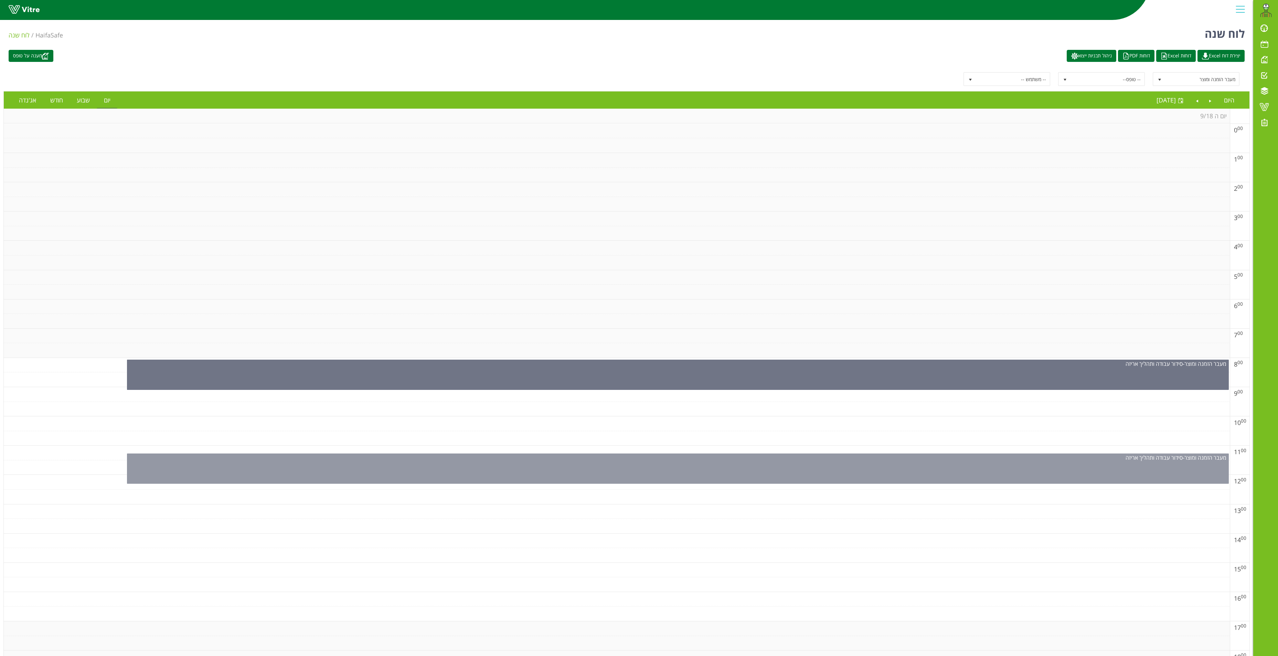
click at [781, 475] on div "מעבר הזמנה ומוצר - סידור עבודה ותהליך אריזה" at bounding box center [678, 469] width 1102 height 30
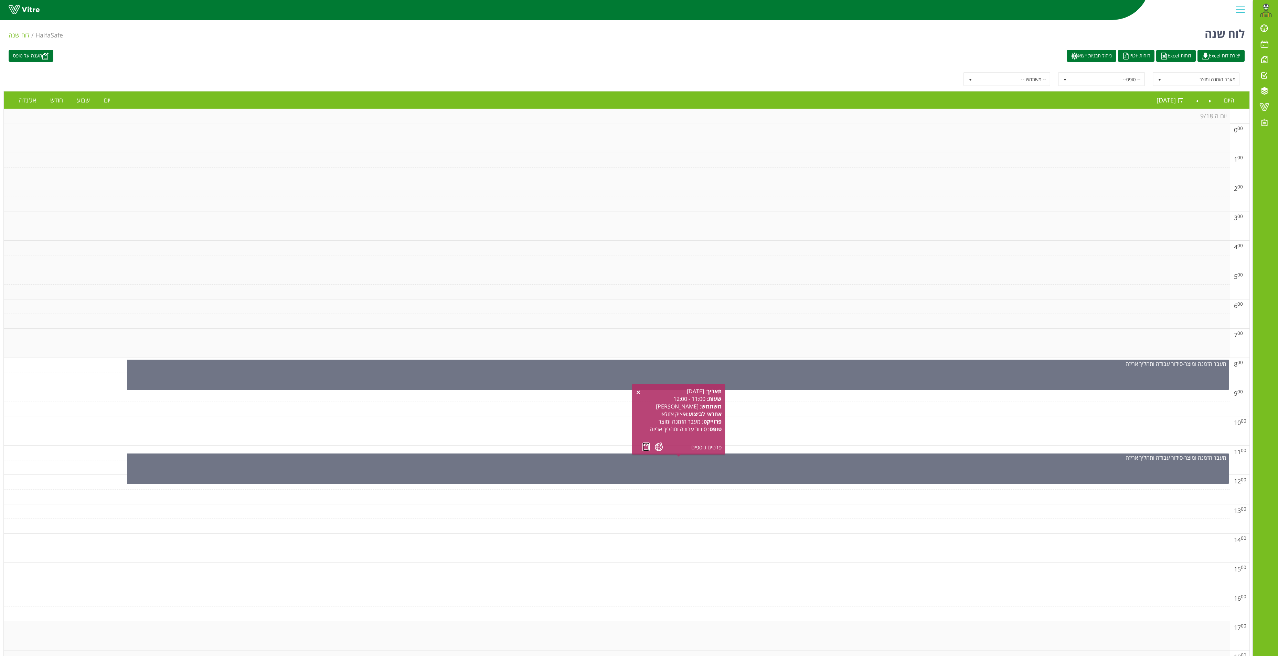
click at [647, 448] on link at bounding box center [645, 447] width 7 height 9
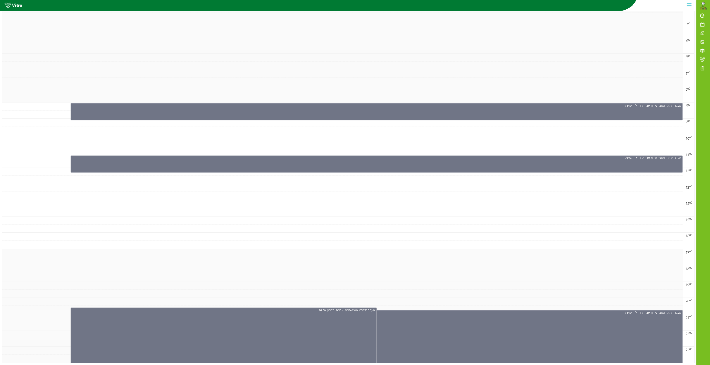
scroll to position [193, 0]
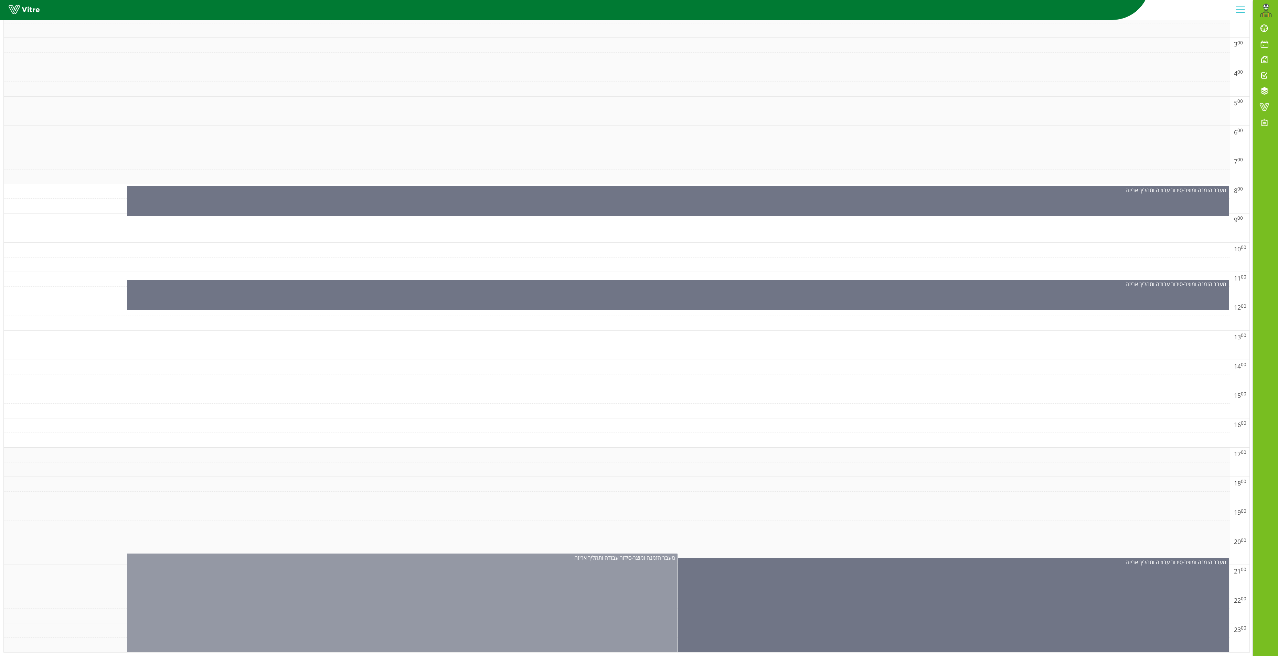
click at [591, 561] on div "מעבר הזמנה ומוצר - סידור עבודה ותהליך אריזה" at bounding box center [402, 611] width 550 height 115
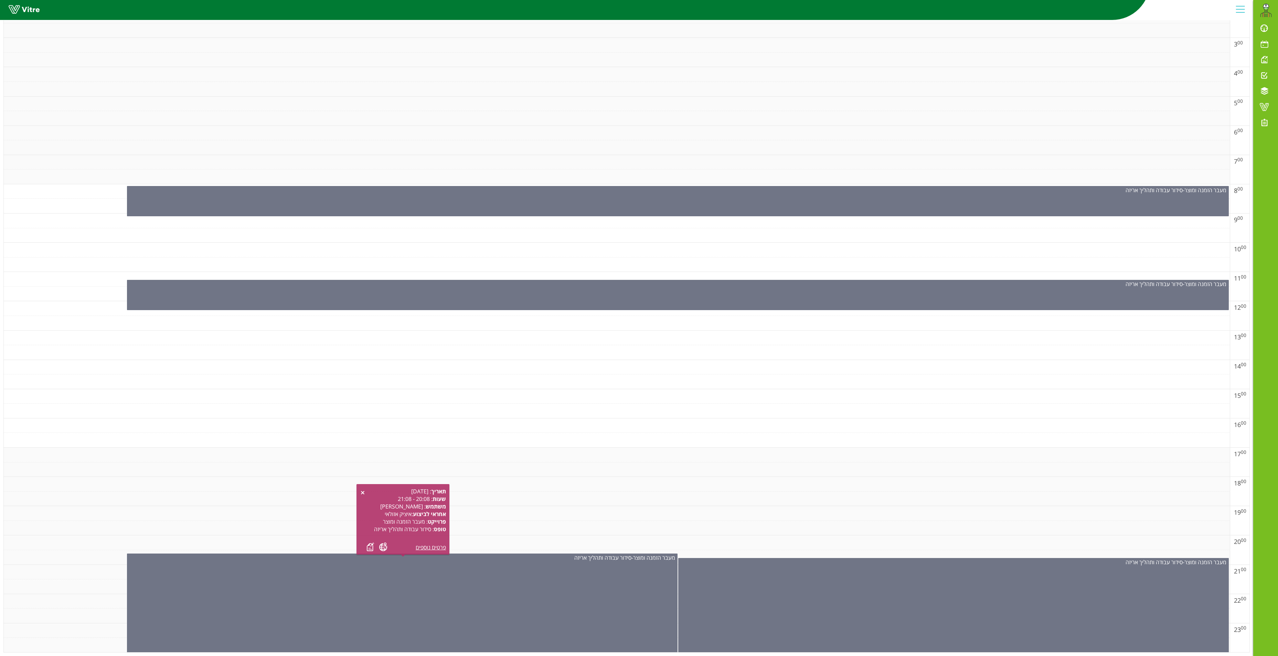
click at [366, 524] on div "תאריך : 18.09.2025 שעות : 20:08 - 21:08 משתמש : אלי בן חמו ח אחראי לביצוע : איצ…" at bounding box center [403, 520] width 86 height 64
click at [369, 543] on link at bounding box center [370, 547] width 7 height 9
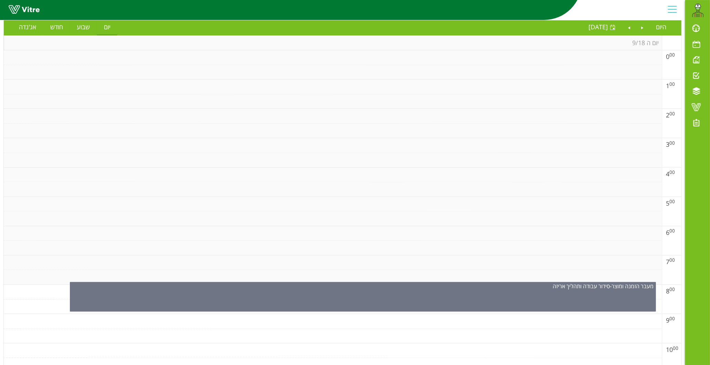
scroll to position [0, 0]
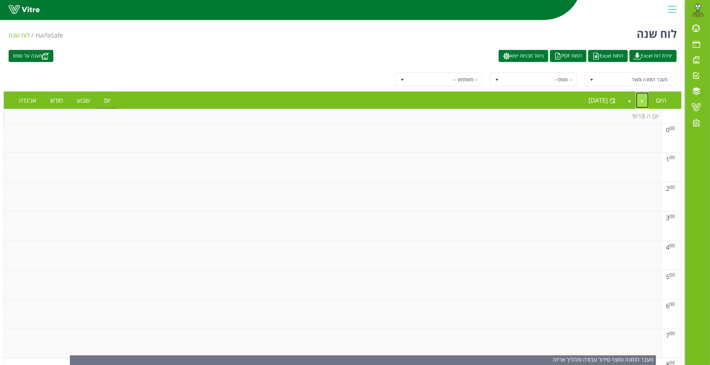
click at [646, 103] on link "Previous" at bounding box center [642, 100] width 13 height 16
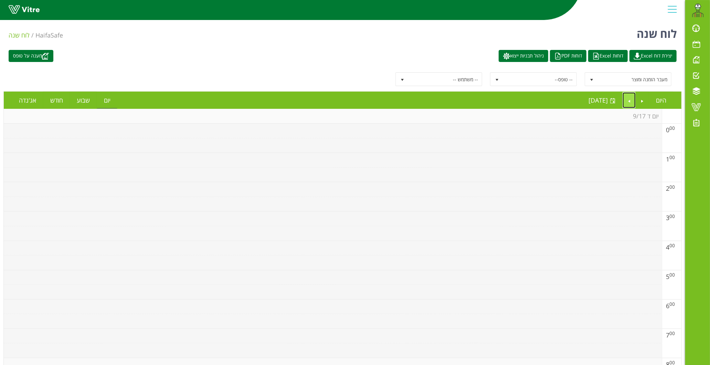
click at [626, 99] on link "Next" at bounding box center [628, 100] width 13 height 16
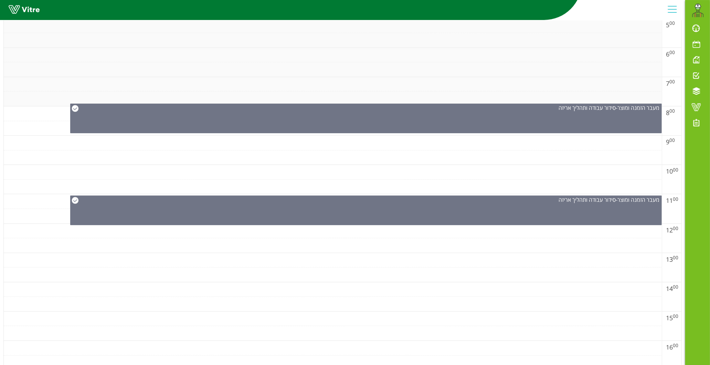
scroll to position [467, 0]
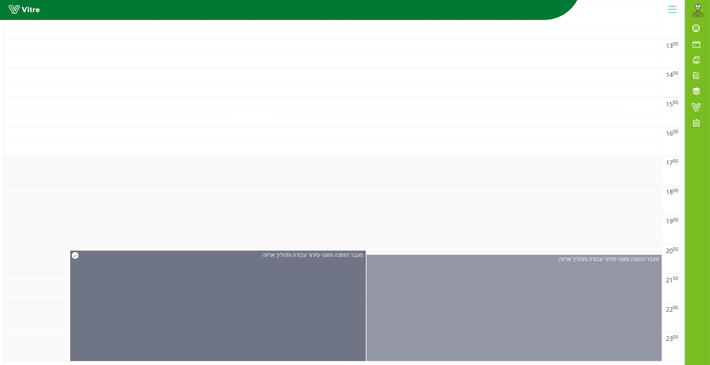
click at [497, 302] on div "מעבר הזמנה ומוצר - סידור עבודה ותהליך אריזה" at bounding box center [513, 309] width 295 height 108
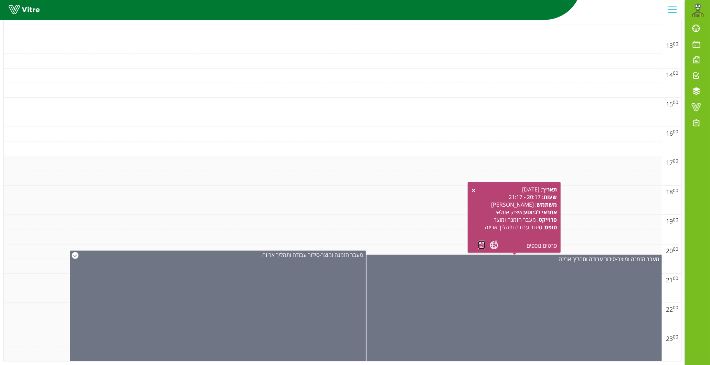
click at [480, 244] on link at bounding box center [481, 244] width 7 height 9
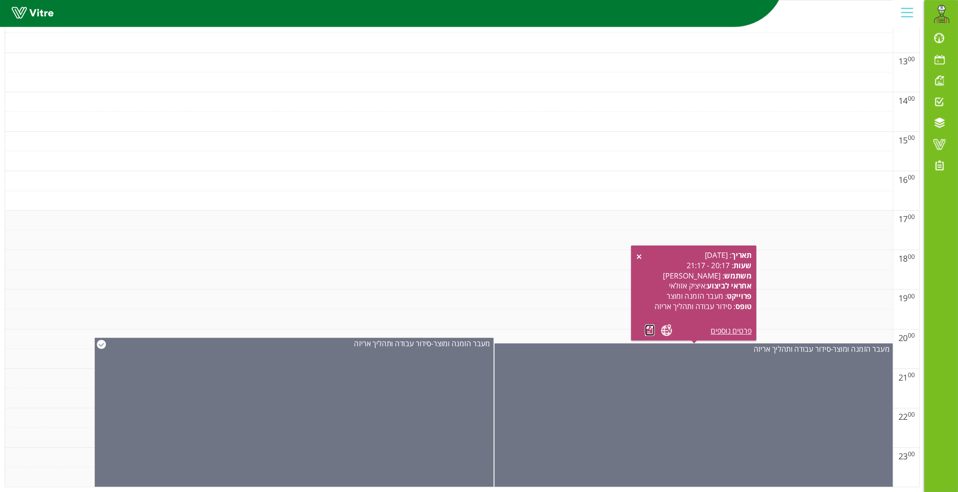
scroll to position [0, 0]
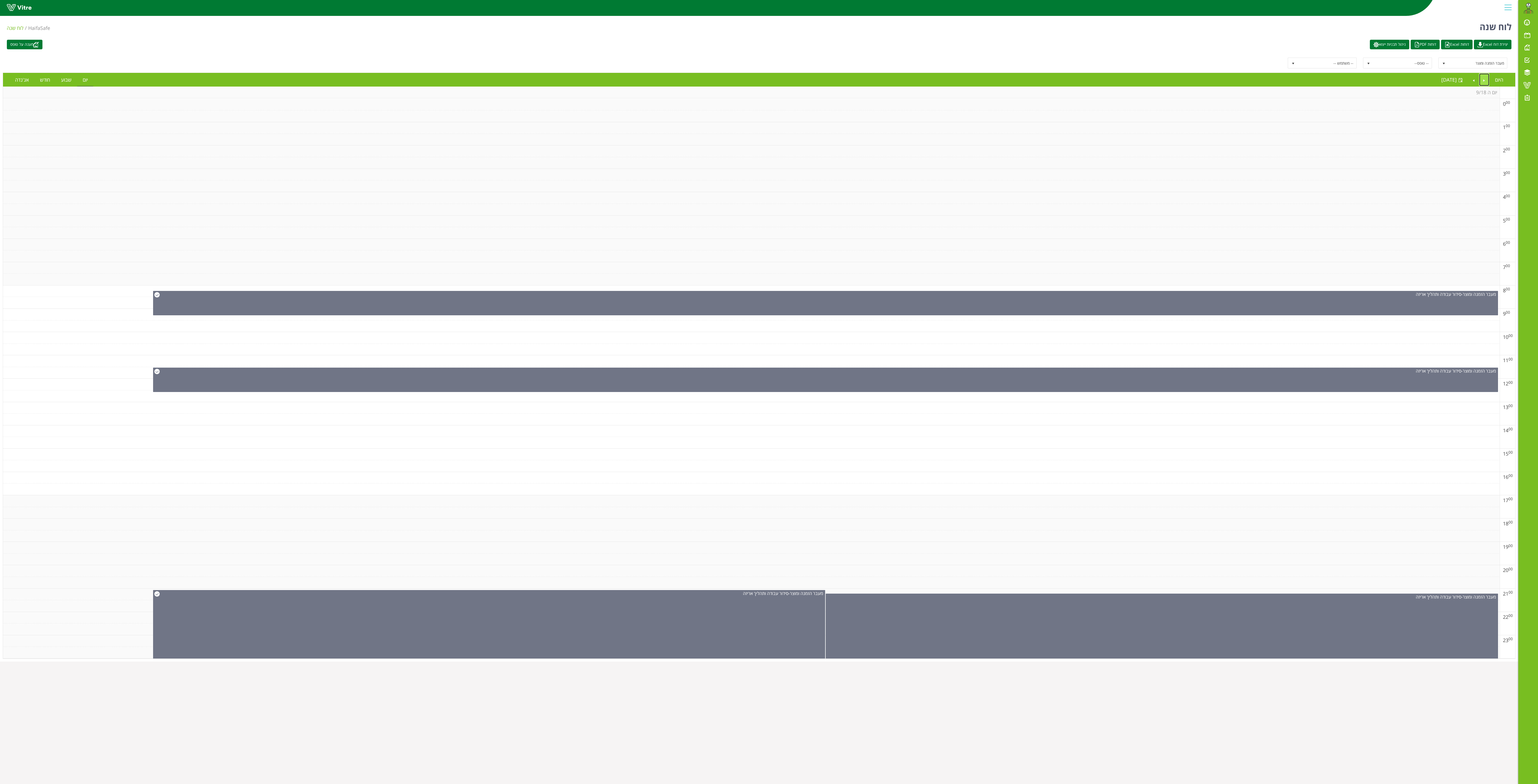
click at [1025, 84] on link "Previous" at bounding box center [1484, 80] width 10 height 13
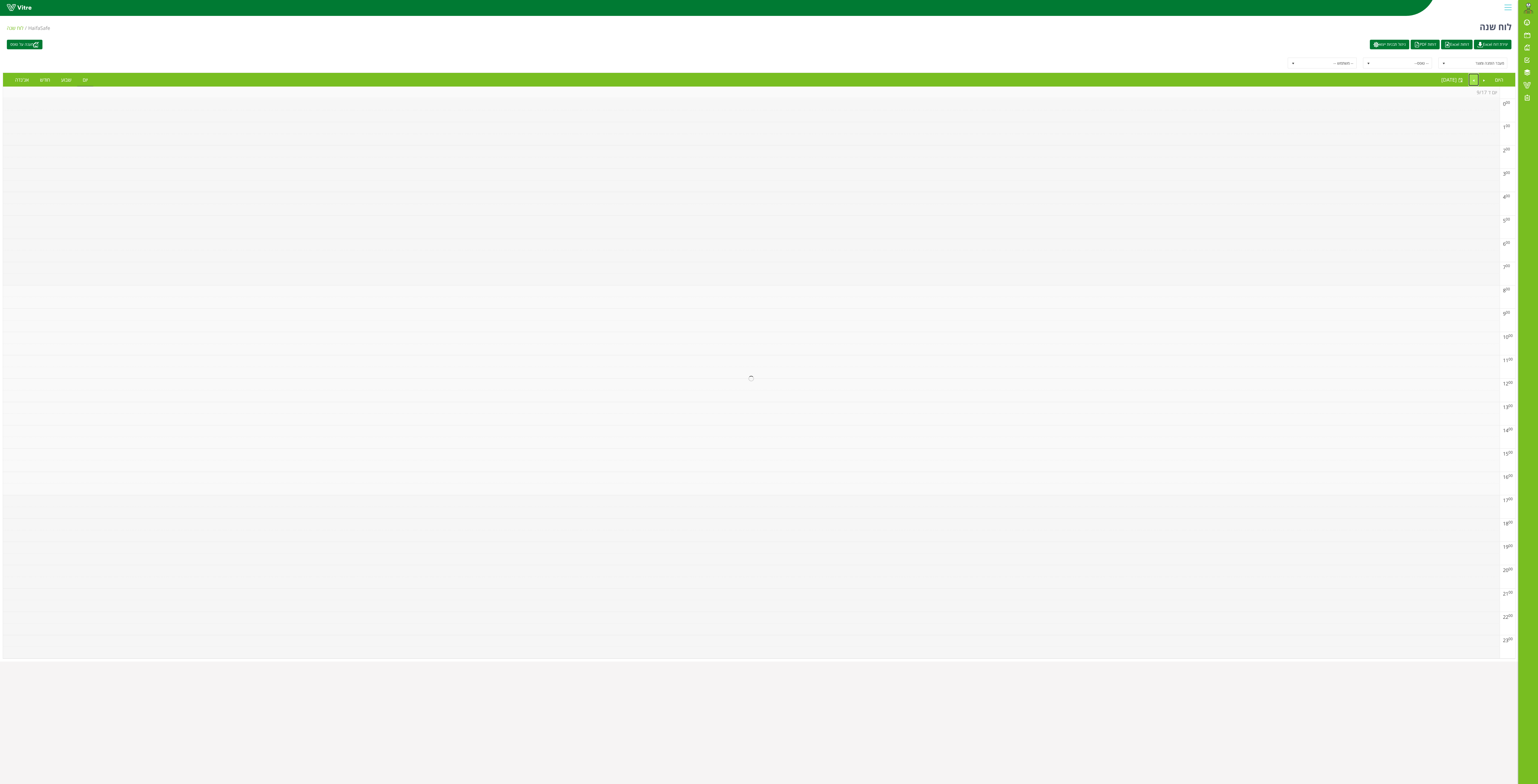
click at [1025, 84] on link "Next" at bounding box center [1474, 80] width 10 height 13
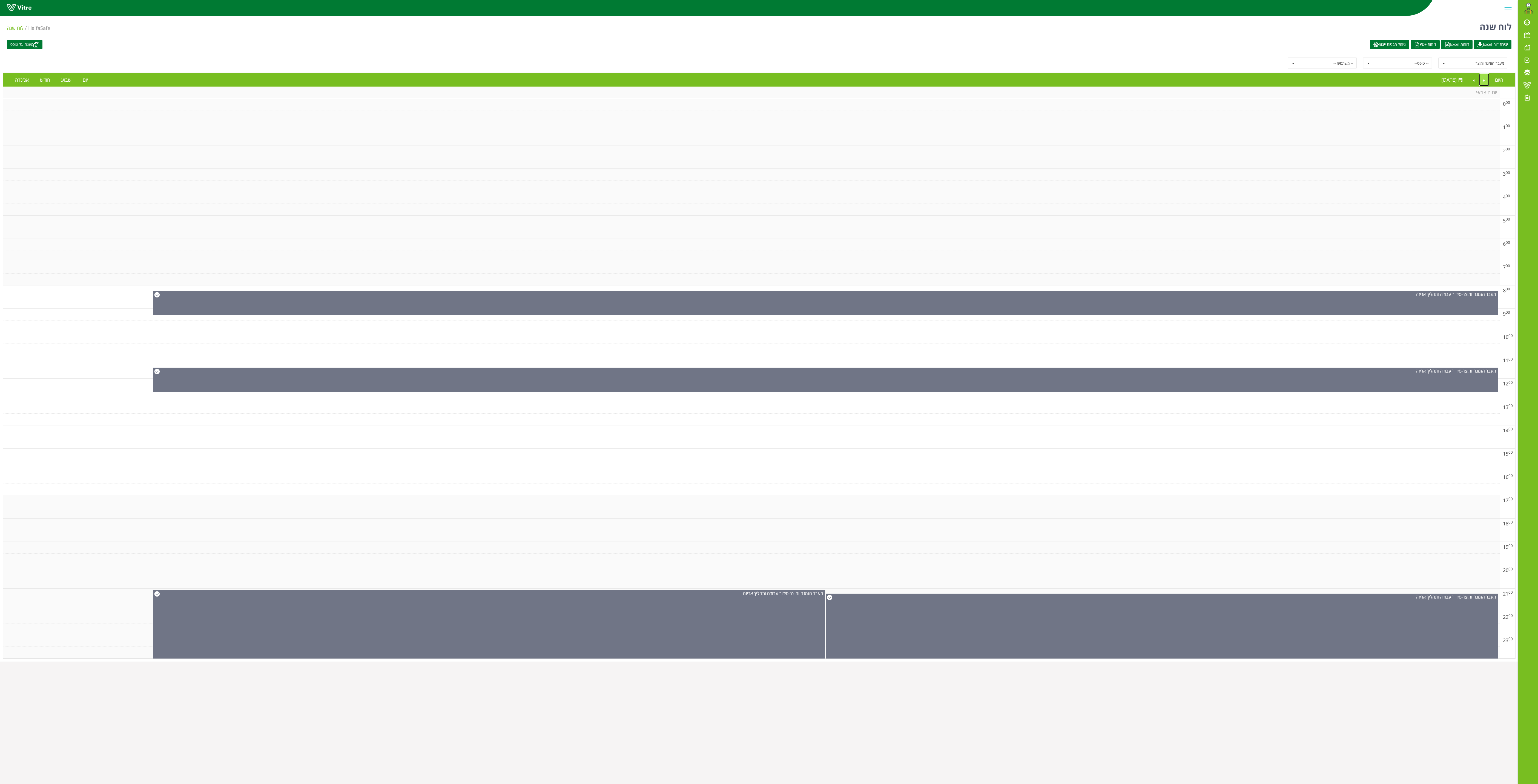
click at [1025, 80] on link "Previous" at bounding box center [1484, 80] width 10 height 13
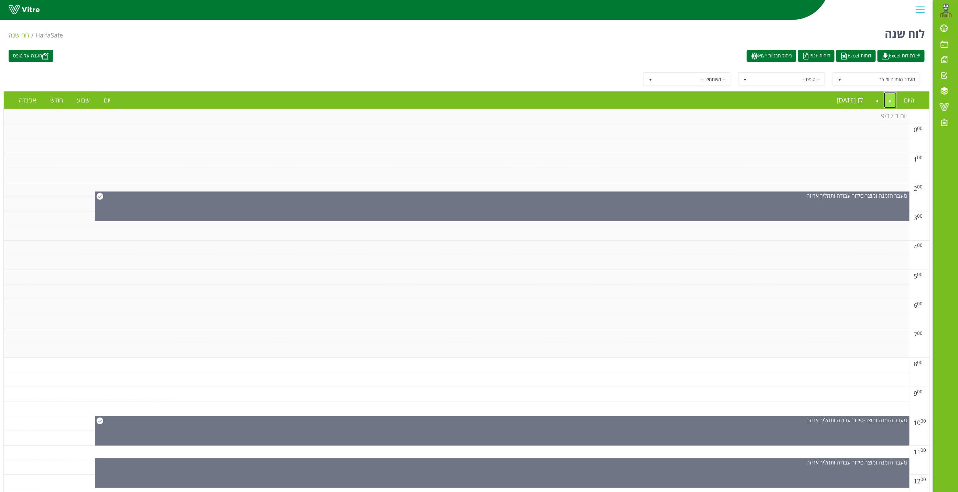
click at [888, 101] on link "Previous" at bounding box center [890, 100] width 13 height 16
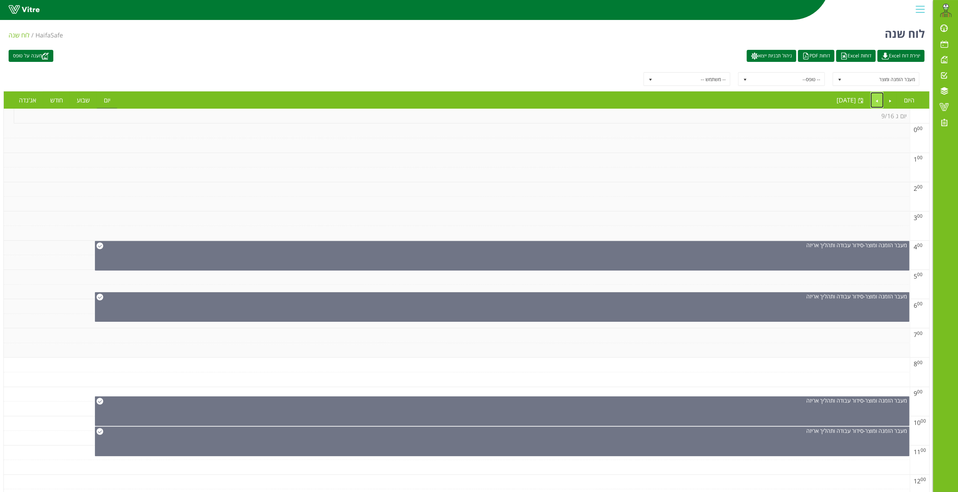
click at [880, 99] on link "Next" at bounding box center [877, 100] width 13 height 16
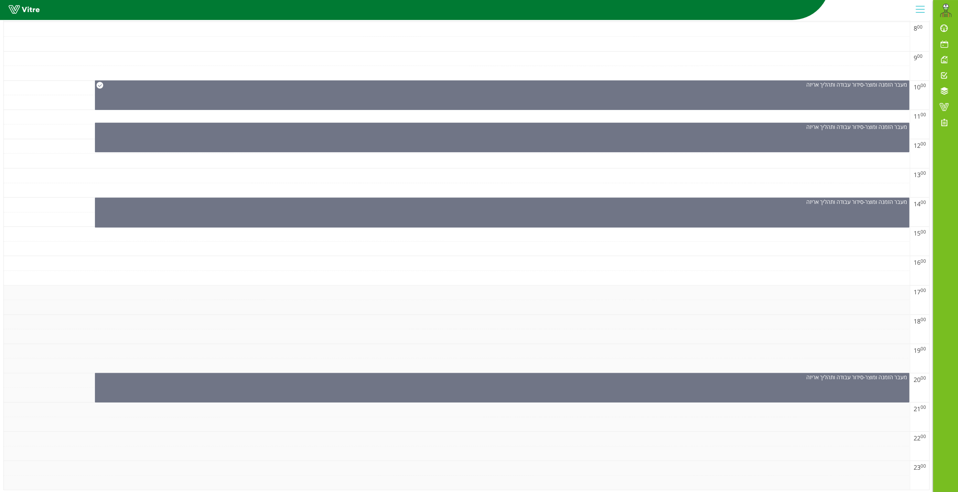
scroll to position [347, 0]
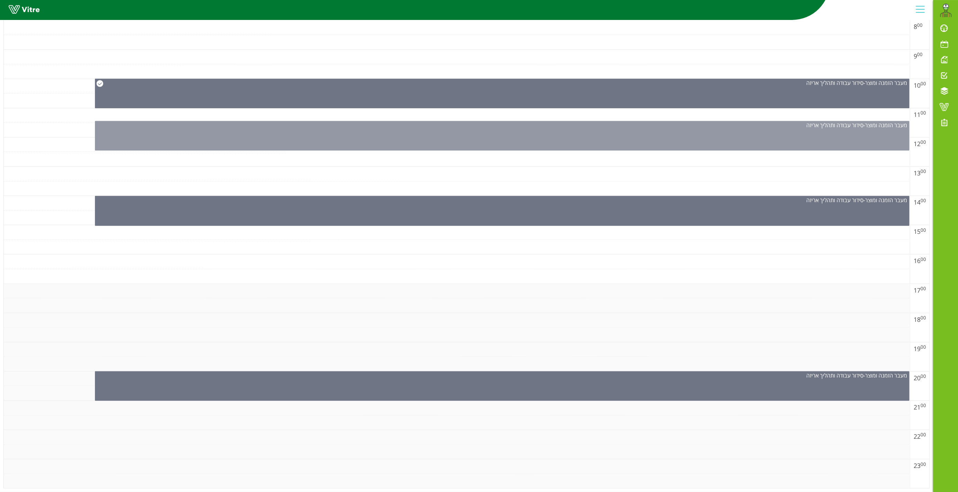
click at [469, 126] on div "מעבר הזמנה ומוצר - סידור עבודה ותהליך אריזה" at bounding box center [502, 136] width 815 height 30
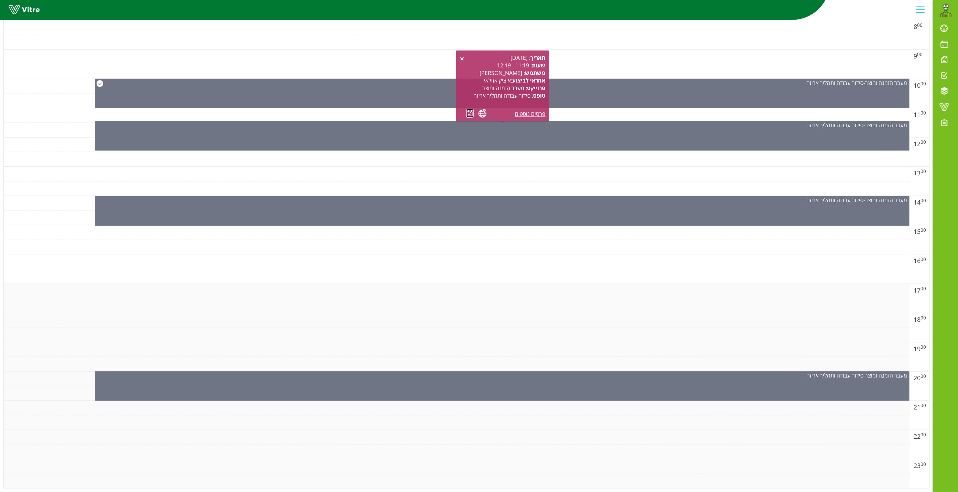
click at [467, 109] on link at bounding box center [469, 113] width 7 height 9
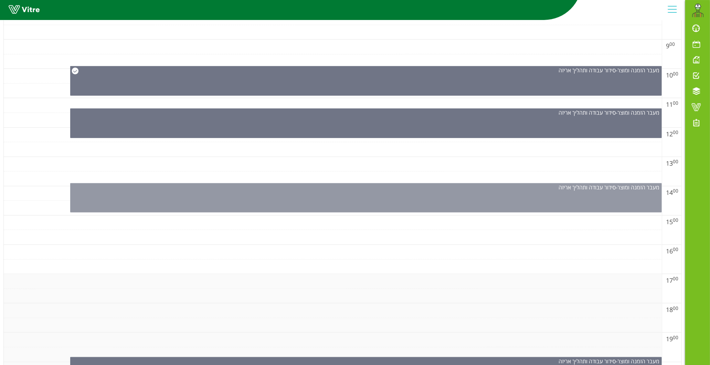
click at [352, 208] on div "מעבר הזמנה ומוצר - סידור עבודה ותהליך אריזה" at bounding box center [365, 197] width 591 height 29
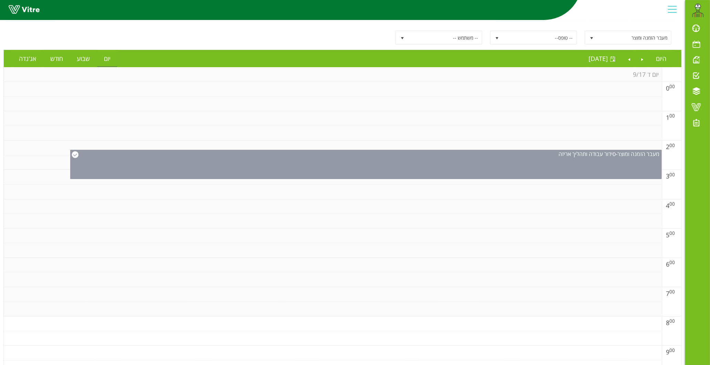
scroll to position [0, 0]
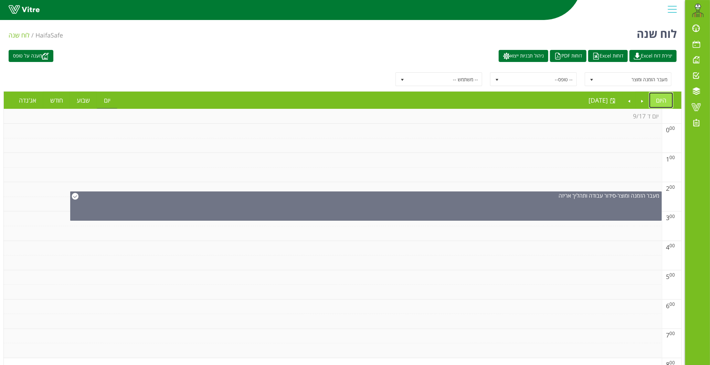
click at [650, 105] on link "היום" at bounding box center [661, 100] width 24 height 16
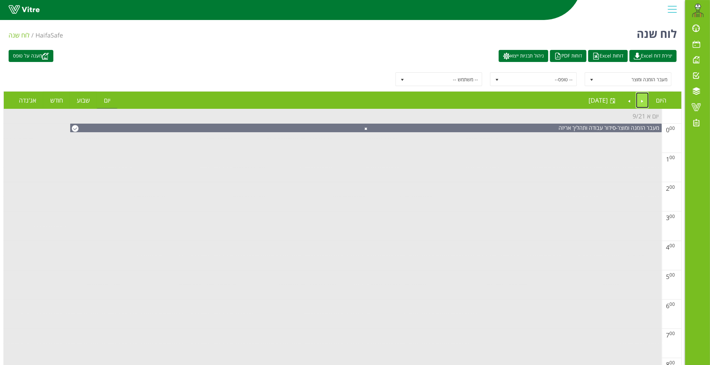
click at [639, 101] on link "Previous" at bounding box center [642, 100] width 13 height 16
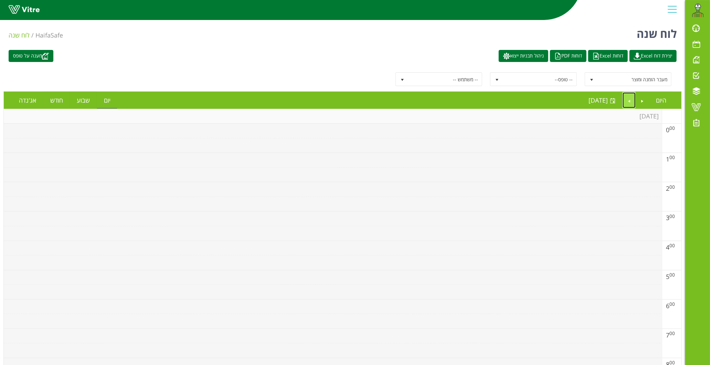
click at [627, 100] on link "Next" at bounding box center [628, 100] width 13 height 16
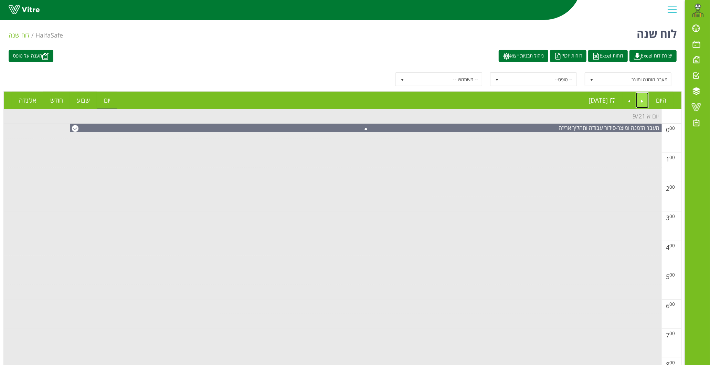
click at [642, 99] on link "Previous" at bounding box center [642, 100] width 13 height 16
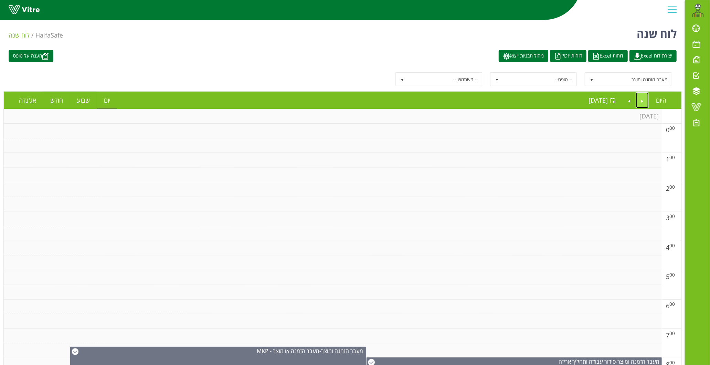
click at [642, 99] on link "Previous" at bounding box center [642, 100] width 13 height 16
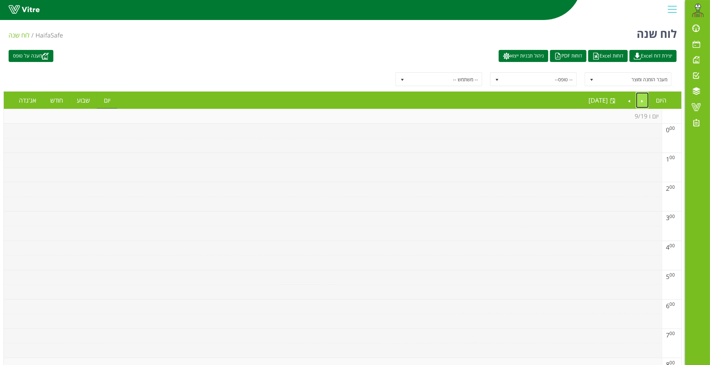
click at [642, 99] on link "Previous" at bounding box center [642, 100] width 13 height 16
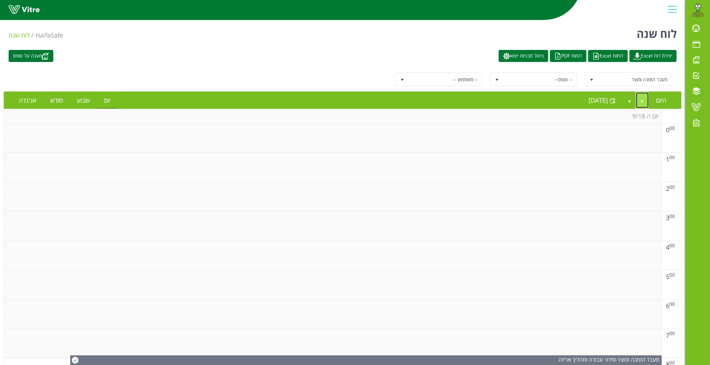
click at [642, 99] on link "Previous" at bounding box center [642, 100] width 13 height 16
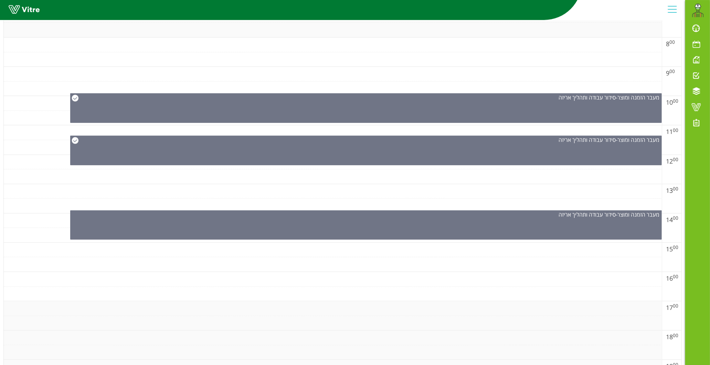
scroll to position [459, 0]
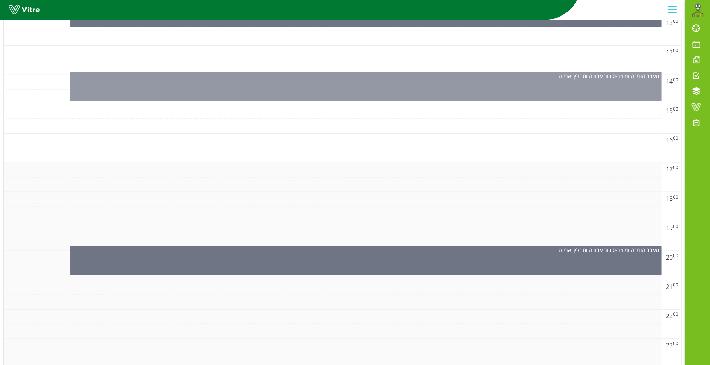
click at [360, 86] on div "מעבר הזמנה ומוצר - סידור עבודה ותהליך אריזה" at bounding box center [365, 86] width 591 height 29
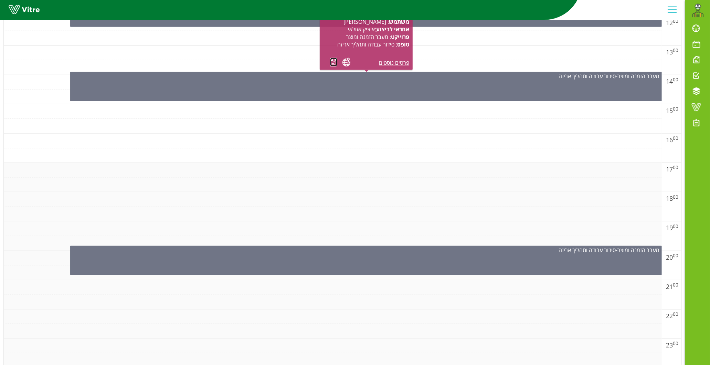
click at [332, 62] on link at bounding box center [333, 62] width 7 height 9
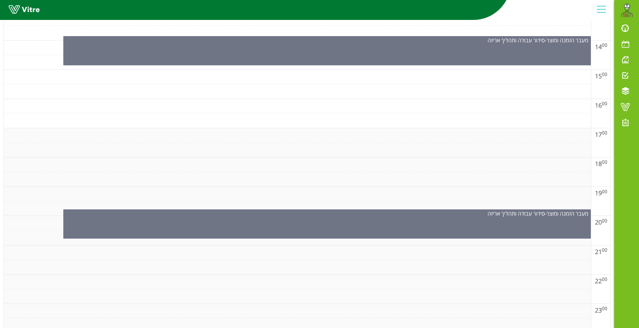
scroll to position [502, 0]
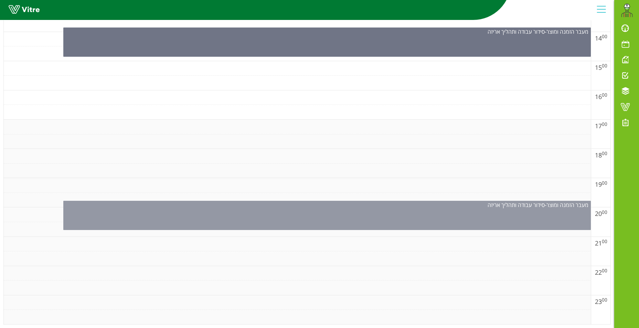
click at [351, 209] on div "מעבר הזמנה ומוצר - סידור עבודה ותהליך אריזה" at bounding box center [326, 215] width 527 height 29
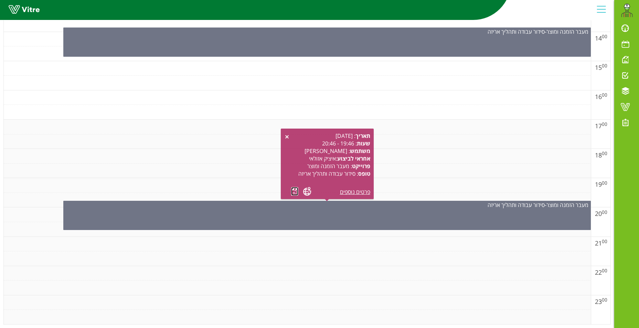
click at [294, 192] on link at bounding box center [294, 191] width 7 height 9
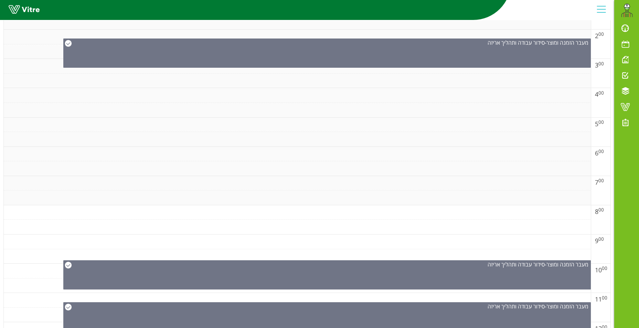
scroll to position [20, 0]
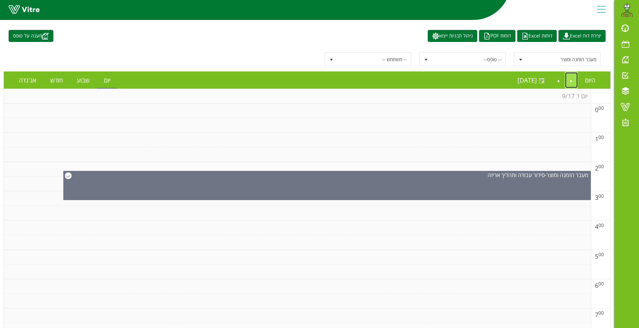
click at [572, 81] on link "Previous" at bounding box center [571, 80] width 13 height 16
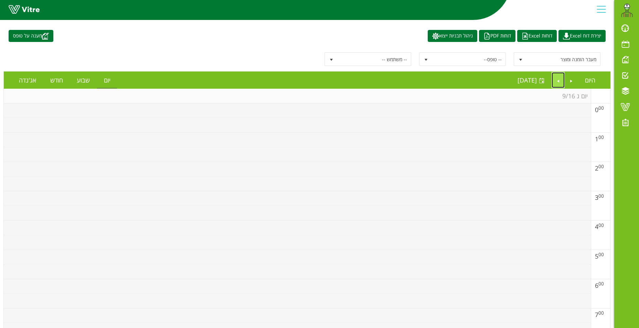
click at [558, 79] on link "Next" at bounding box center [557, 80] width 13 height 16
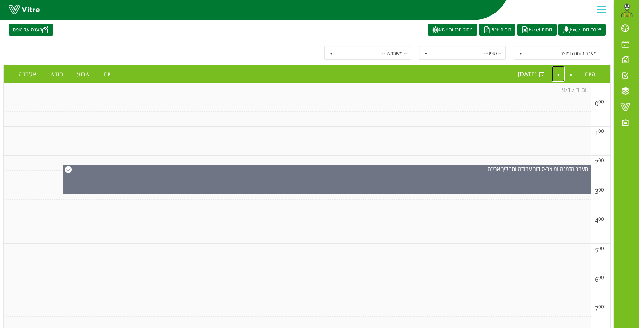
scroll to position [0, 0]
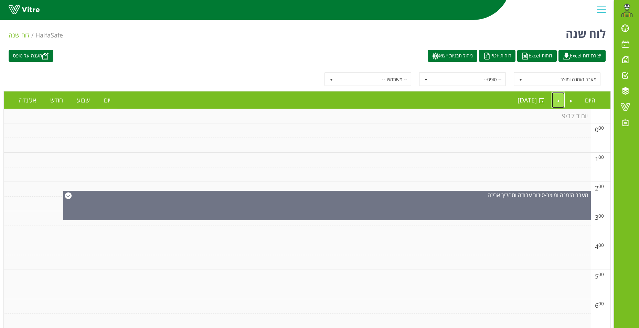
click at [558, 101] on link "Next" at bounding box center [557, 100] width 13 height 16
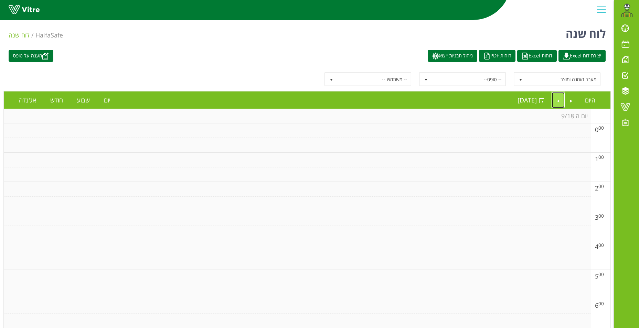
click at [561, 104] on link "Next" at bounding box center [557, 100] width 13 height 16
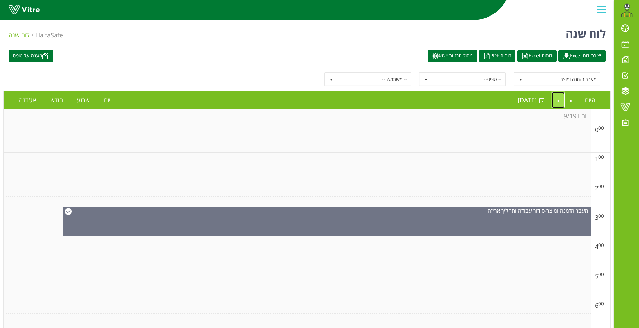
click at [558, 100] on link "Next" at bounding box center [557, 100] width 13 height 16
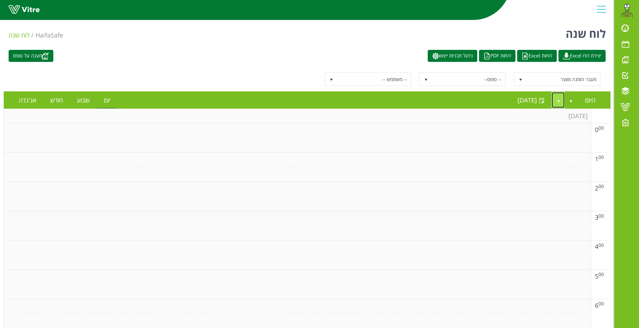
click at [560, 98] on link "Next" at bounding box center [557, 100] width 13 height 16
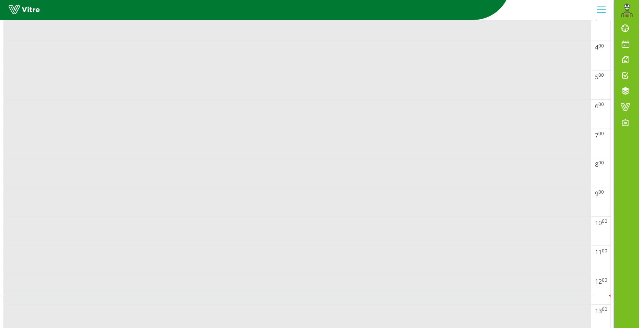
scroll to position [192, 0]
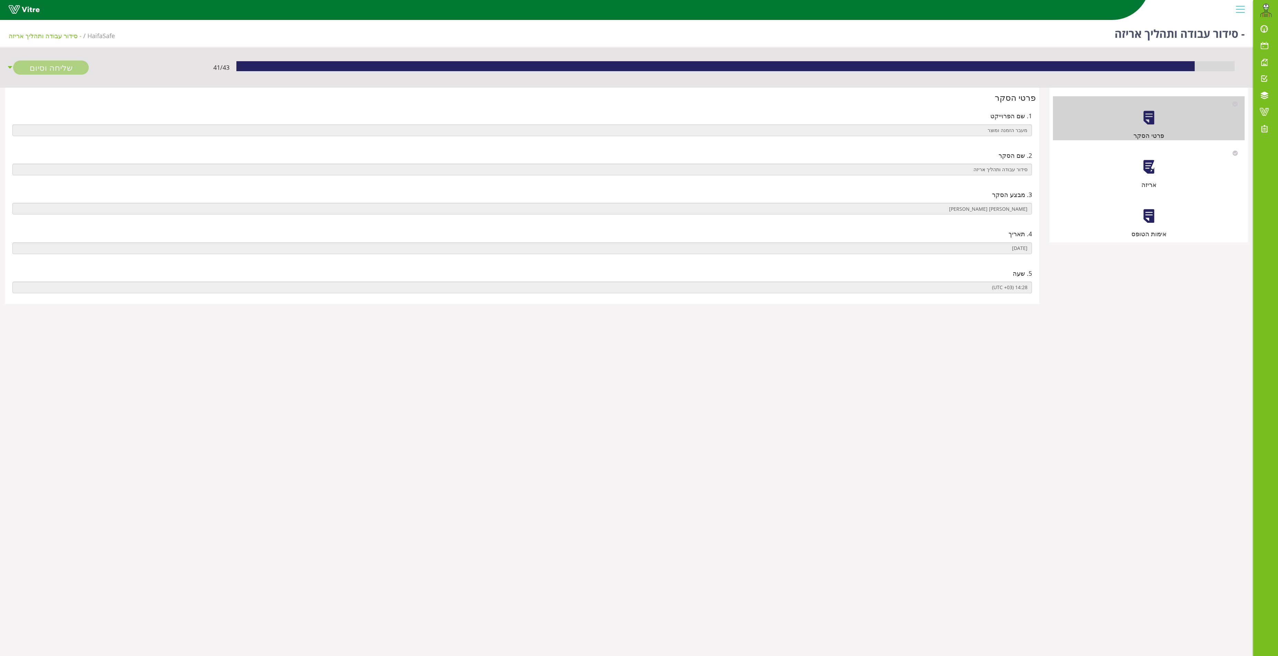
click at [1150, 170] on div at bounding box center [1148, 166] width 15 height 15
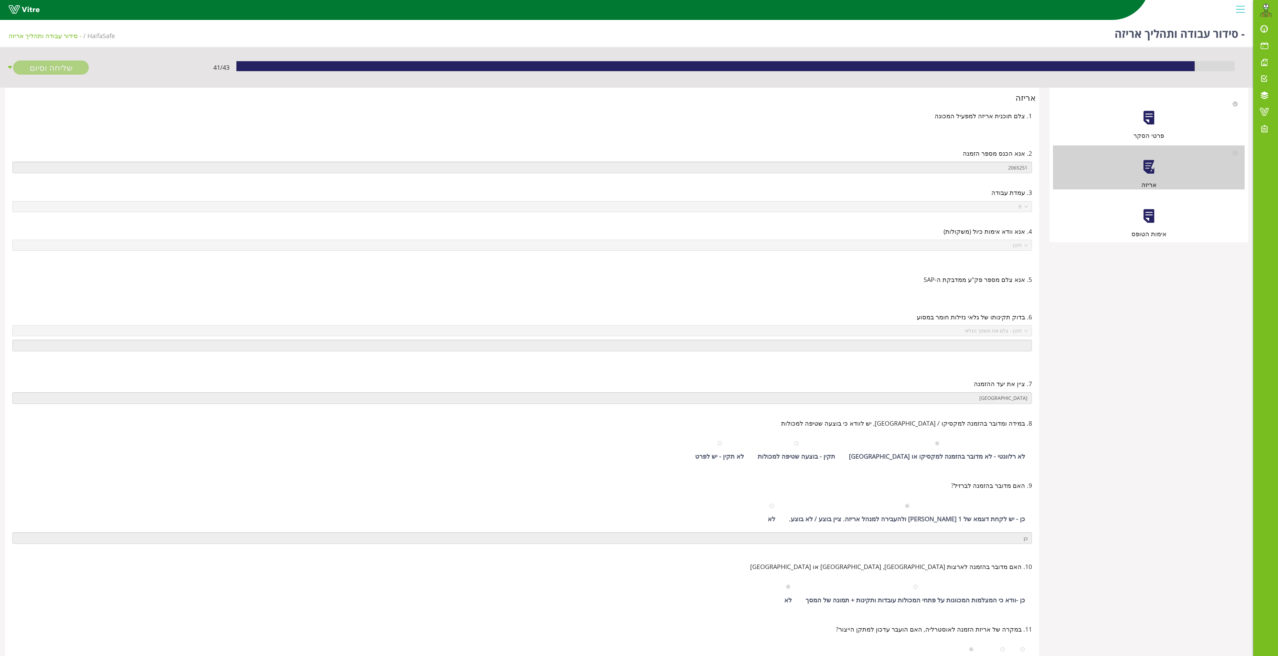
click at [1135, 228] on div "אימות הטופס" at bounding box center [1149, 217] width 192 height 44
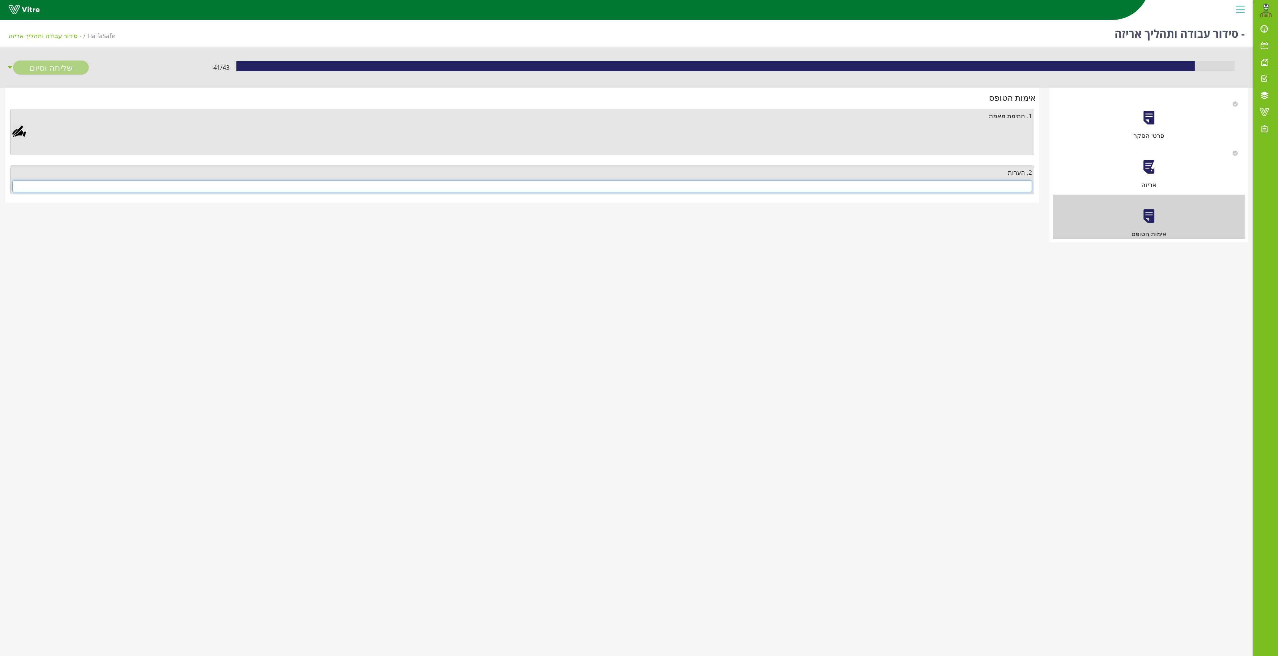
click at [991, 189] on input "text" at bounding box center [521, 187] width 1019 height 12
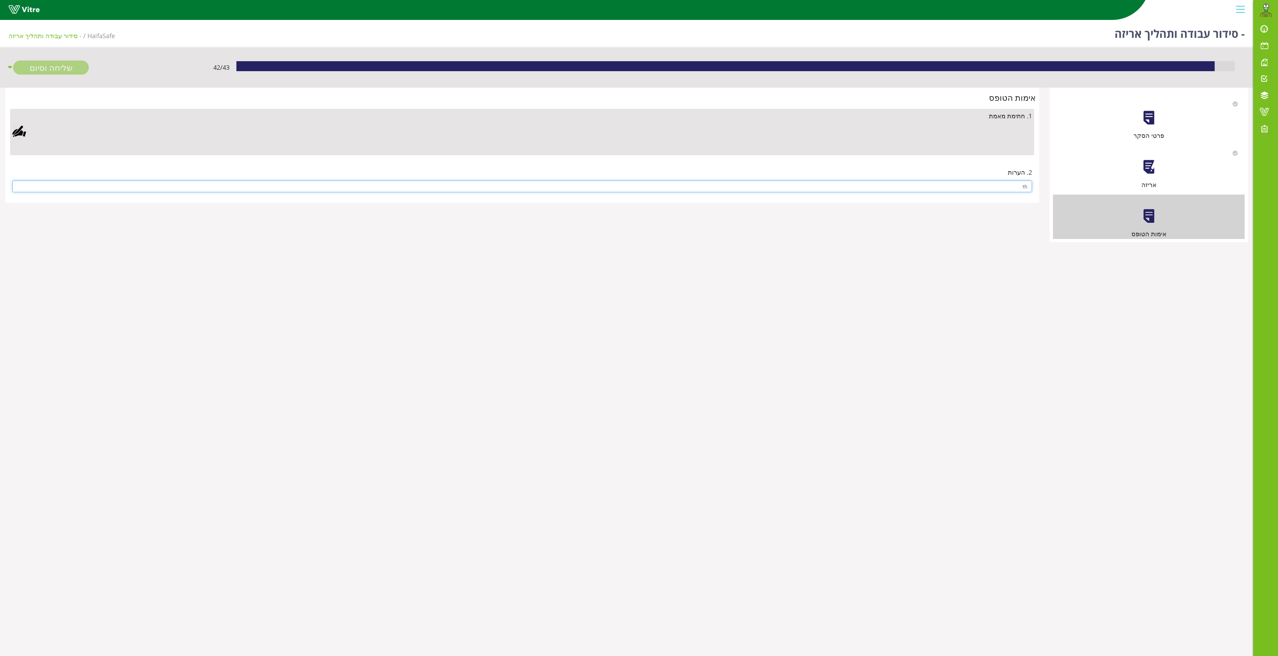
type input "t"
type input "אין"
click at [24, 134] on div at bounding box center [19, 132] width 14 height 14
click at [362, 314] on link "Save" at bounding box center [367, 308] width 20 height 12
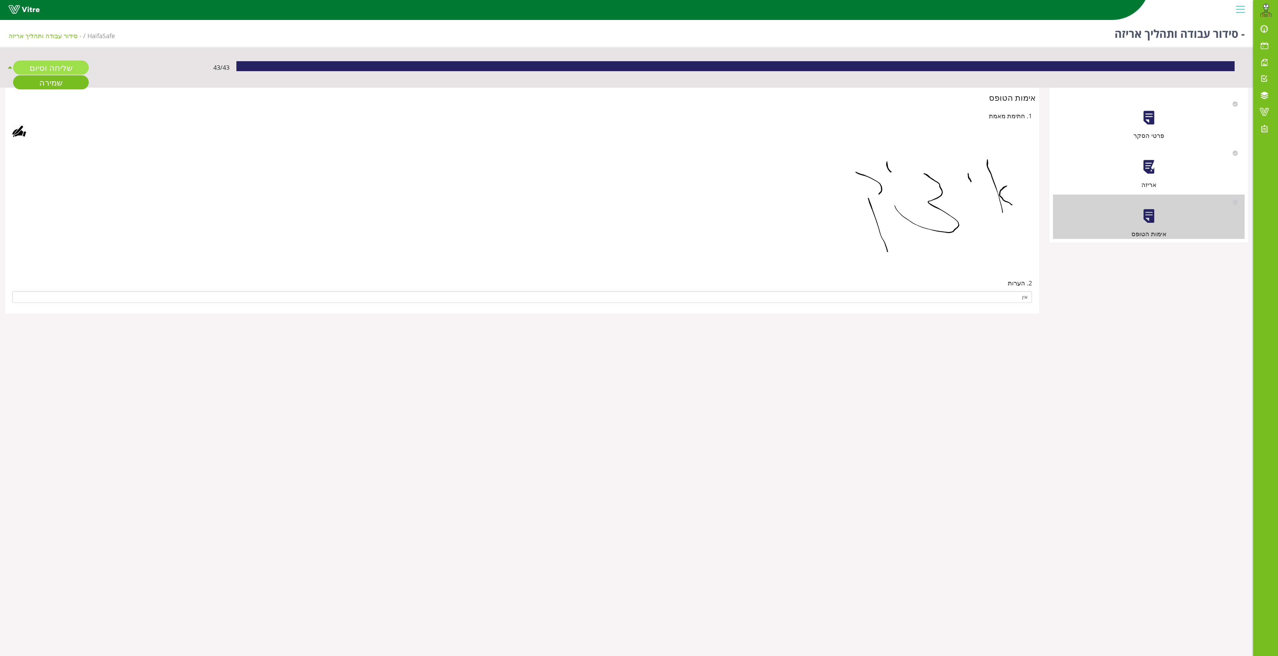
click at [54, 69] on link "שליחה וסיום" at bounding box center [51, 68] width 76 height 14
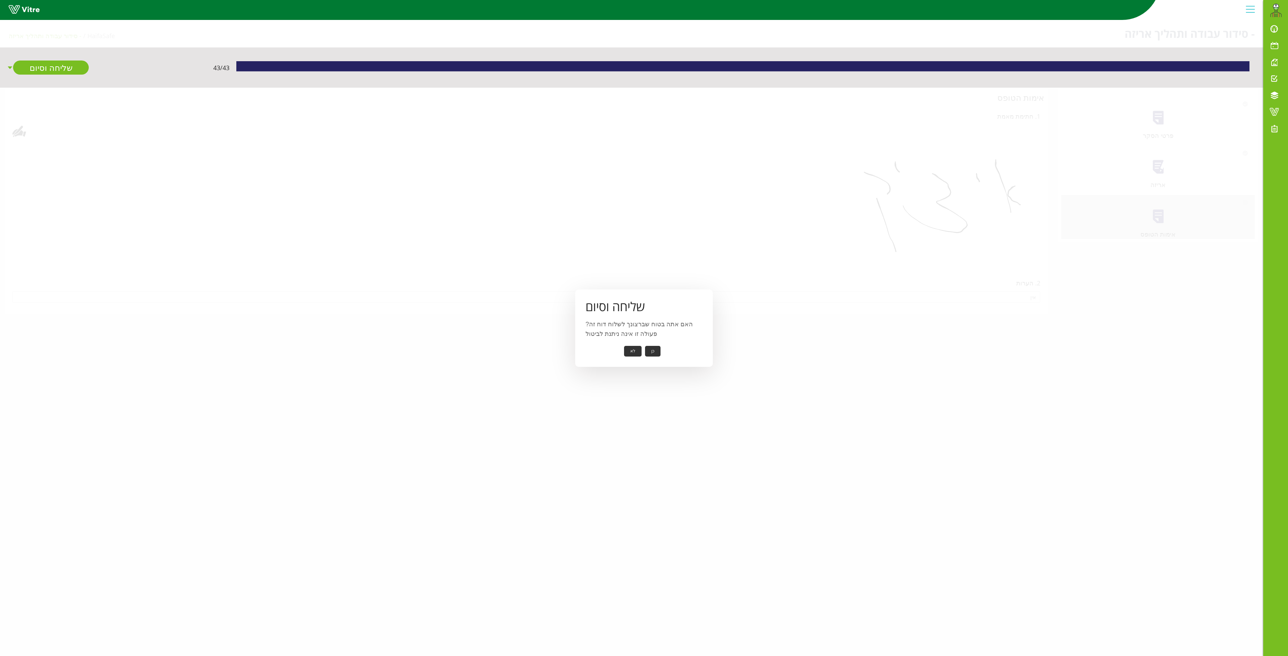
click at [650, 349] on button "כן" at bounding box center [652, 351] width 15 height 11
click at [644, 343] on button "אישור" at bounding box center [642, 346] width 23 height 11
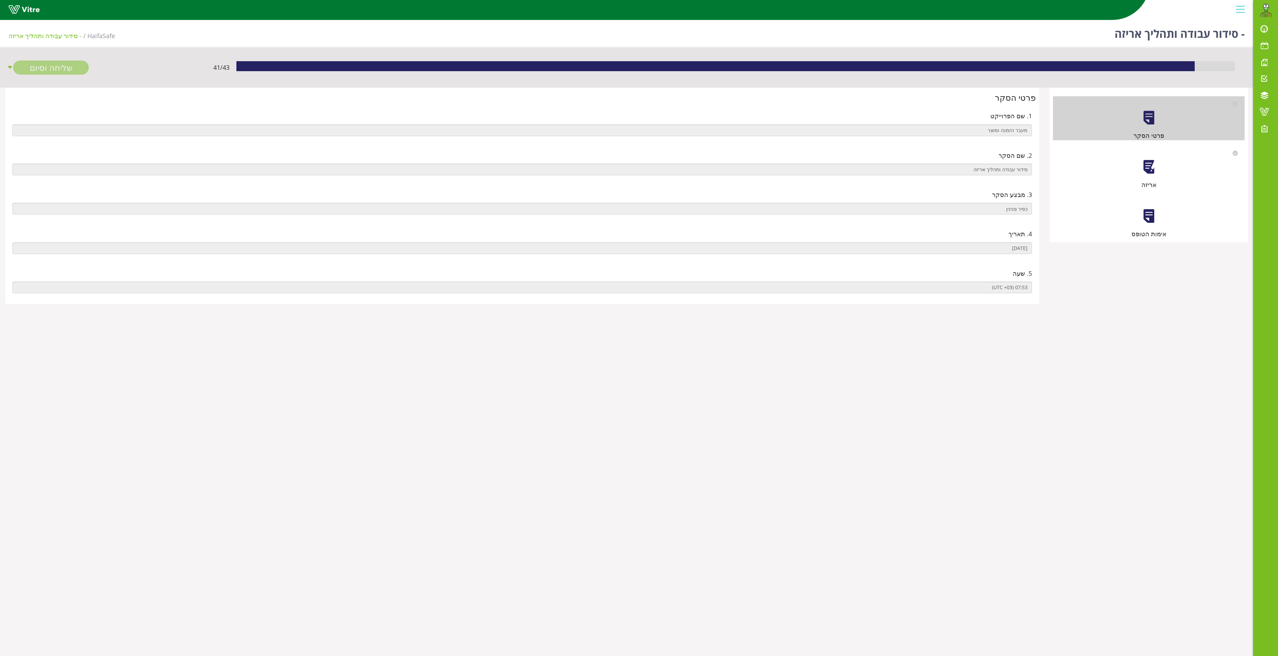
click at [1150, 175] on div "אריזה" at bounding box center [1149, 168] width 192 height 44
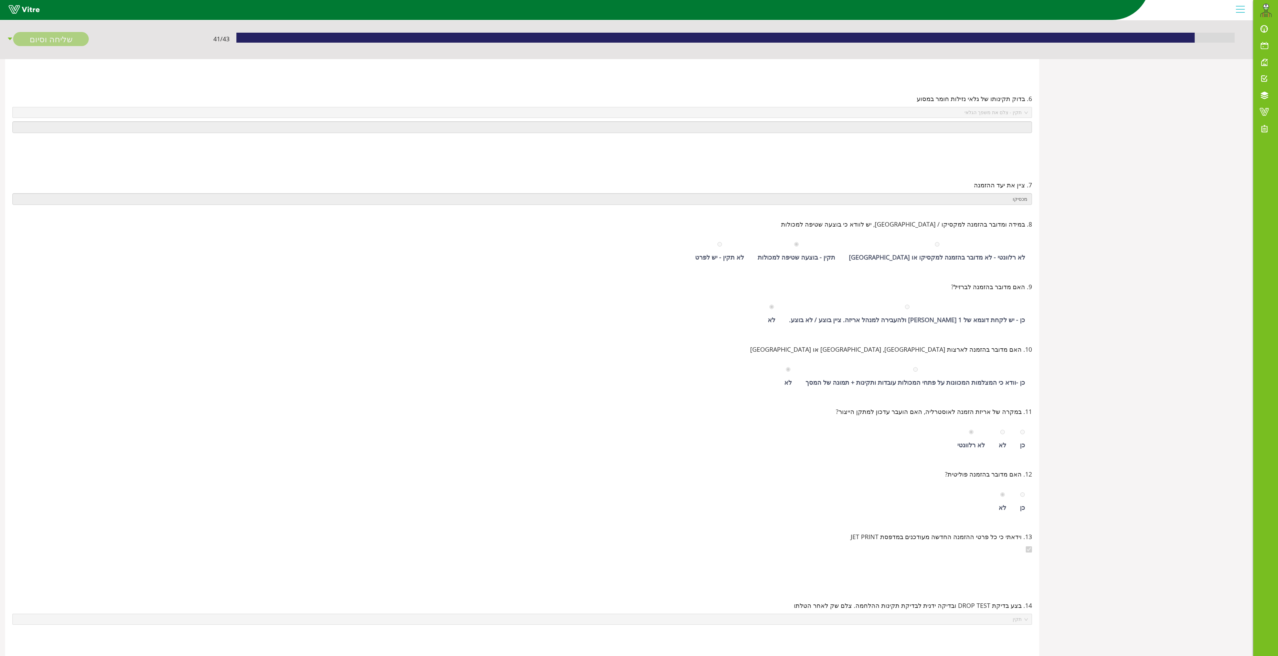
scroll to position [129, 0]
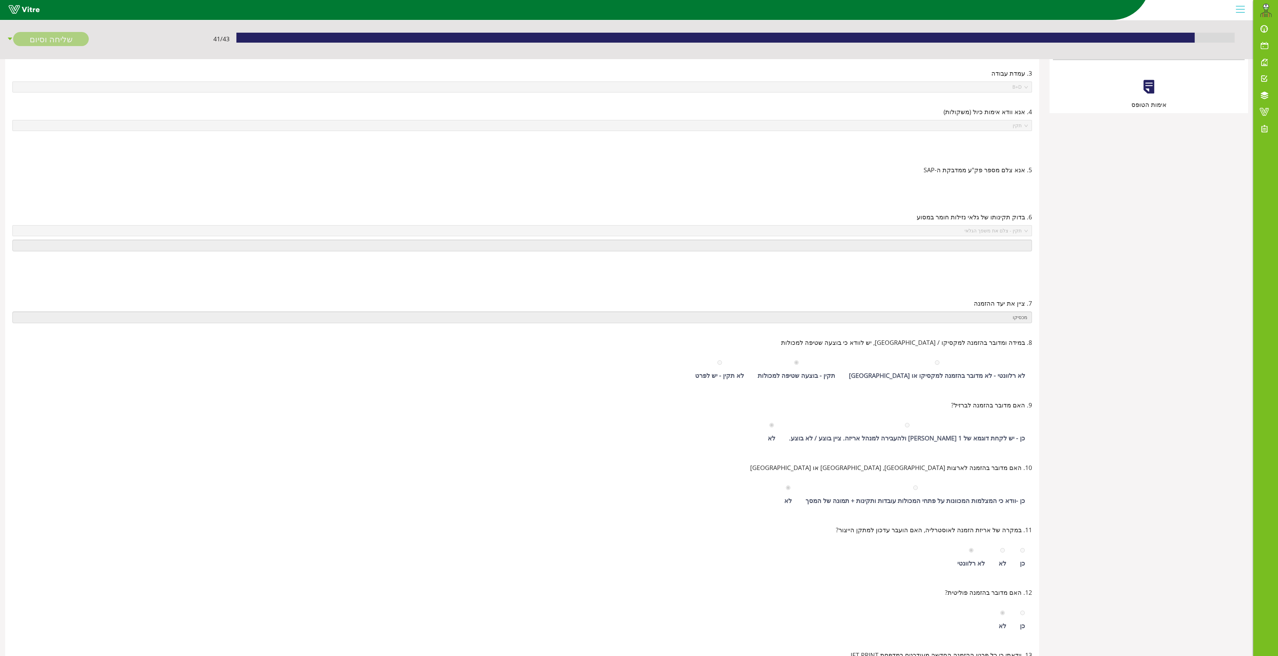
click at [1143, 73] on div "אימות הטופס" at bounding box center [1149, 87] width 192 height 44
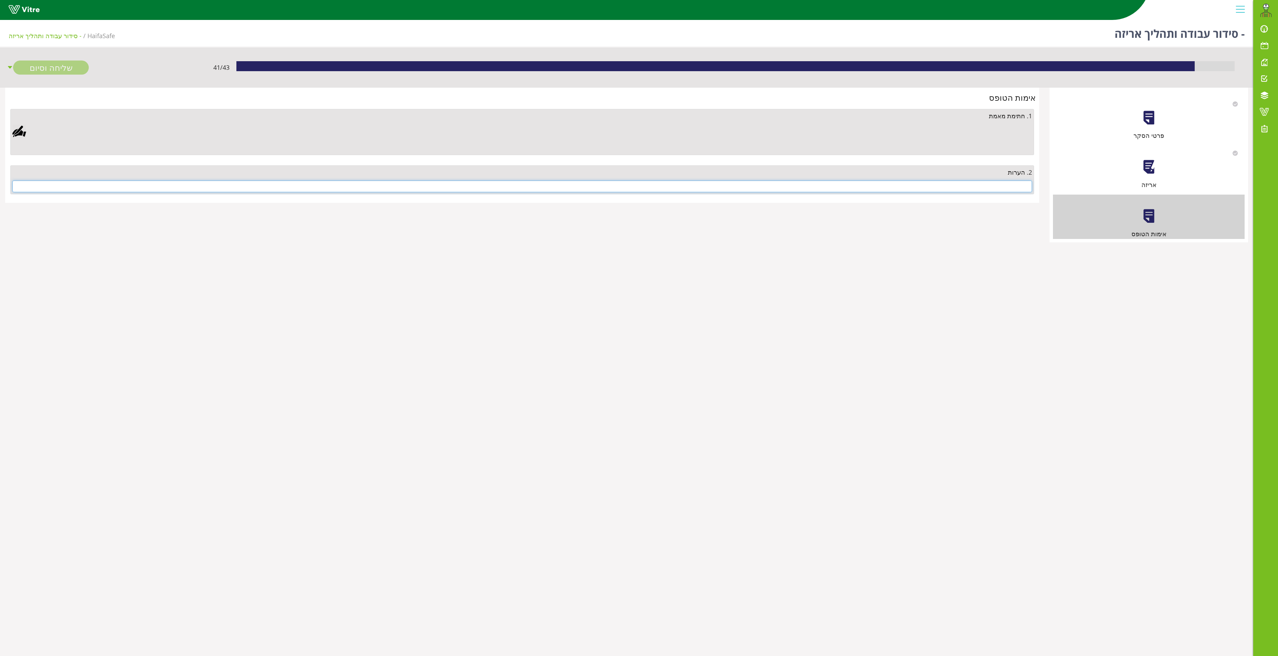
click at [1004, 186] on input "text" at bounding box center [521, 187] width 1019 height 12
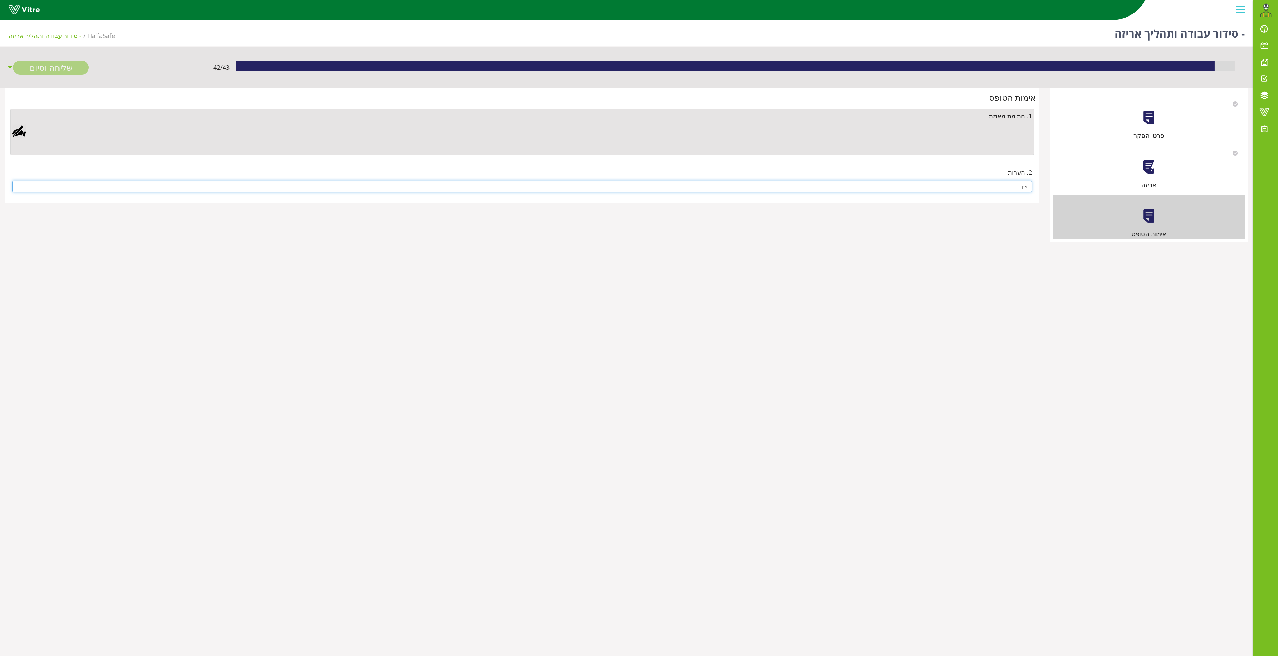
type input "אין"
click at [19, 130] on div at bounding box center [19, 132] width 14 height 14
click at [367, 308] on link "Save" at bounding box center [367, 308] width 20 height 12
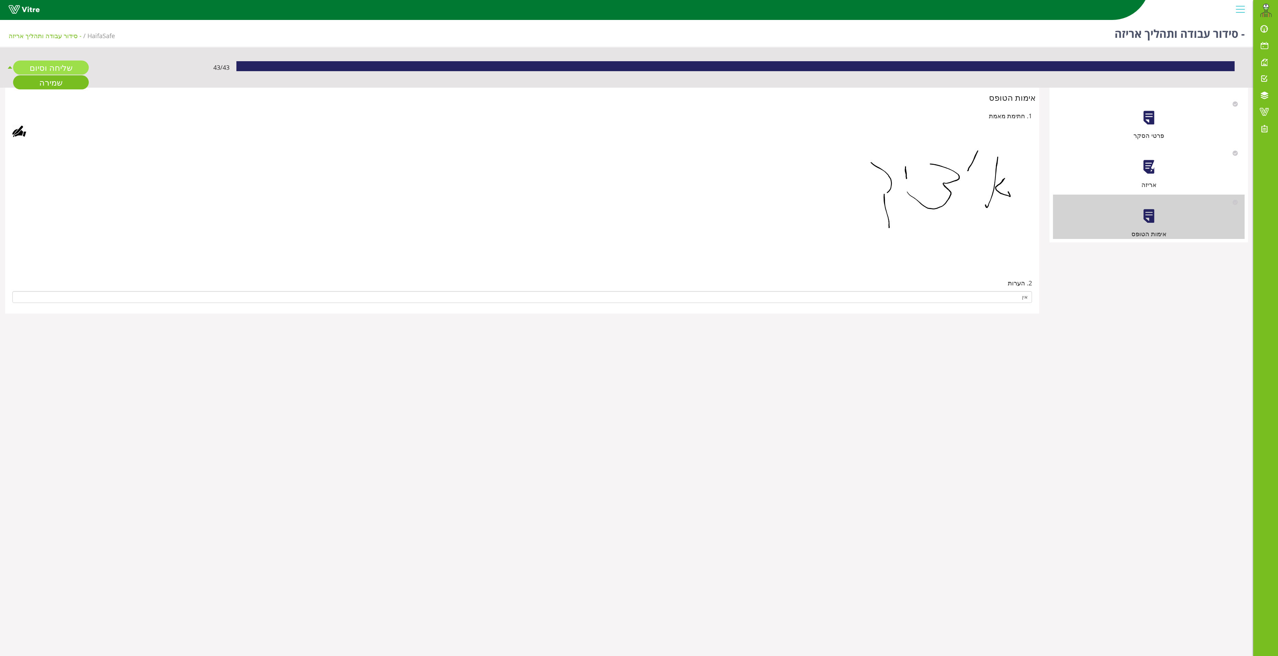
click at [56, 69] on link "שליחה וסיום" at bounding box center [51, 68] width 76 height 14
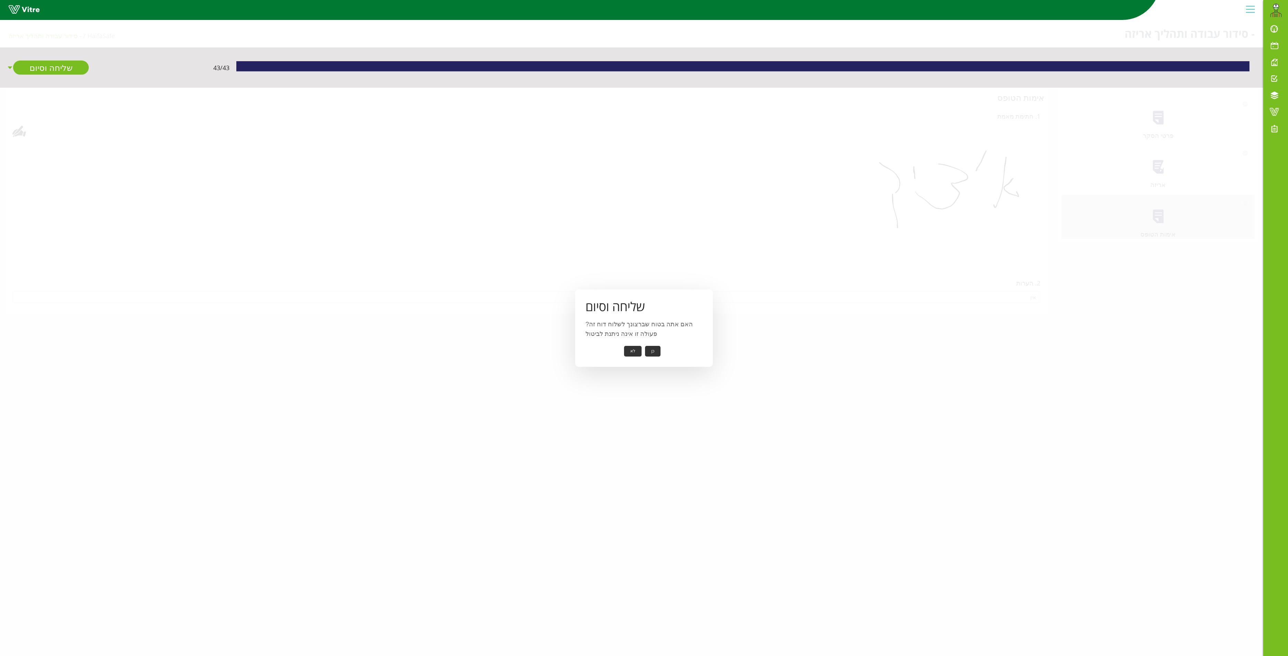
click at [650, 347] on button "כן" at bounding box center [652, 351] width 15 height 11
click at [643, 348] on button "אישור" at bounding box center [642, 346] width 23 height 11
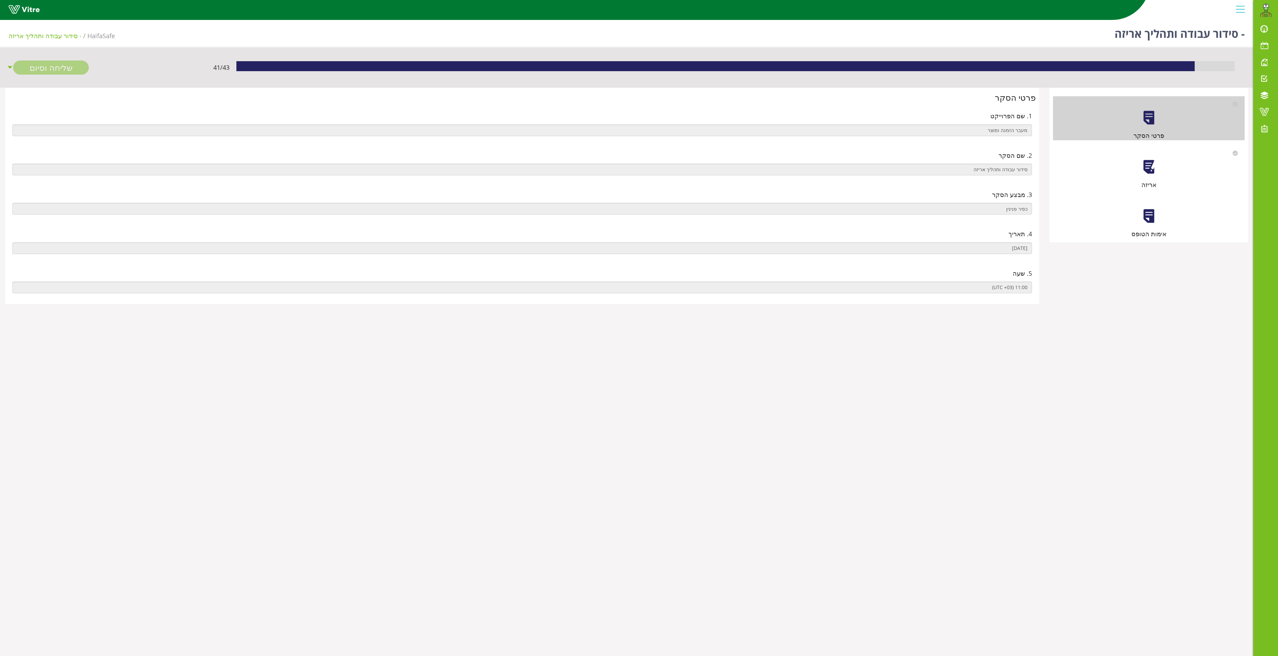
click at [1135, 178] on div "אריזה" at bounding box center [1149, 168] width 192 height 44
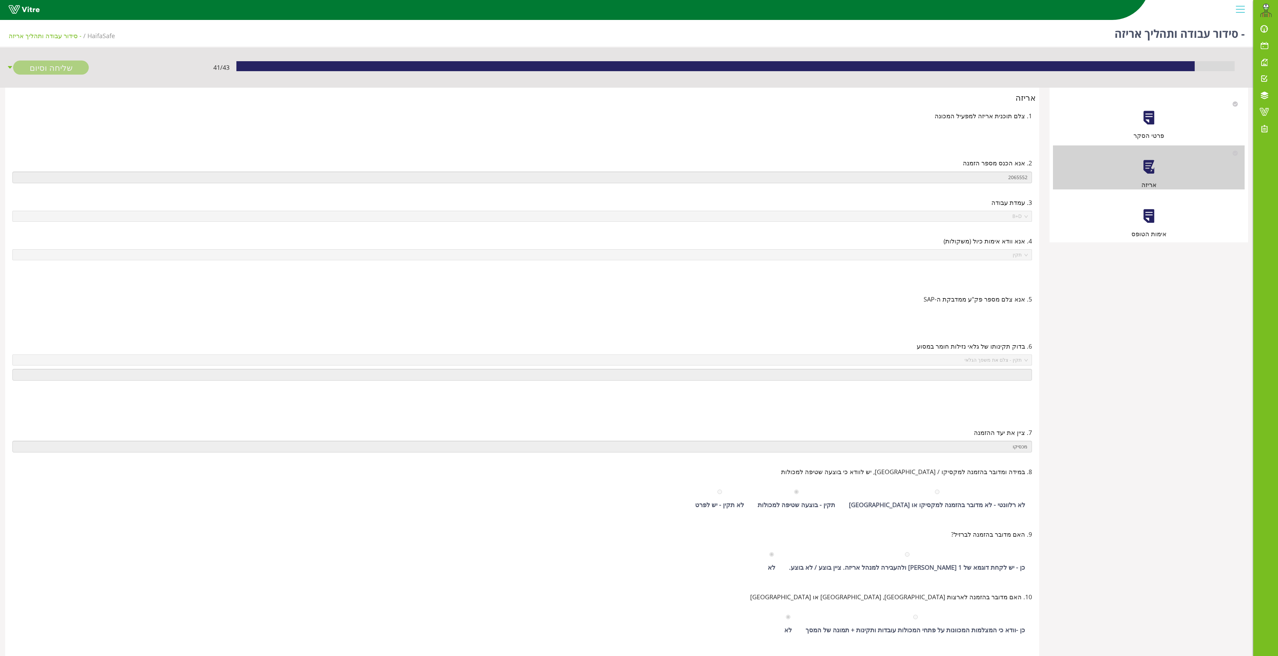
click at [1132, 216] on div "אימות הטופס" at bounding box center [1149, 217] width 192 height 44
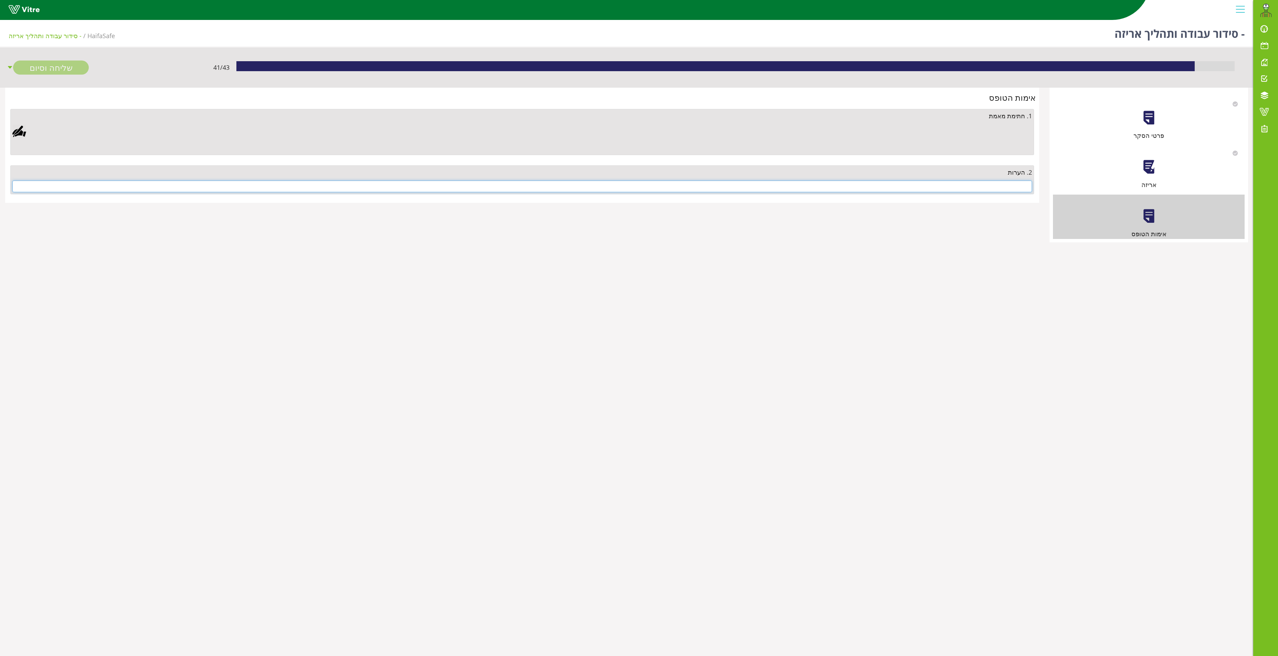
click at [941, 192] on input "text" at bounding box center [521, 187] width 1019 height 12
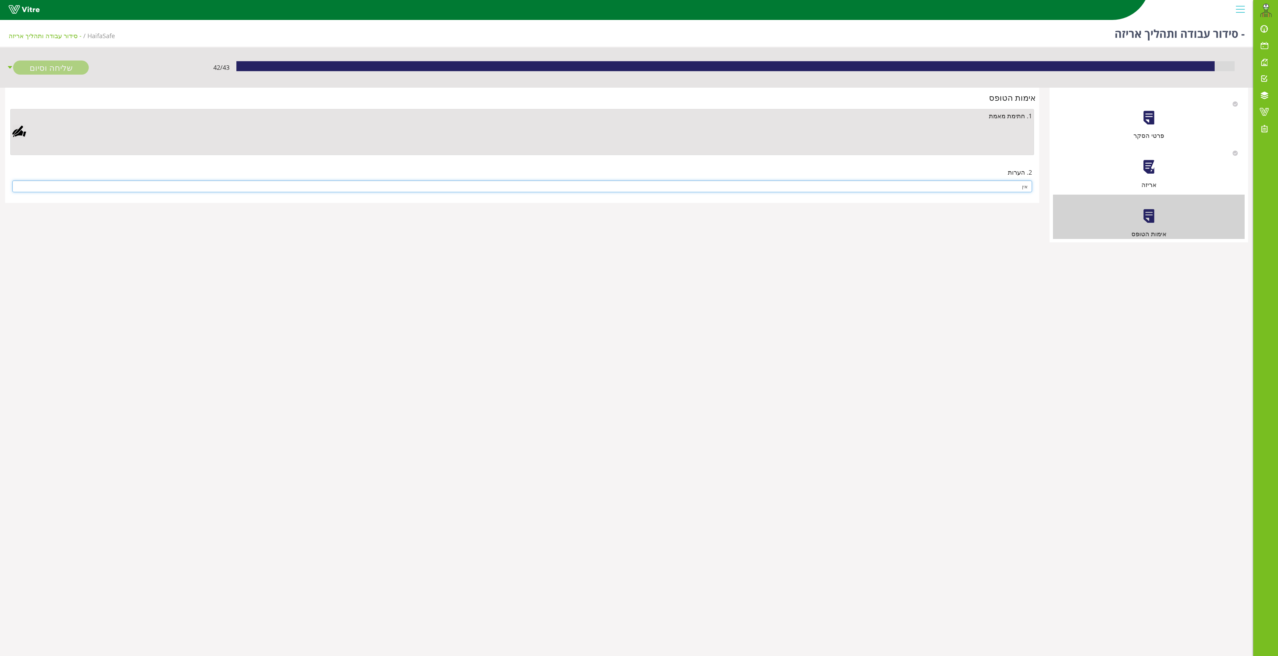
type input "אין"
click at [13, 125] on div "1. חתימת מאמת" at bounding box center [521, 132] width 1023 height 46
click at [21, 131] on div at bounding box center [19, 132] width 14 height 14
click at [365, 306] on link "Save" at bounding box center [367, 308] width 20 height 12
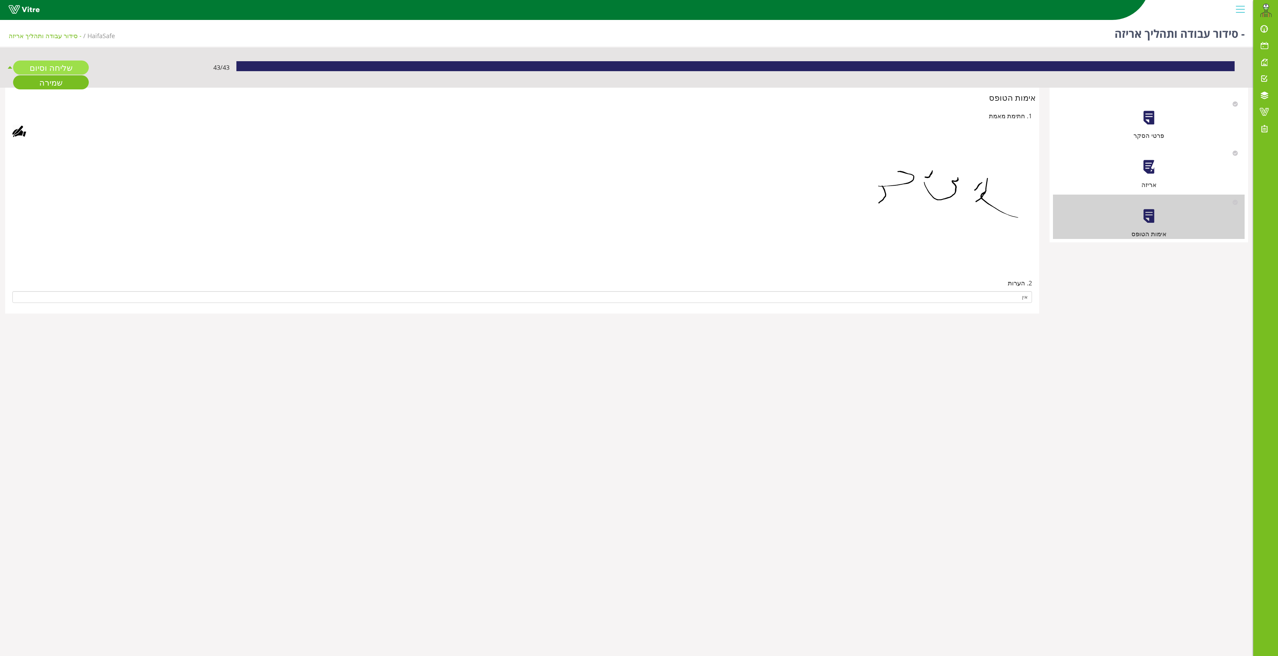
click at [46, 71] on link "שליחה וסיום" at bounding box center [51, 68] width 76 height 14
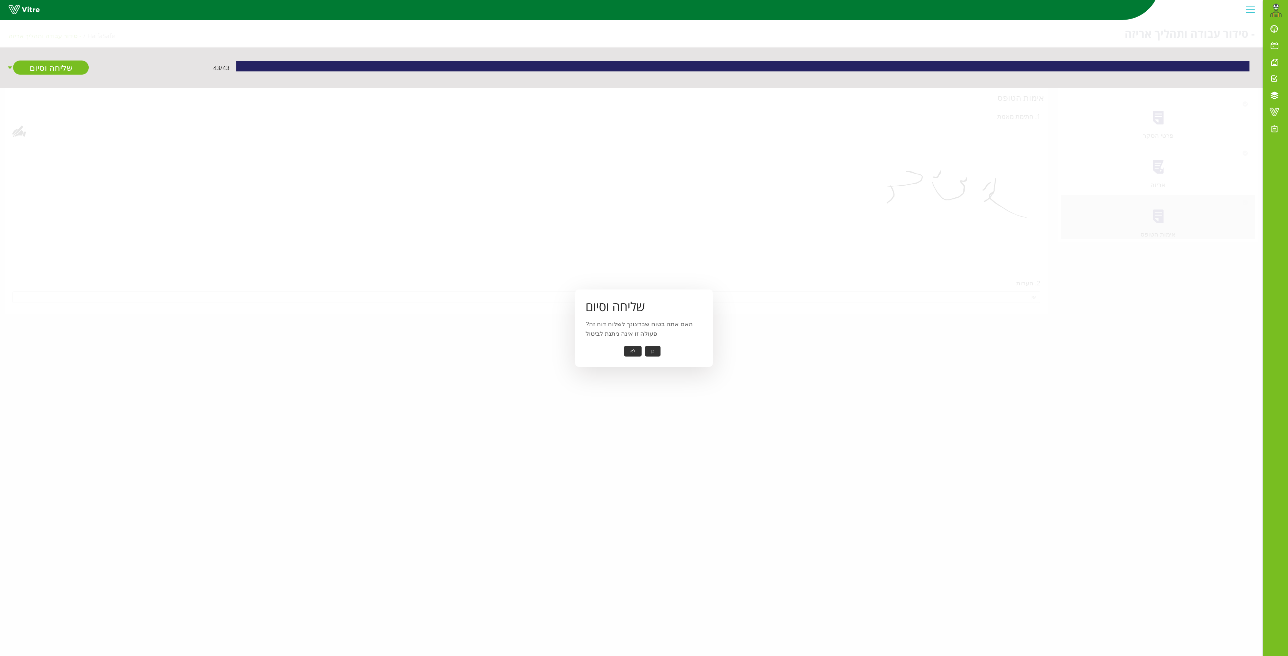
click at [648, 347] on button "כן" at bounding box center [652, 351] width 15 height 11
click at [644, 347] on button "אישור" at bounding box center [642, 346] width 23 height 11
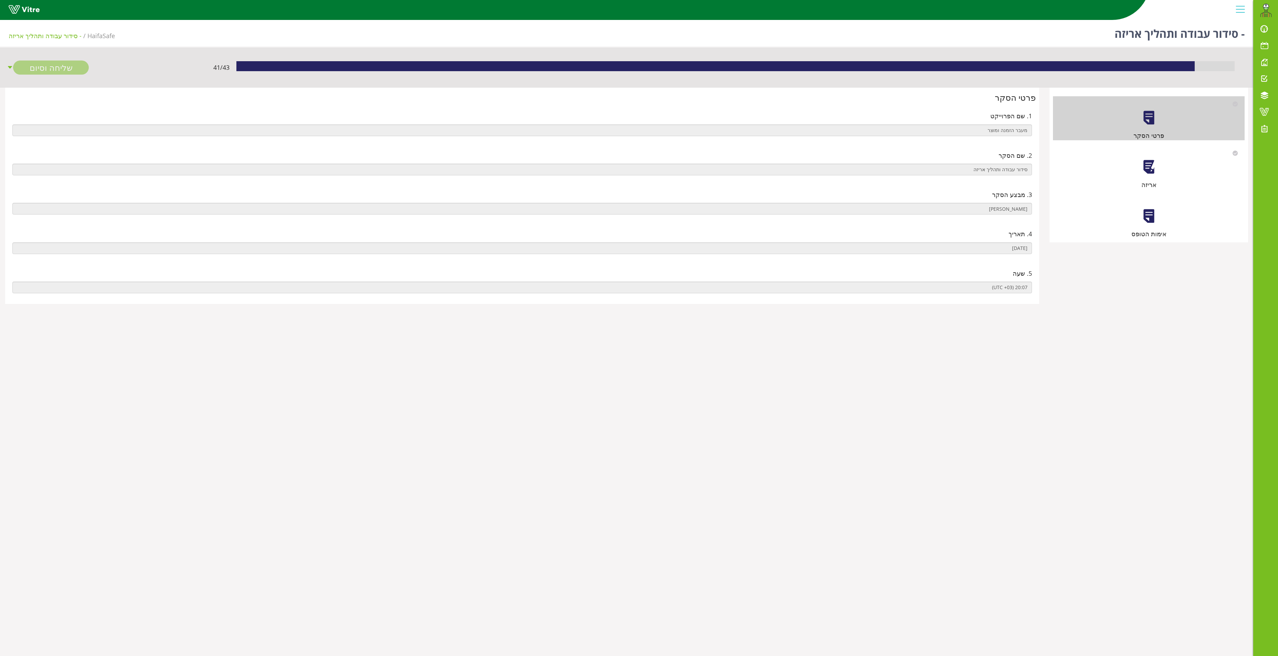
click at [1145, 169] on div at bounding box center [1148, 166] width 15 height 15
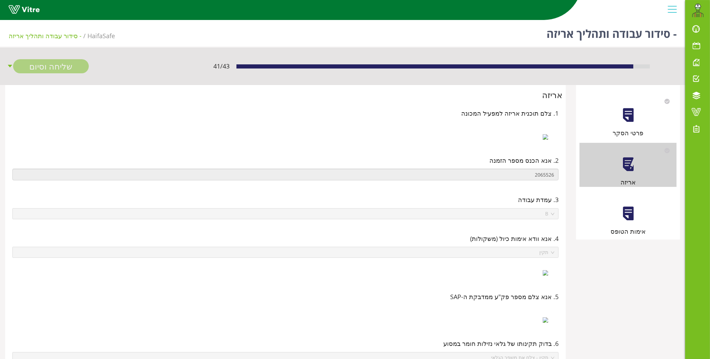
click at [628, 212] on div at bounding box center [627, 213] width 15 height 15
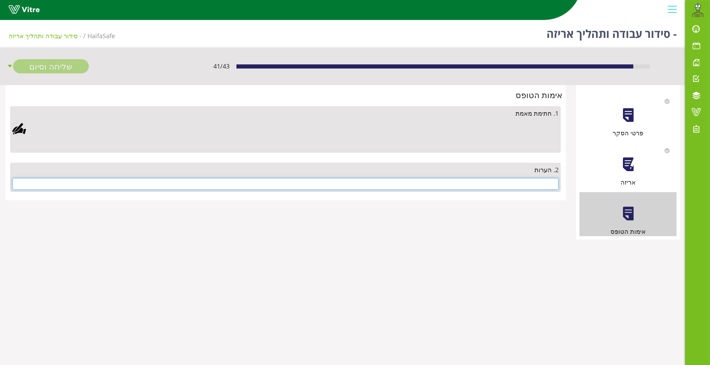
click at [524, 184] on input "text" at bounding box center [285, 184] width 546 height 12
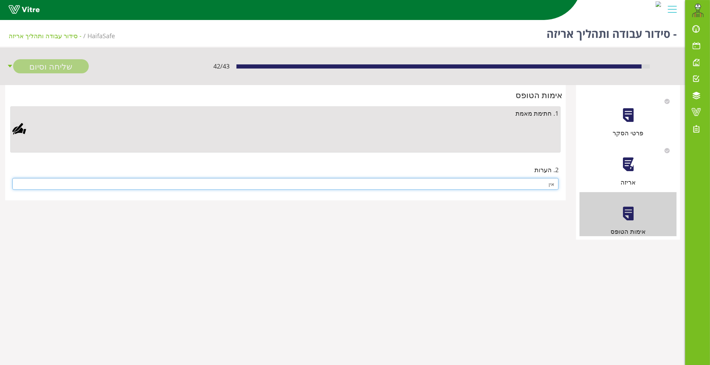
type input "אין"
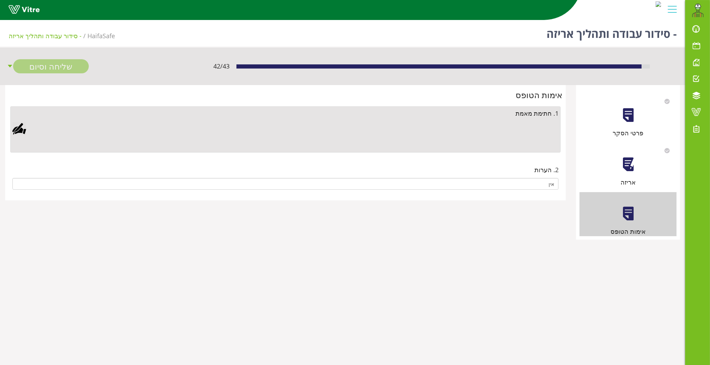
click at [24, 129] on div at bounding box center [19, 129] width 14 height 14
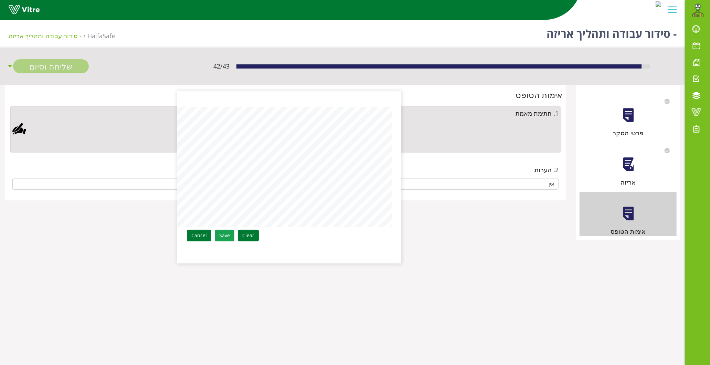
click at [228, 234] on link "Save" at bounding box center [225, 235] width 20 height 12
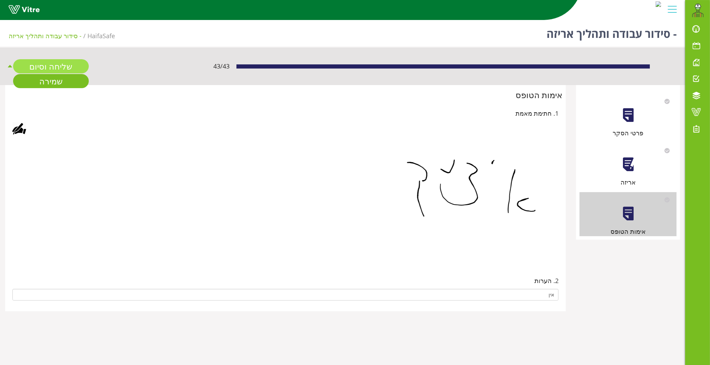
click at [45, 61] on link "שליחה וסיום" at bounding box center [51, 66] width 76 height 14
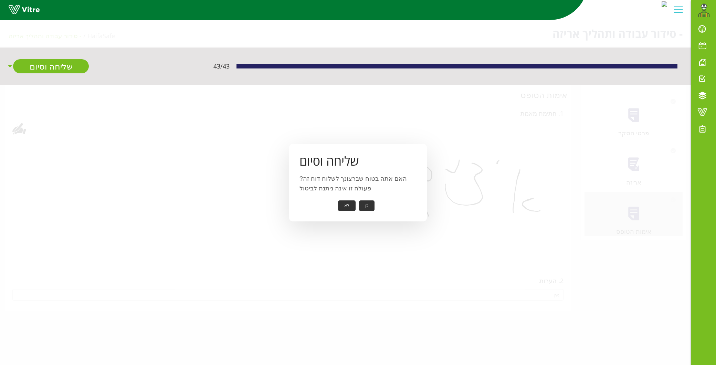
click at [367, 206] on button "כן" at bounding box center [366, 205] width 15 height 11
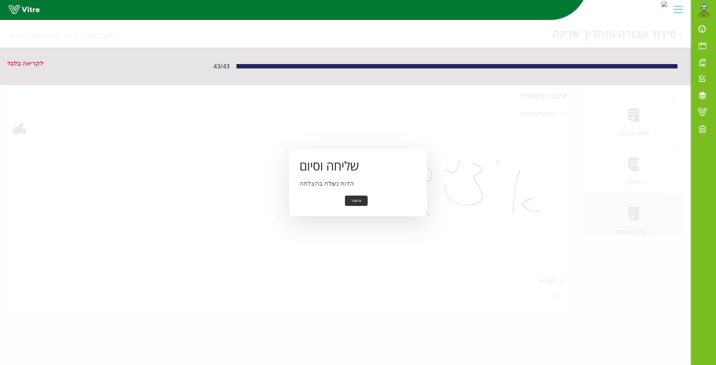
click at [357, 200] on button "אישור" at bounding box center [356, 200] width 23 height 11
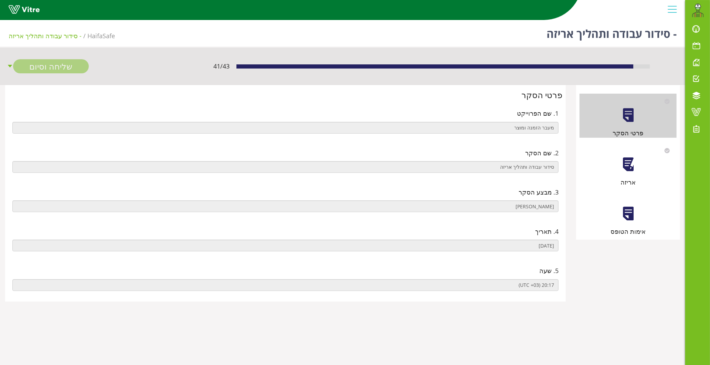
click at [635, 163] on div at bounding box center [627, 164] width 15 height 15
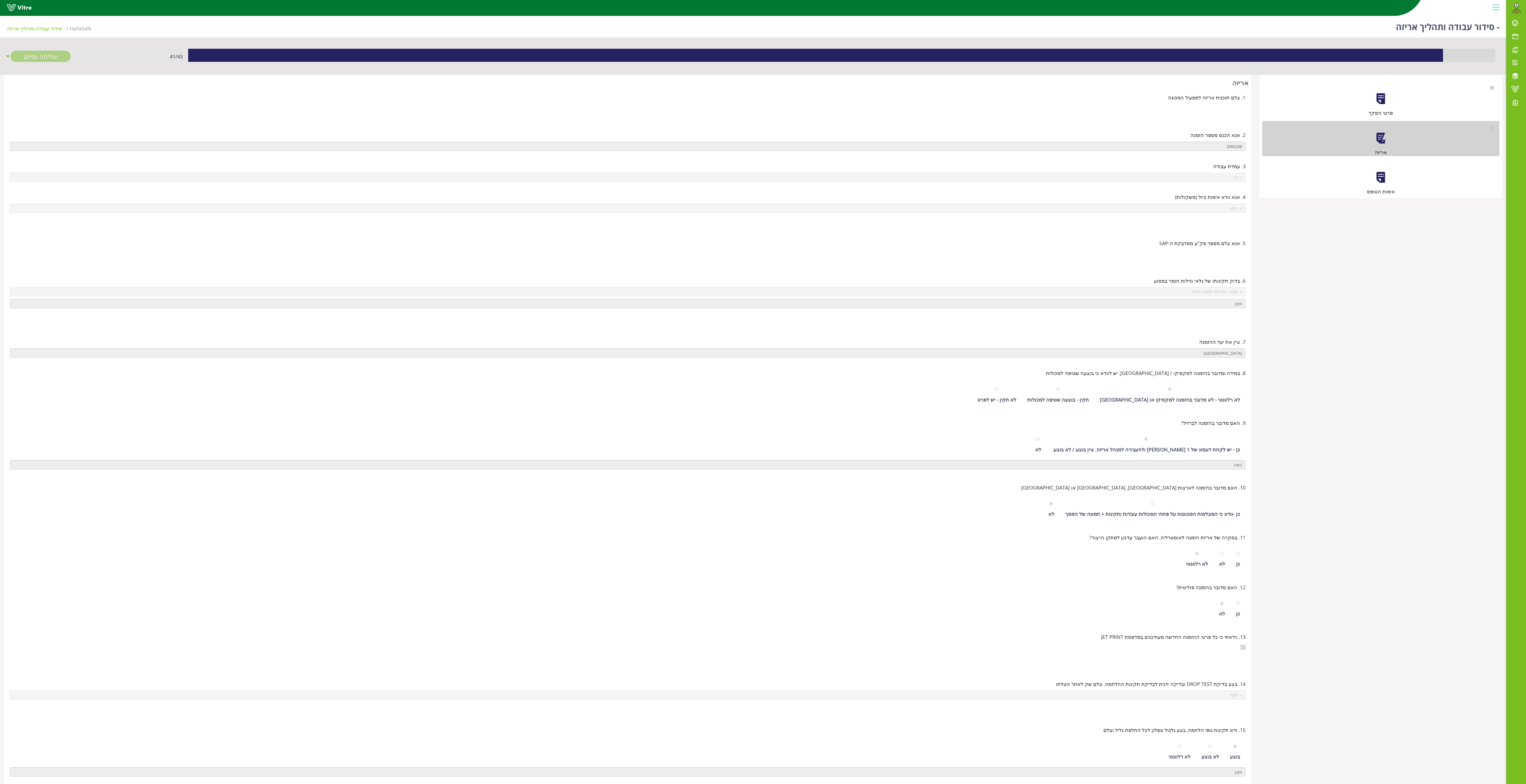
click at [564, 172] on div "אימות הטופס" at bounding box center [1380, 177] width 237 height 35
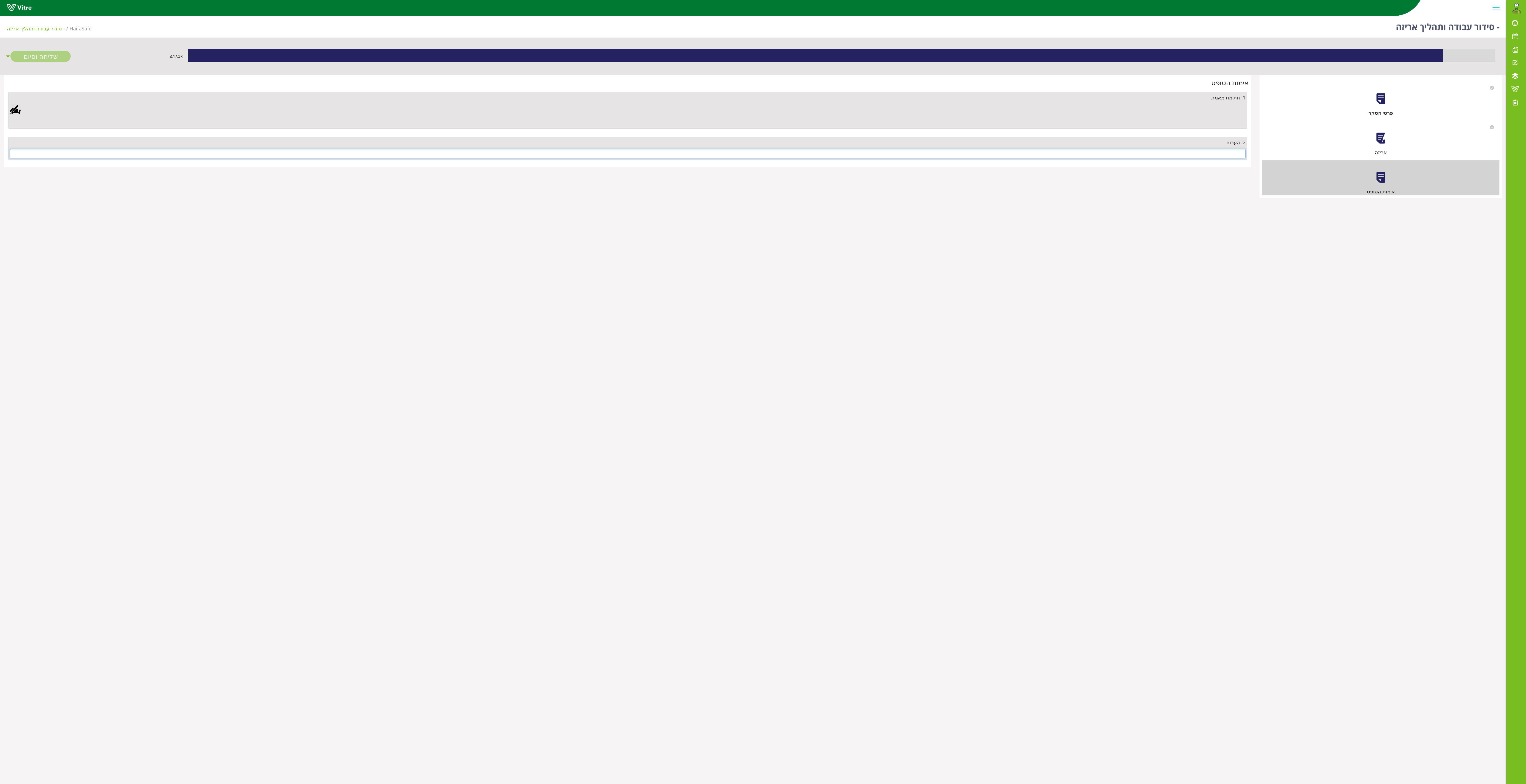
drag, startPoint x: 1134, startPoint y: 152, endPoint x: 1139, endPoint y: 162, distance: 11.2
click at [564, 152] on input "text" at bounding box center [627, 154] width 1235 height 10
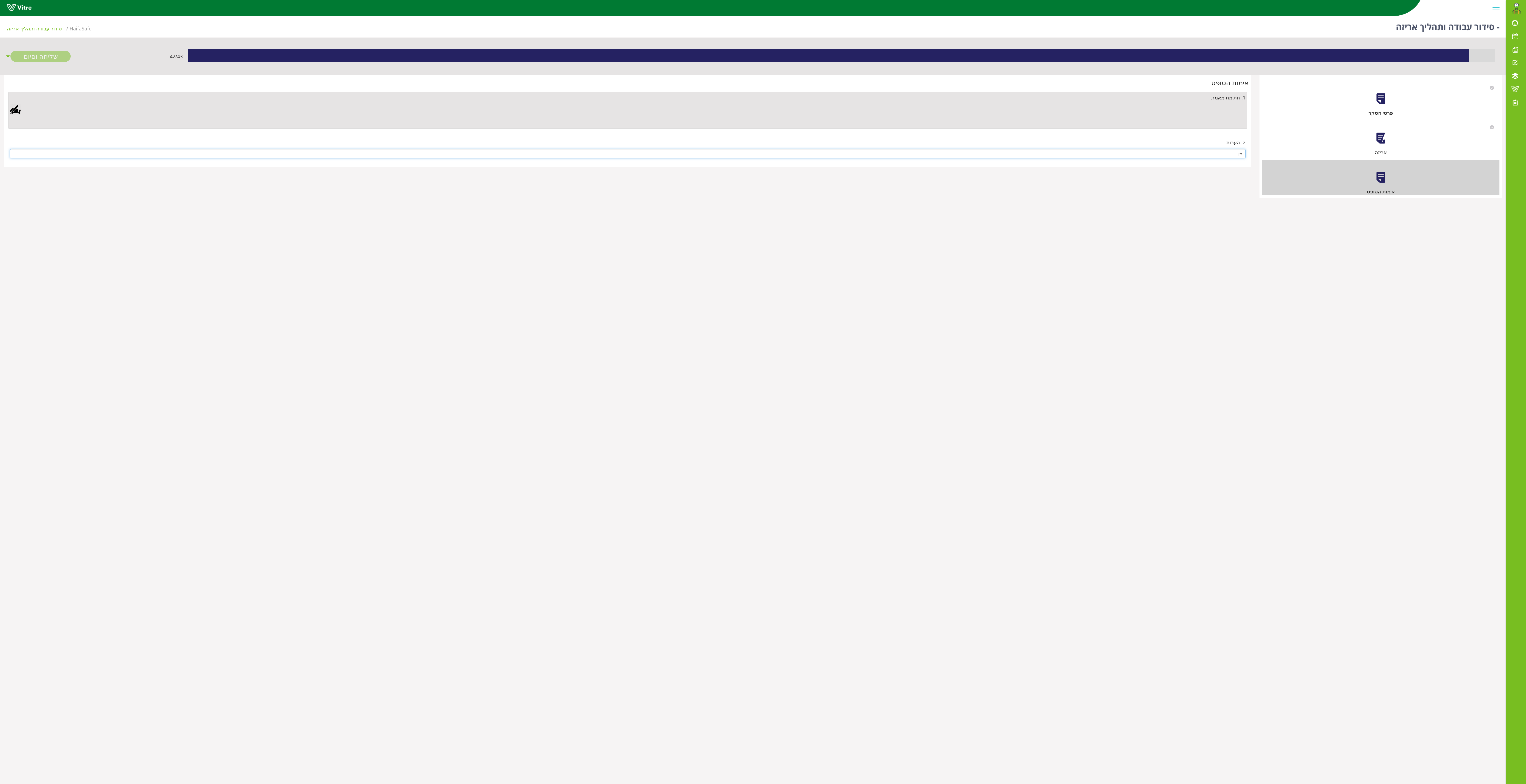
type input "אין"
click at [12, 111] on div at bounding box center [15, 110] width 11 height 11
click at [508, 287] on div "Clear Save Cancel" at bounding box center [470, 264] width 178 height 137
drag, startPoint x: 501, startPoint y: 205, endPoint x: 429, endPoint y: 305, distance: 123.2
click at [429, 290] on div "Clear Save Cancel" at bounding box center [470, 264] width 178 height 137
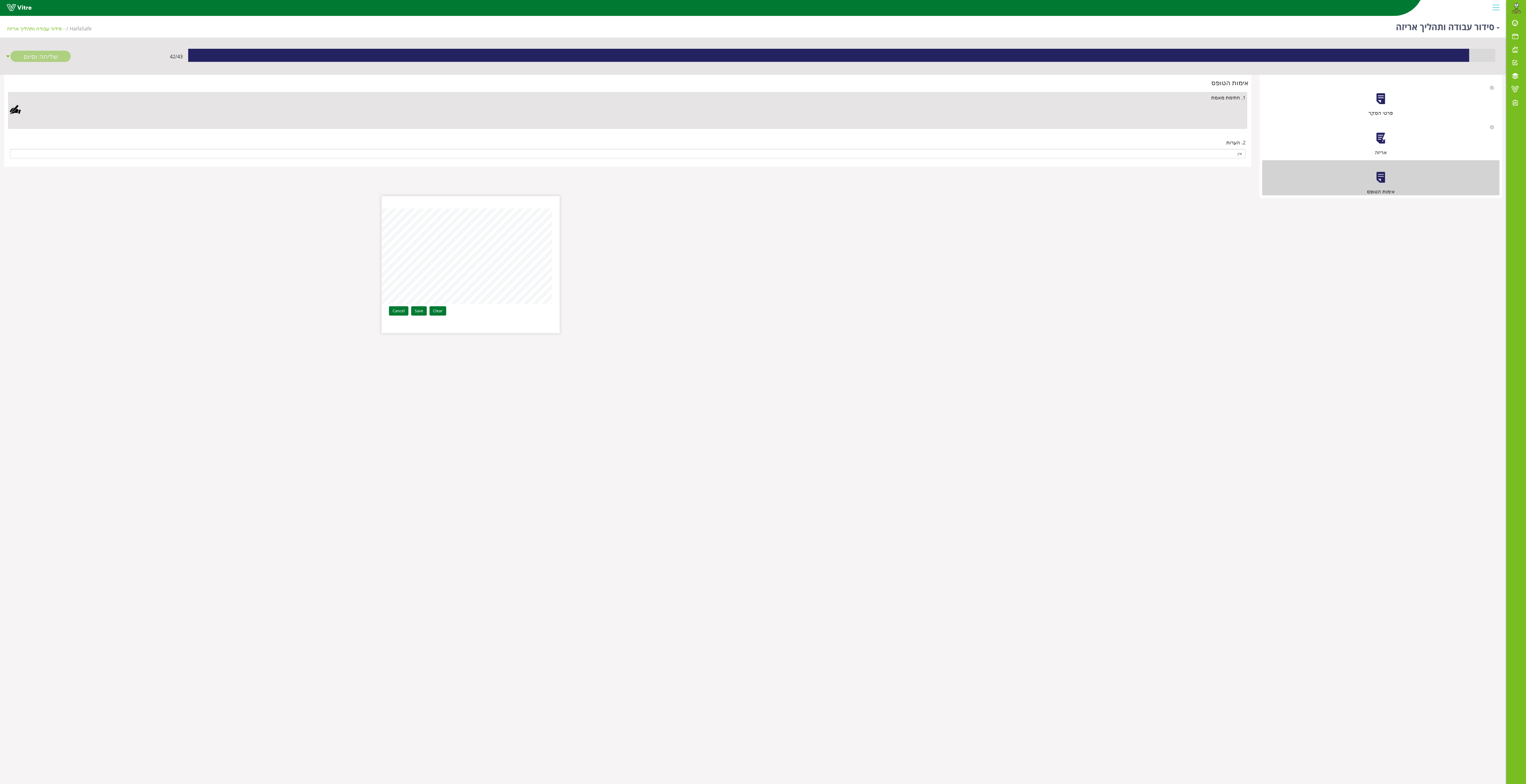
click at [427, 290] on link "Save" at bounding box center [419, 311] width 16 height 10
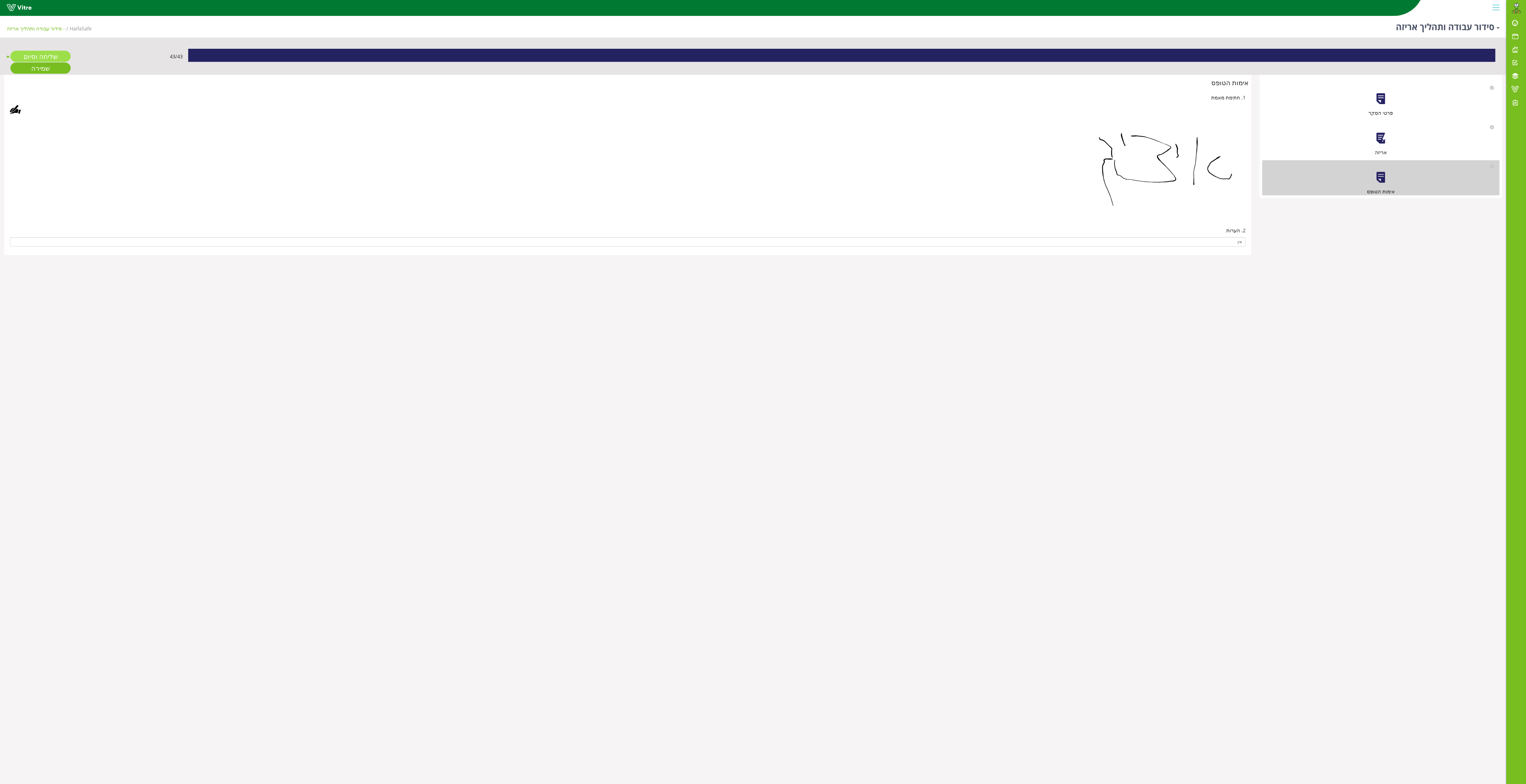
click at [55, 56] on link "שליחה וסיום" at bounding box center [41, 57] width 60 height 11
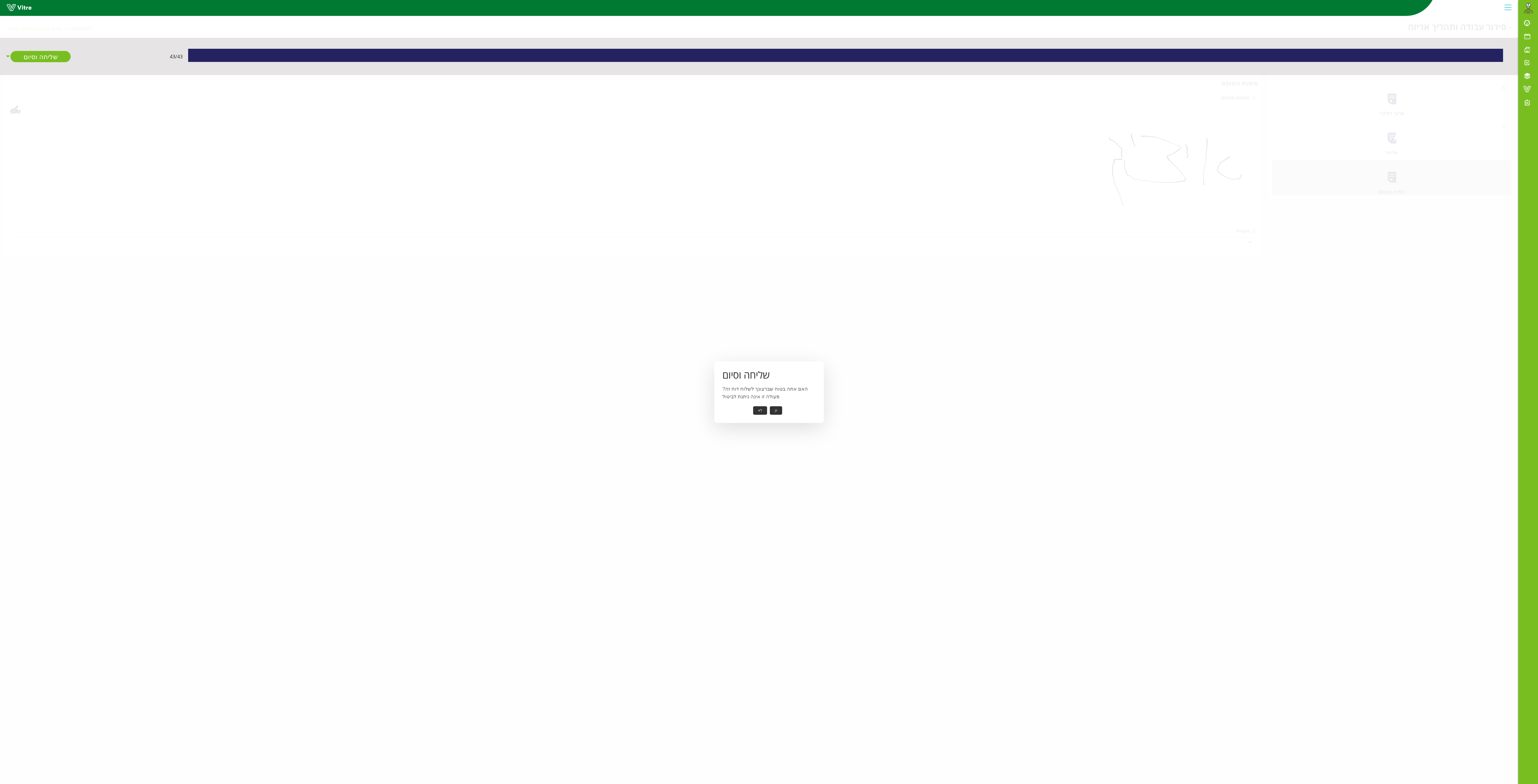
click at [564, 290] on button "כן" at bounding box center [775, 410] width 12 height 9
click at [564, 290] on button "אישור" at bounding box center [767, 406] width 18 height 9
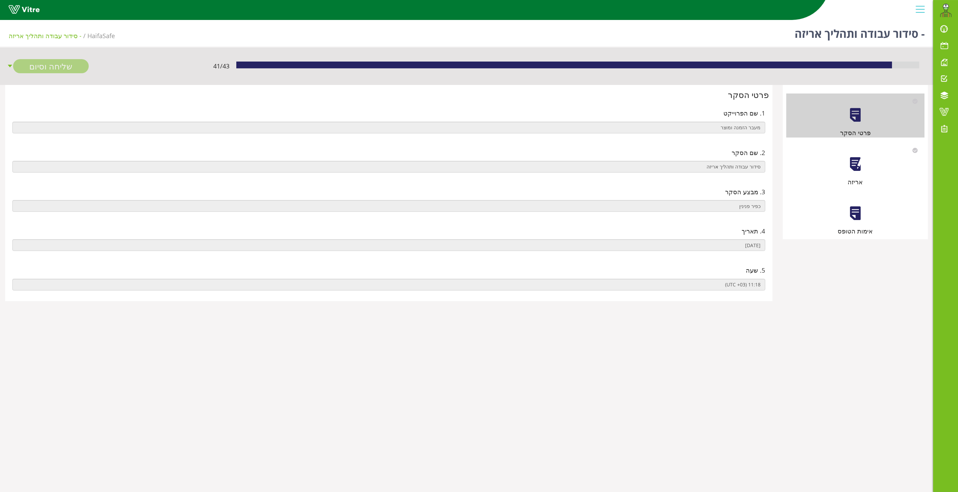
click at [858, 172] on div "אריזה" at bounding box center [855, 165] width 138 height 44
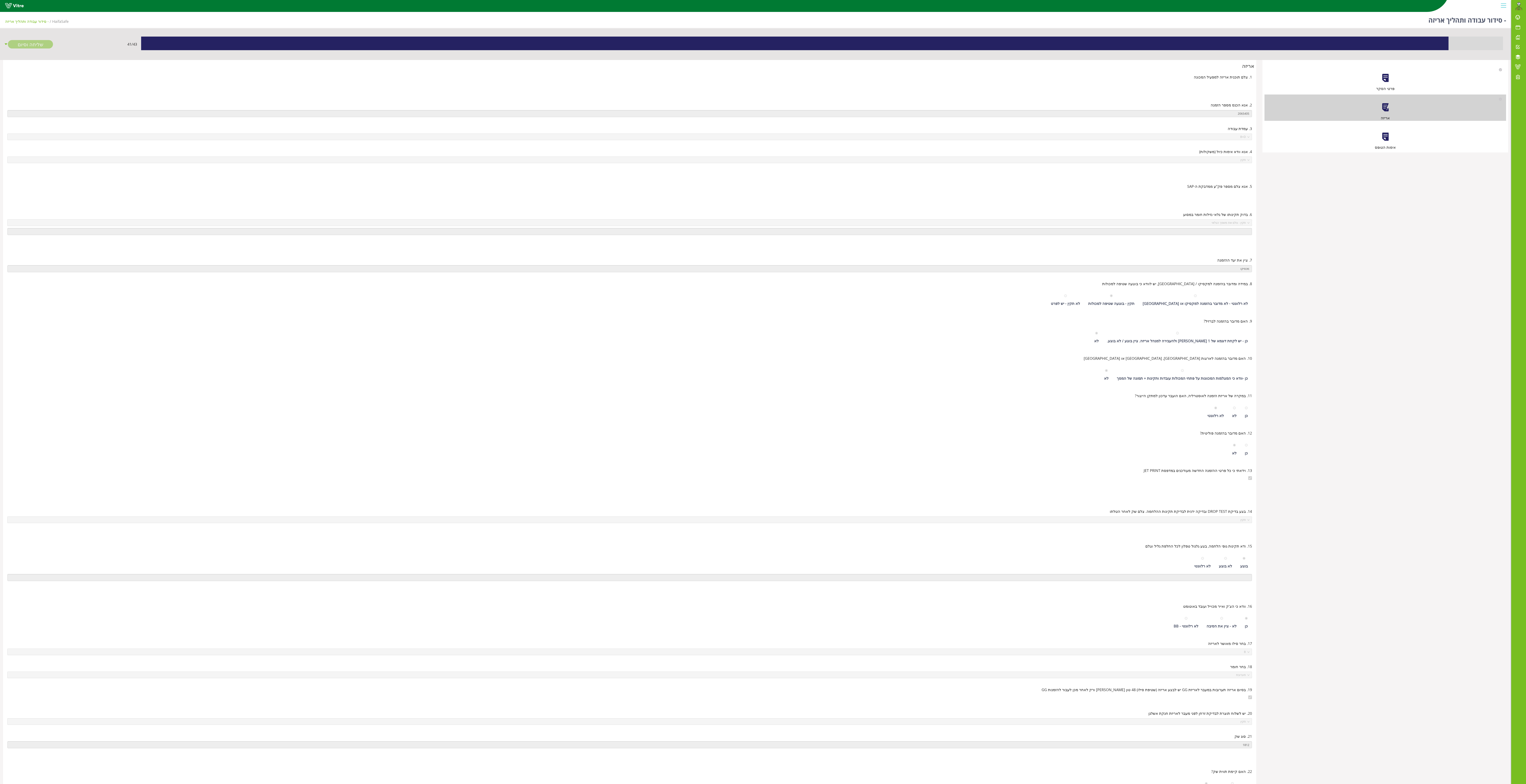
click at [572, 131] on div "אימות הטופס" at bounding box center [1385, 137] width 242 height 26
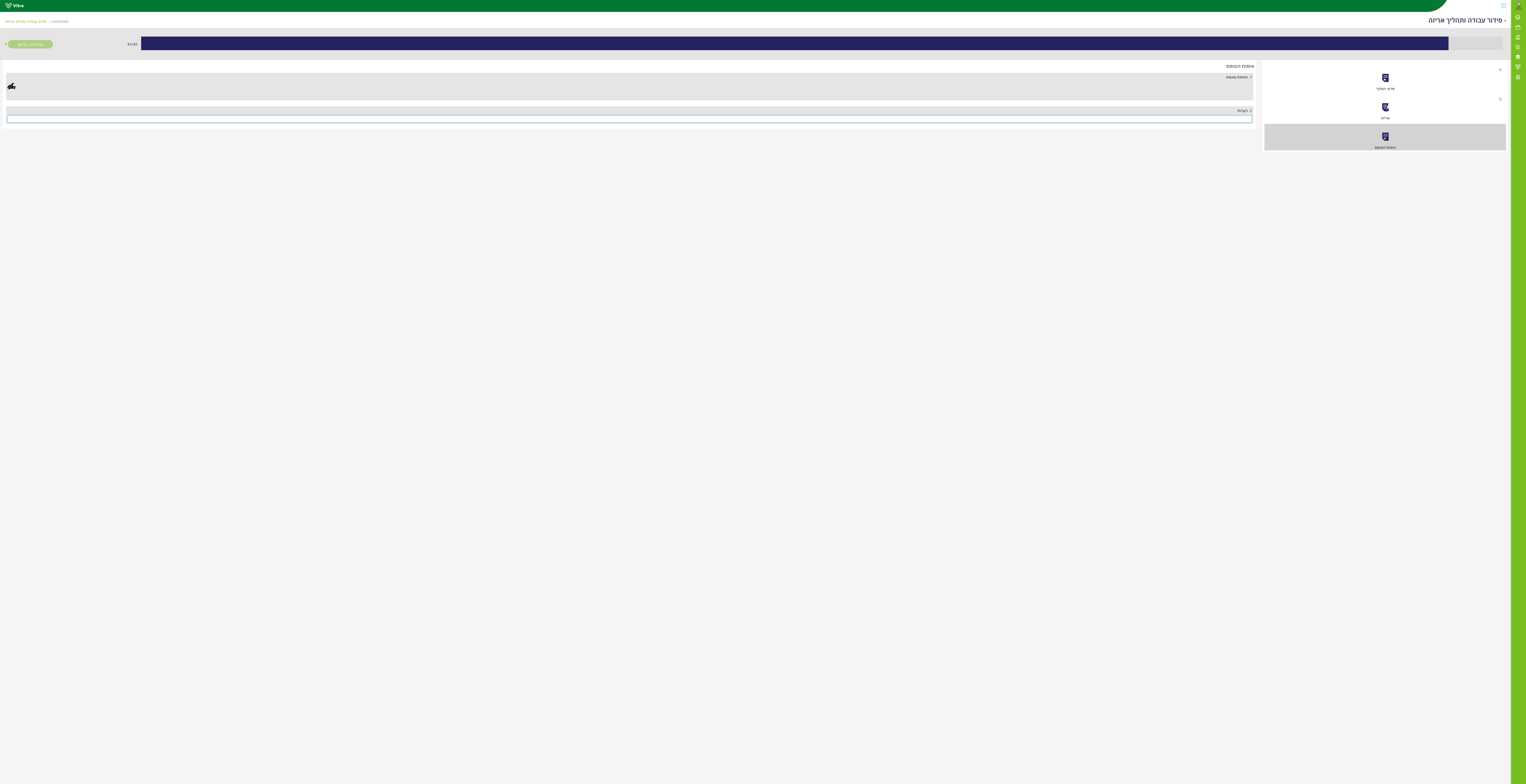
click at [572, 122] on input "text" at bounding box center [630, 119] width 1245 height 7
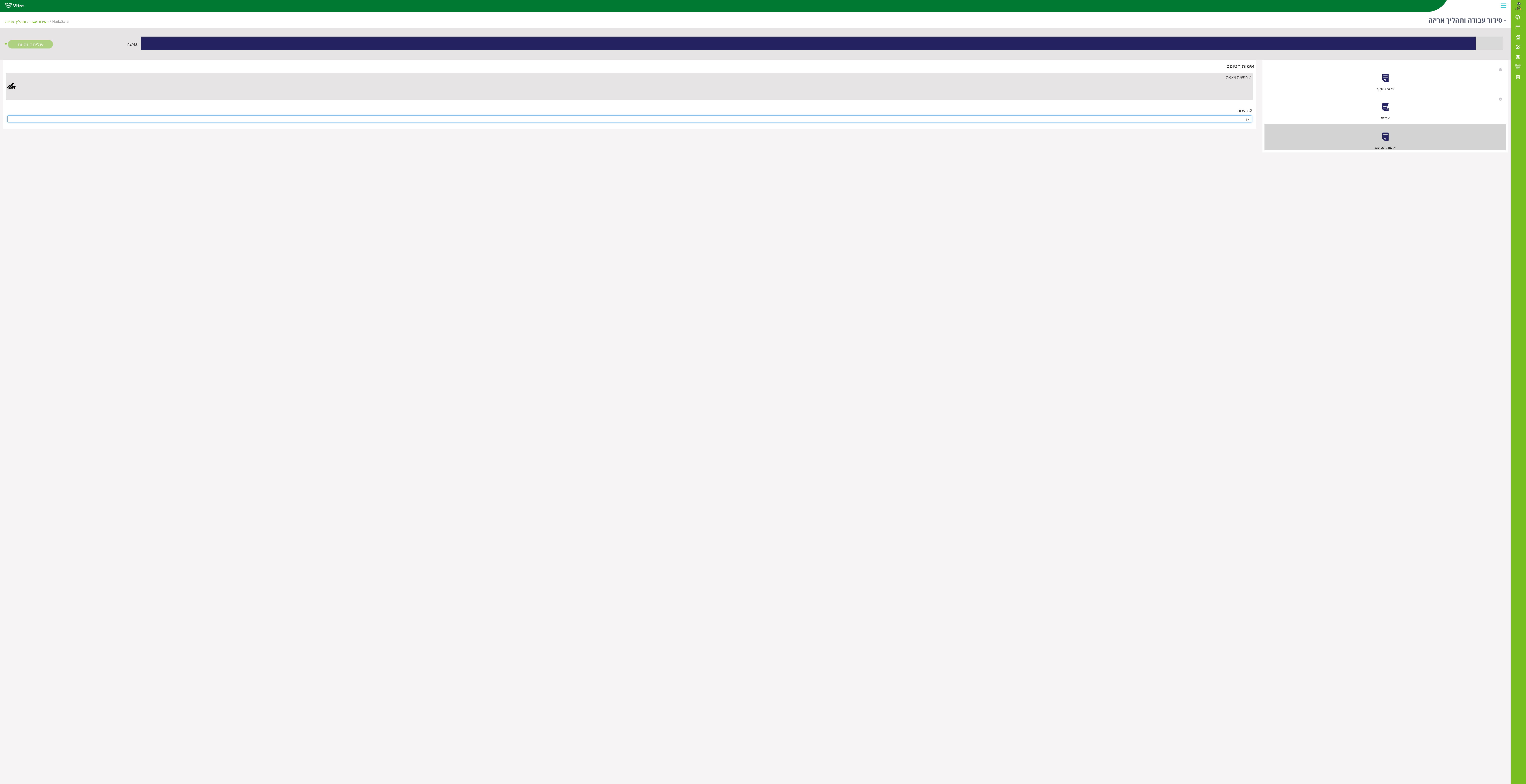
type input "אין"
click at [10, 85] on div at bounding box center [11, 86] width 8 height 8
click at [416, 280] on link "Save" at bounding box center [410, 282] width 12 height 7
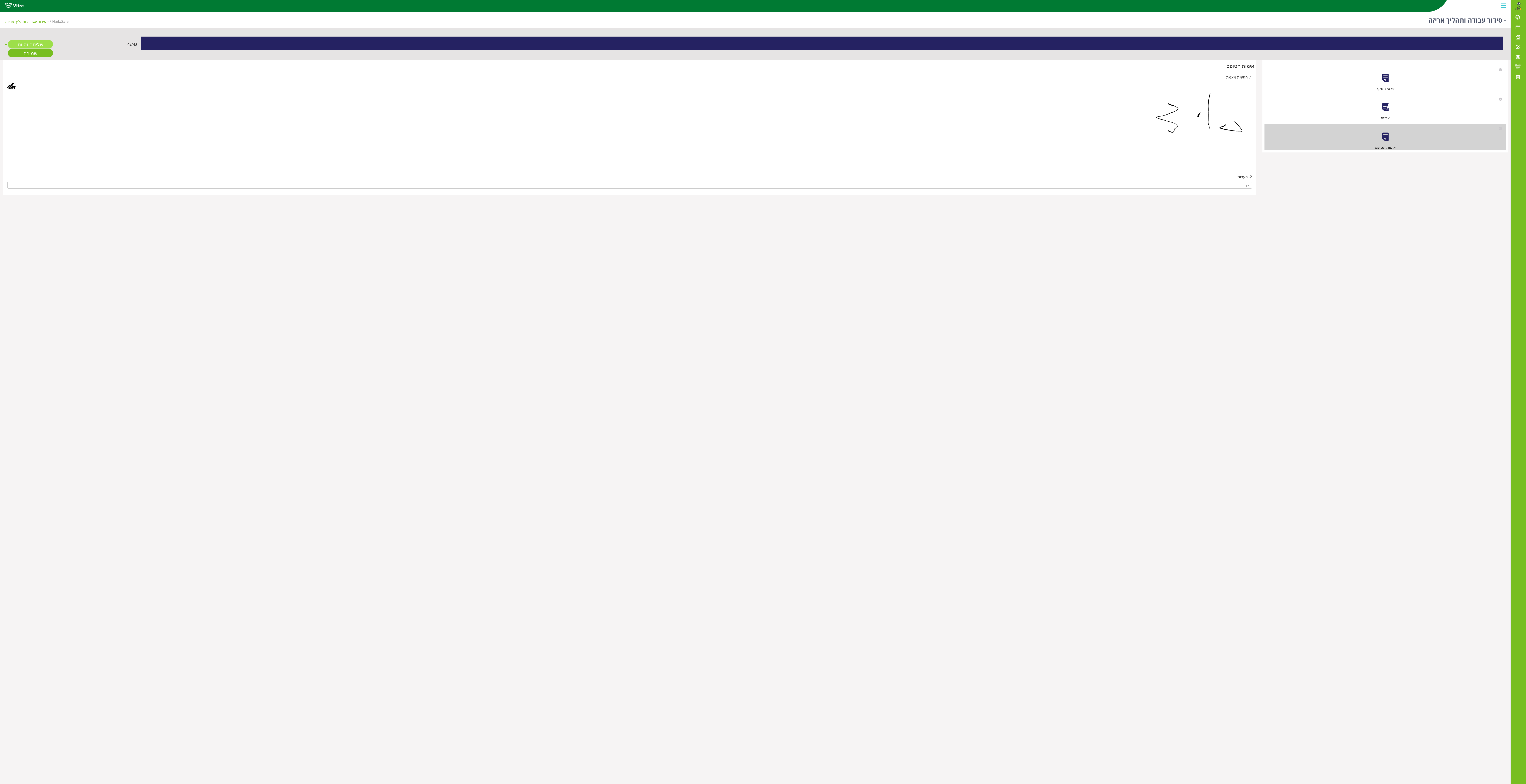
click at [42, 41] on link "שליחה וסיום" at bounding box center [30, 44] width 45 height 8
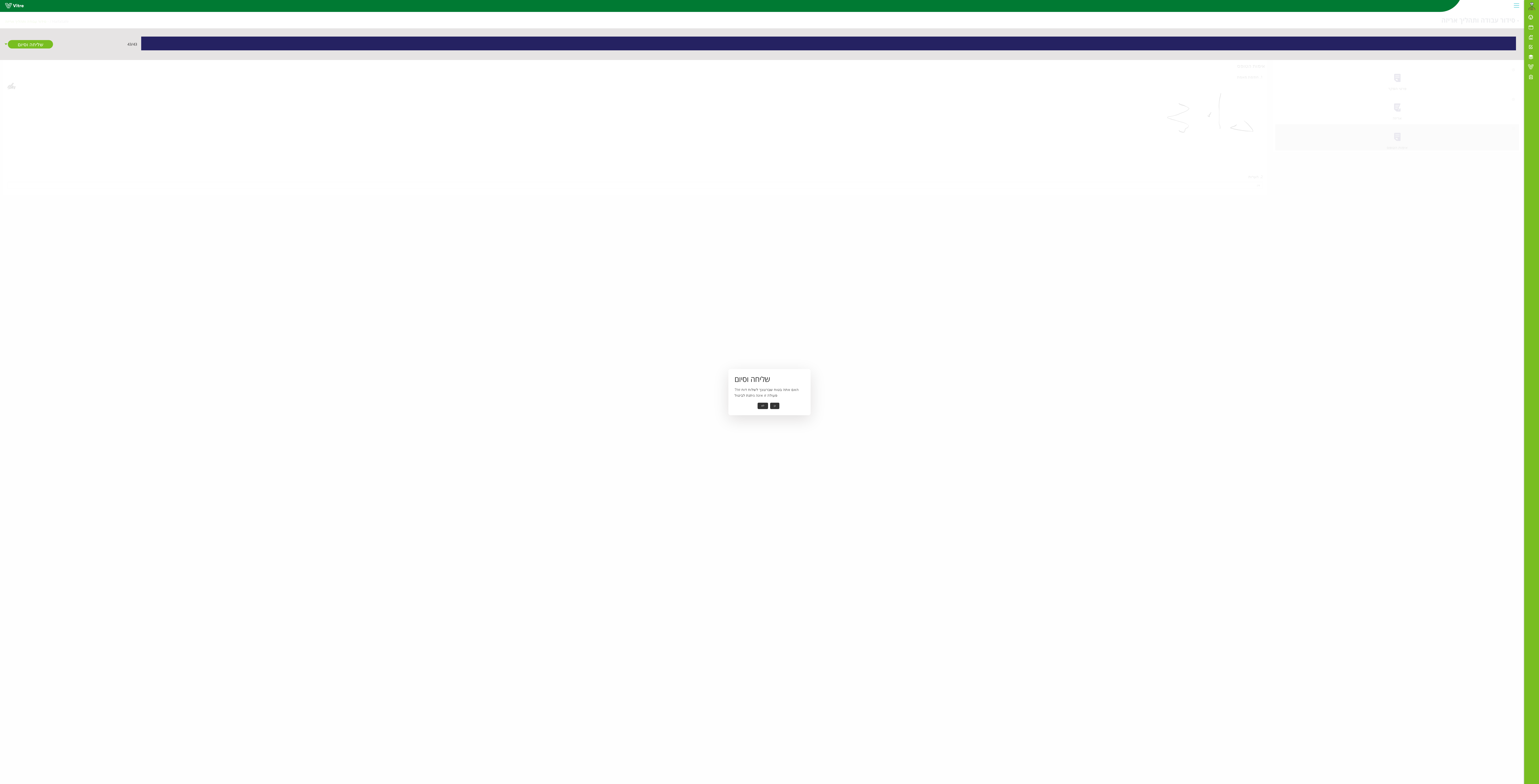
click at [572, 294] on button "כן" at bounding box center [774, 405] width 9 height 7
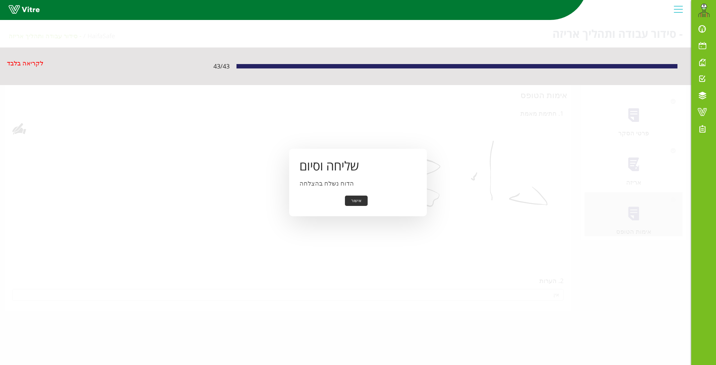
click at [358, 203] on button "אישור" at bounding box center [356, 200] width 23 height 11
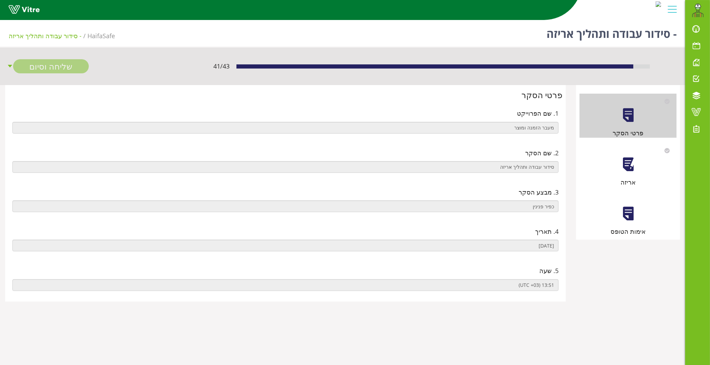
click at [634, 164] on div at bounding box center [627, 164] width 15 height 15
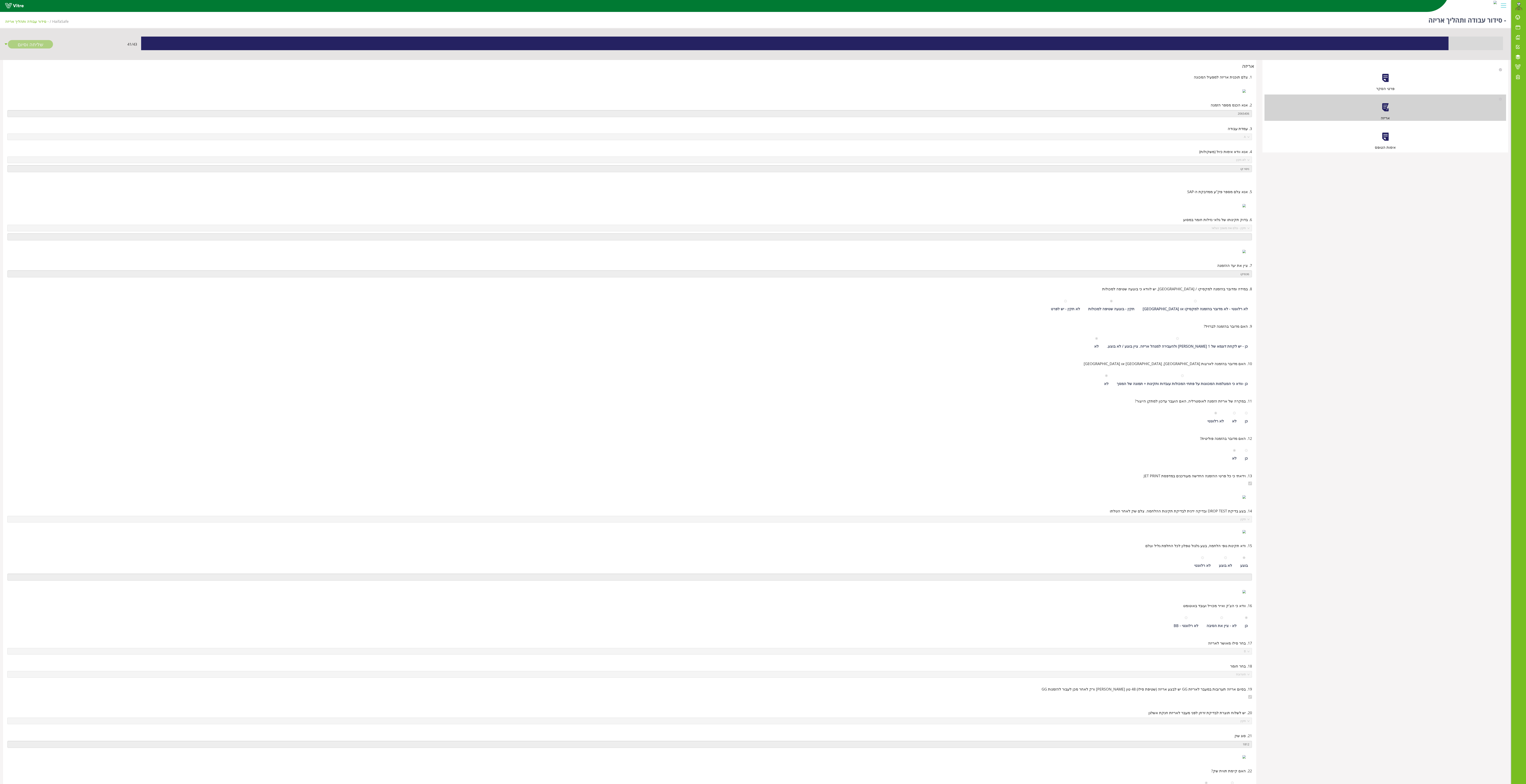
click at [423, 130] on div "אימות הטופס" at bounding box center [1385, 137] width 242 height 26
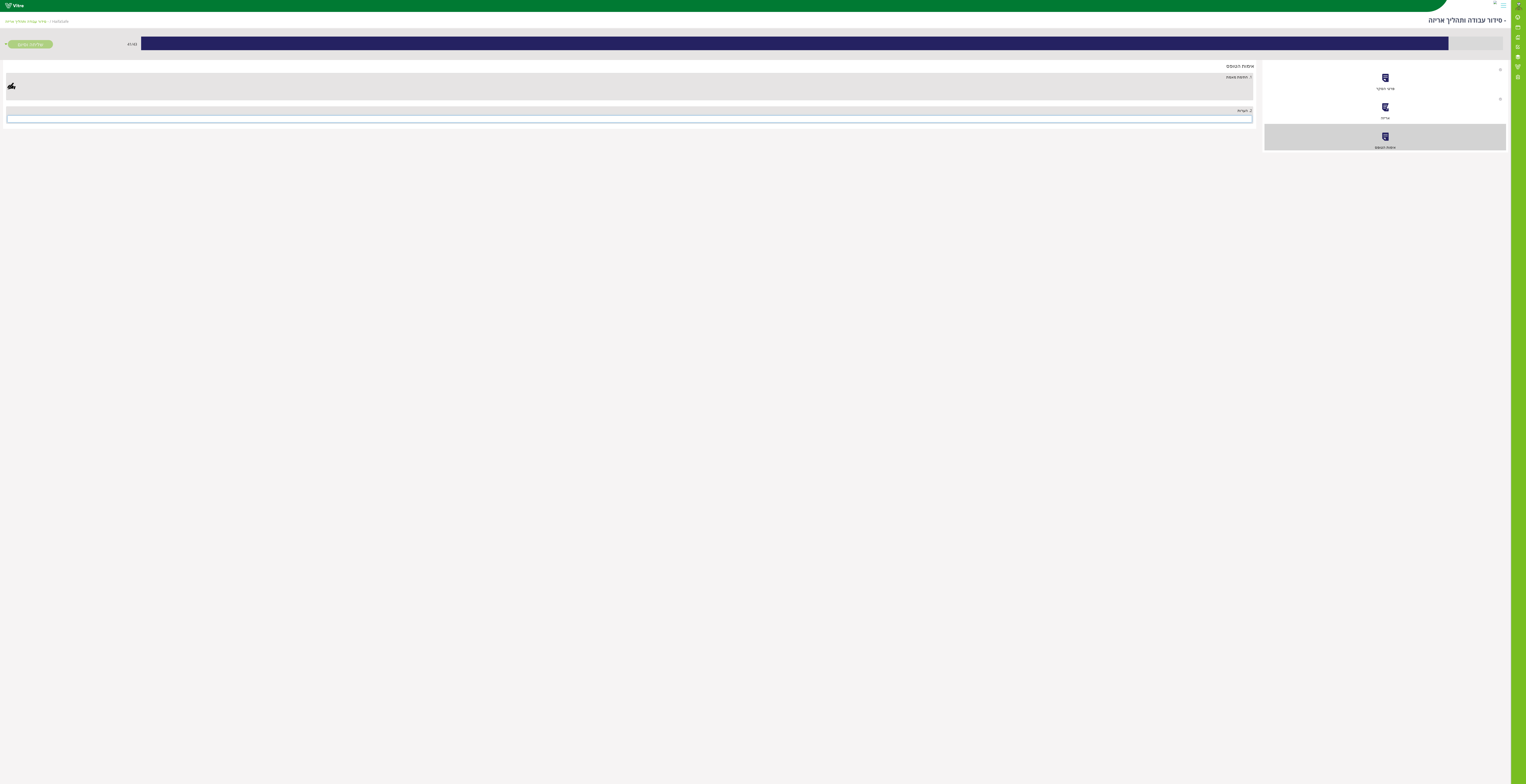
click at [423, 122] on input "text" at bounding box center [630, 119] width 1245 height 7
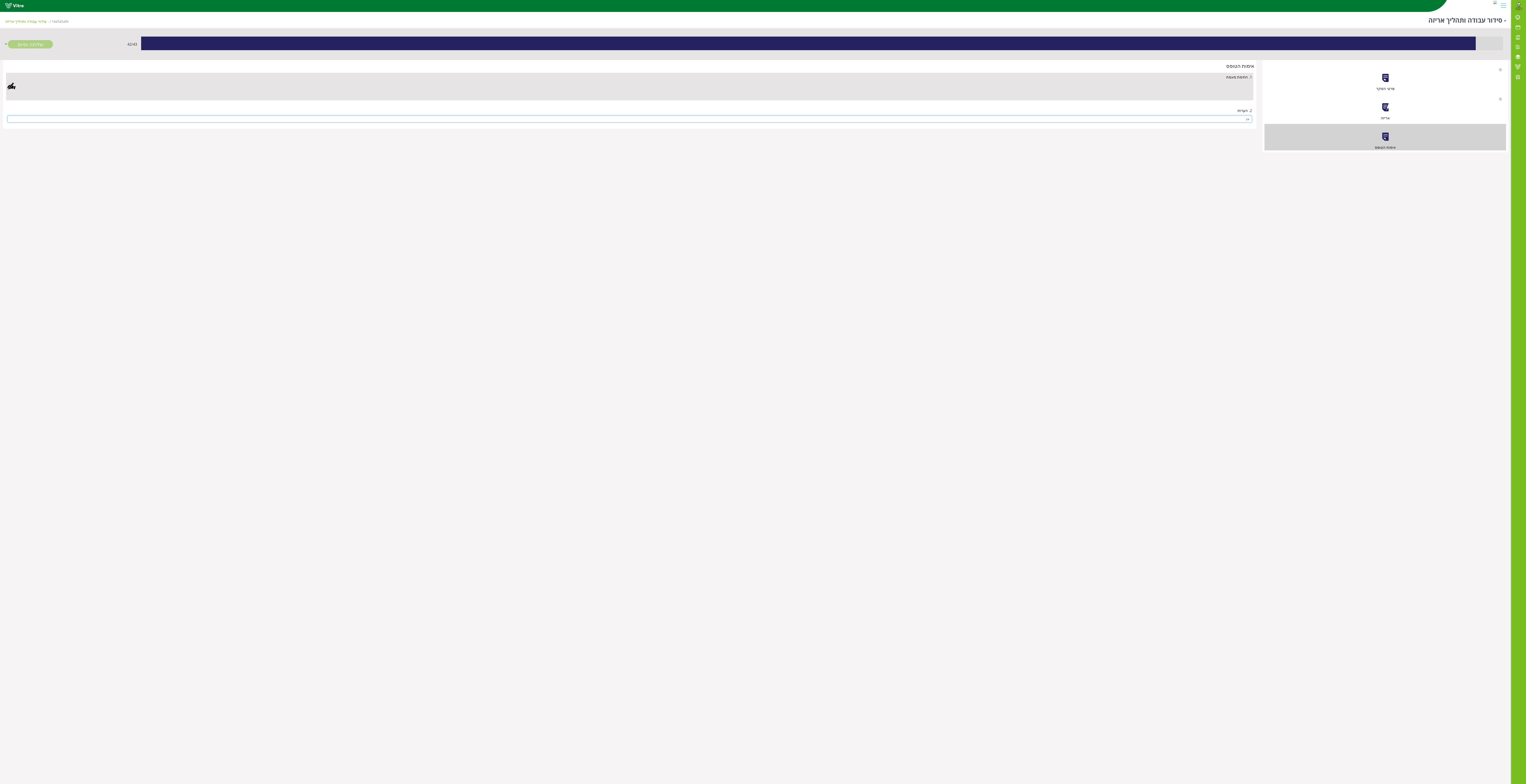
type input "אין"
click at [9, 85] on div at bounding box center [11, 86] width 8 height 8
click at [416, 217] on link "Save" at bounding box center [410, 282] width 12 height 7
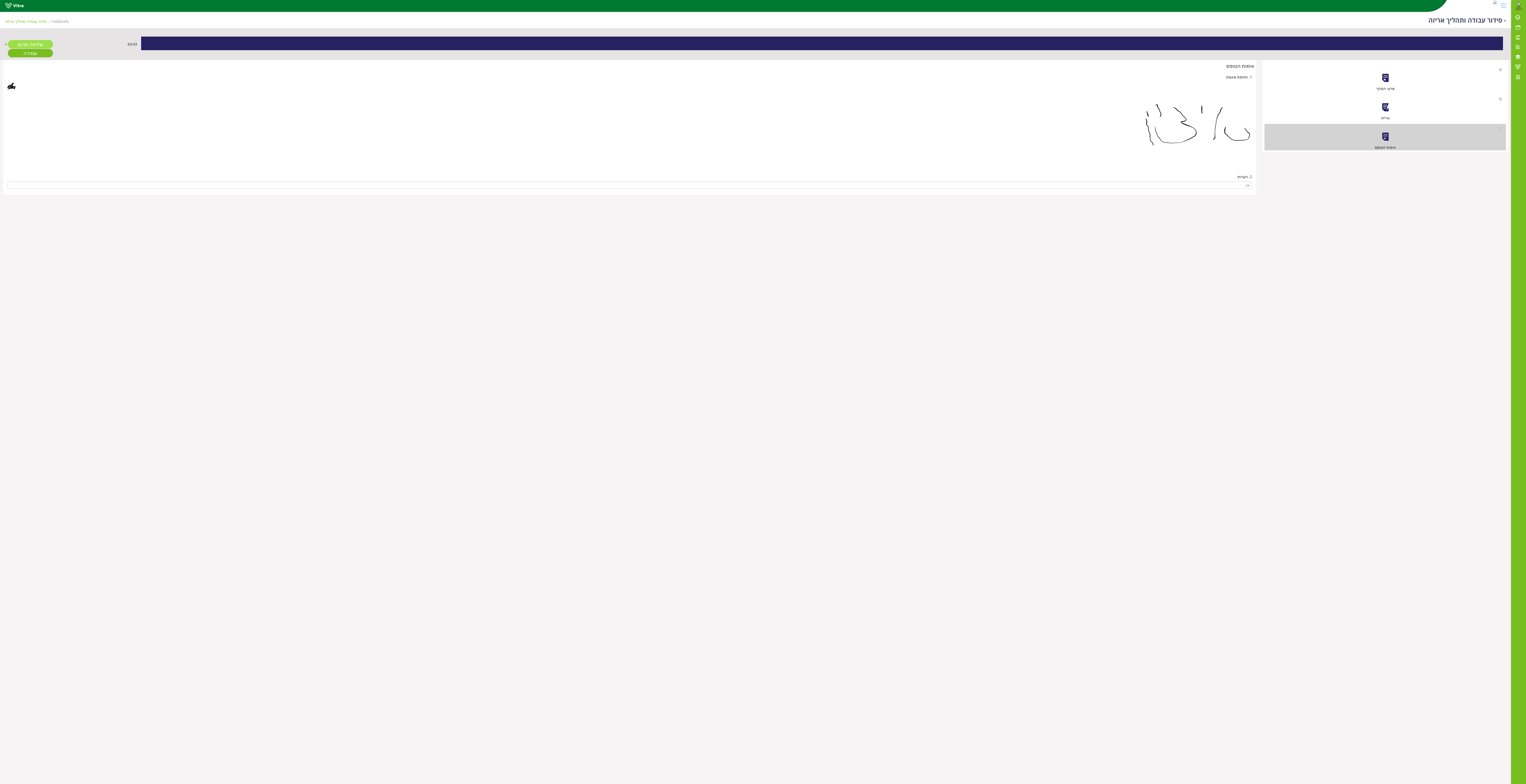
click at [36, 45] on link "שליחה וסיום" at bounding box center [30, 44] width 45 height 8
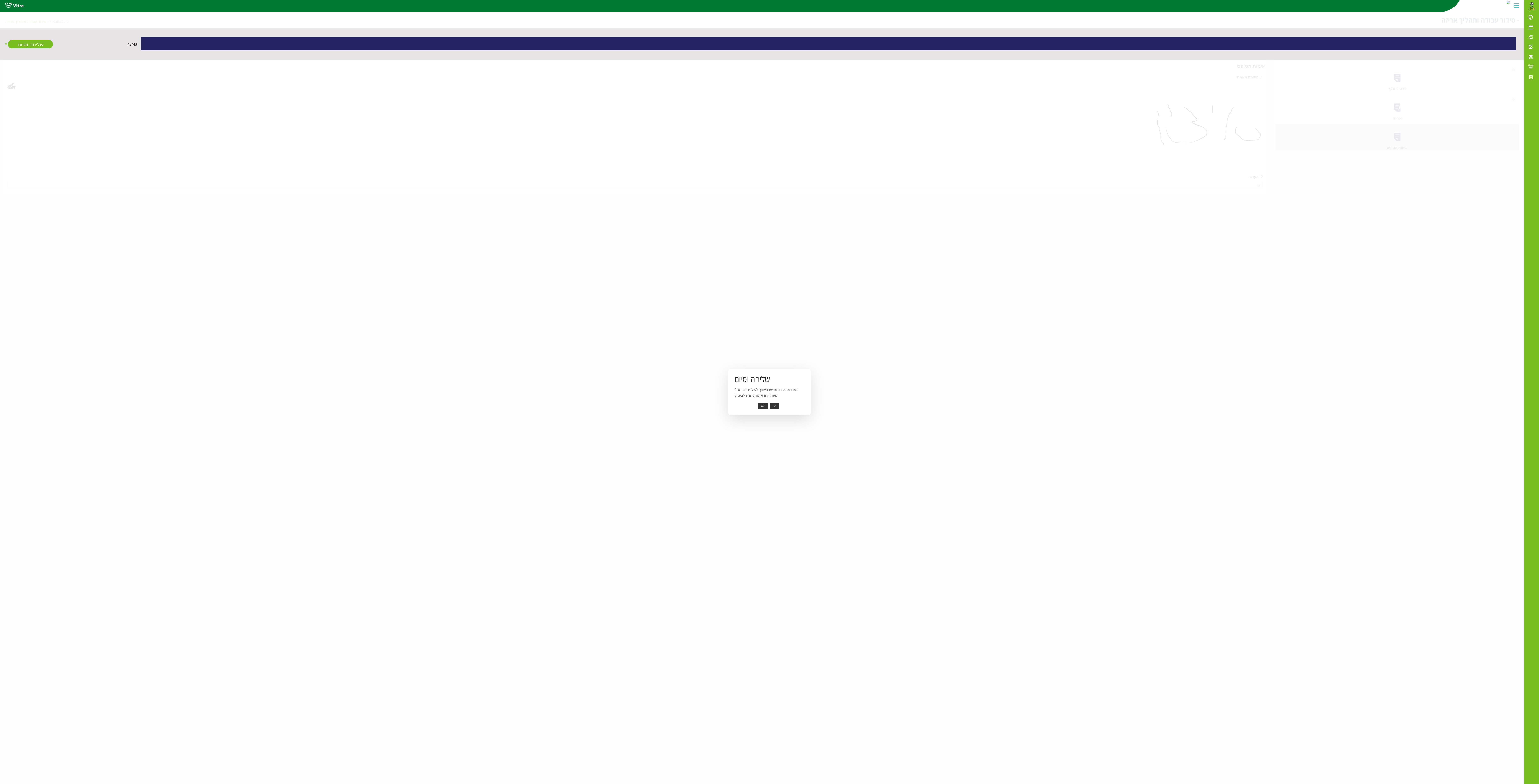
click at [424, 217] on button "כן" at bounding box center [774, 405] width 9 height 7
click at [424, 217] on button "אישור" at bounding box center [768, 402] width 14 height 7
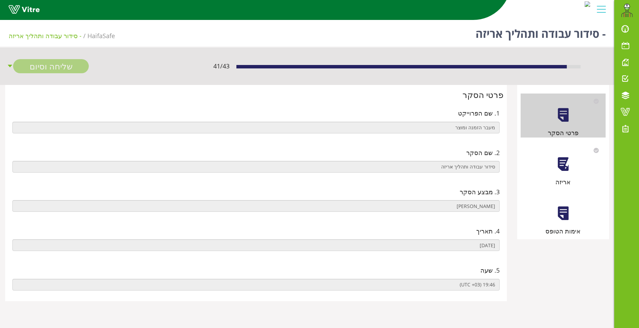
click at [562, 171] on div at bounding box center [562, 164] width 15 height 15
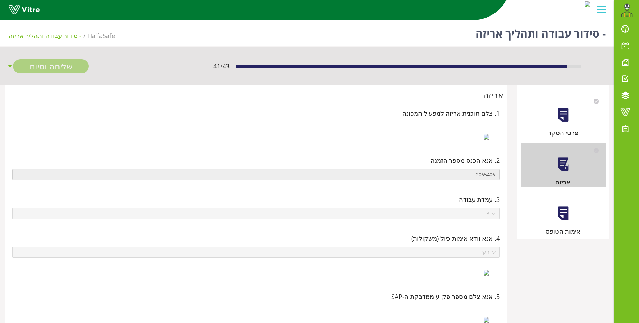
click at [562, 213] on div at bounding box center [562, 213] width 15 height 15
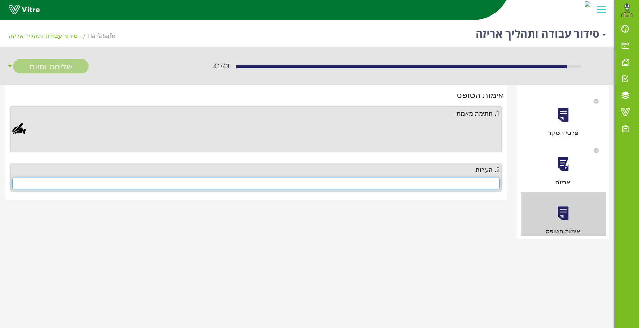
click at [475, 185] on input "text" at bounding box center [255, 184] width 487 height 12
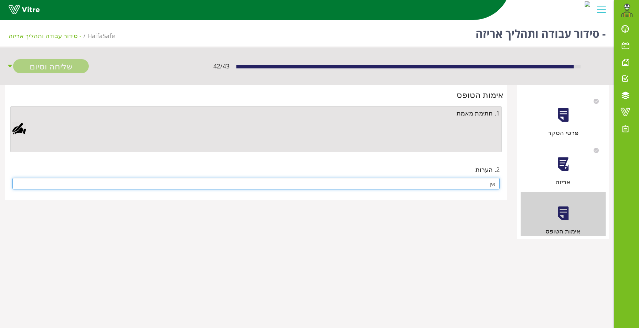
type input "אין"
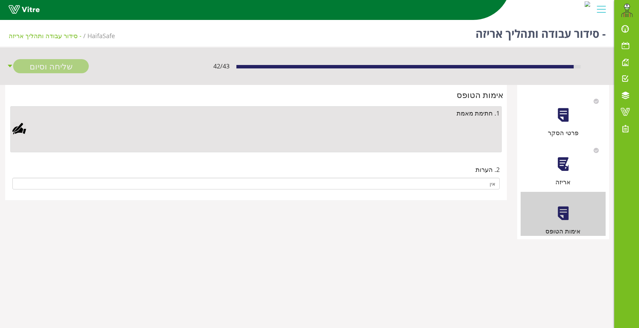
click at [23, 127] on div at bounding box center [19, 129] width 14 height 14
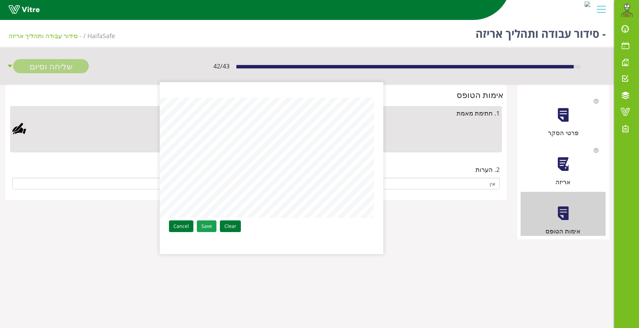
click at [205, 223] on link "Save" at bounding box center [207, 227] width 20 height 12
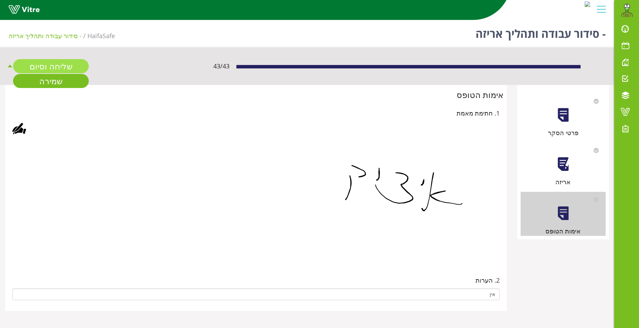
click at [54, 64] on link "שליחה וסיום" at bounding box center [51, 66] width 76 height 14
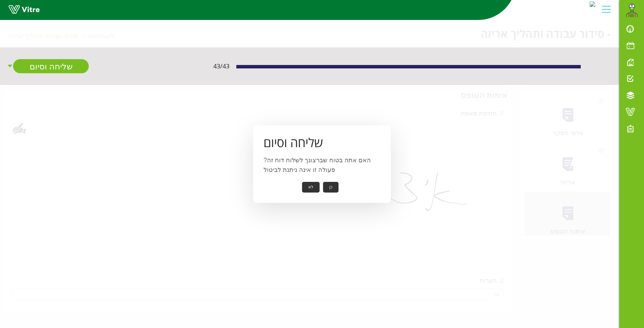
click at [330, 186] on button "כן" at bounding box center [330, 187] width 15 height 11
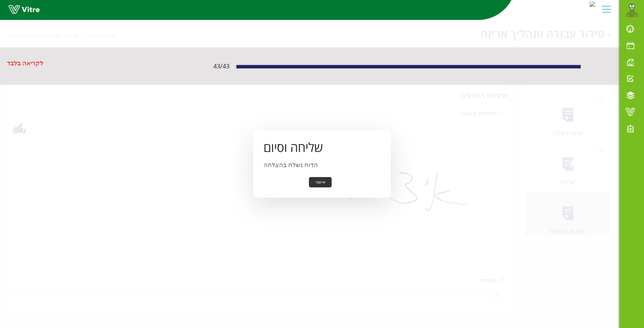
click at [315, 180] on button "אישור" at bounding box center [320, 182] width 23 height 11
